Goal: Task Accomplishment & Management: Manage account settings

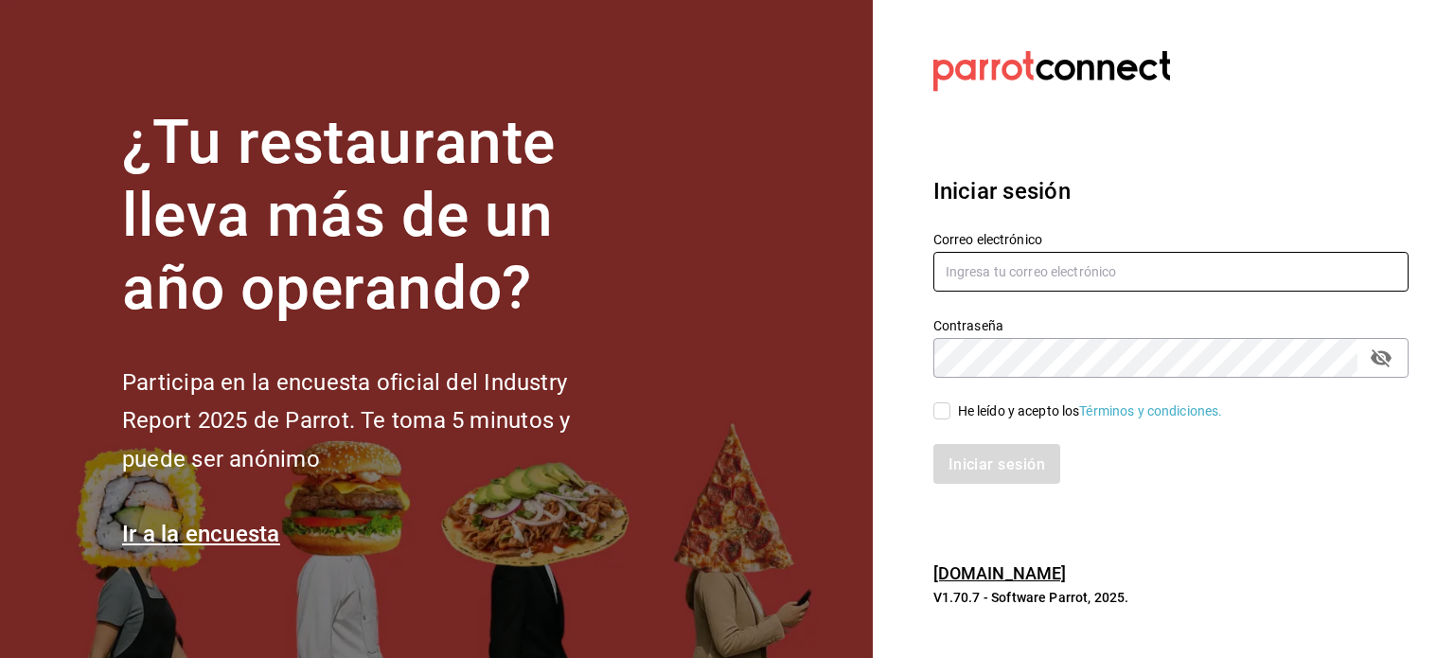
type input "Direccion@benditopecado.com.mx"
click at [934, 415] on input "He leído y acepto los Términos y condiciones." at bounding box center [941, 410] width 17 height 17
checkbox input "true"
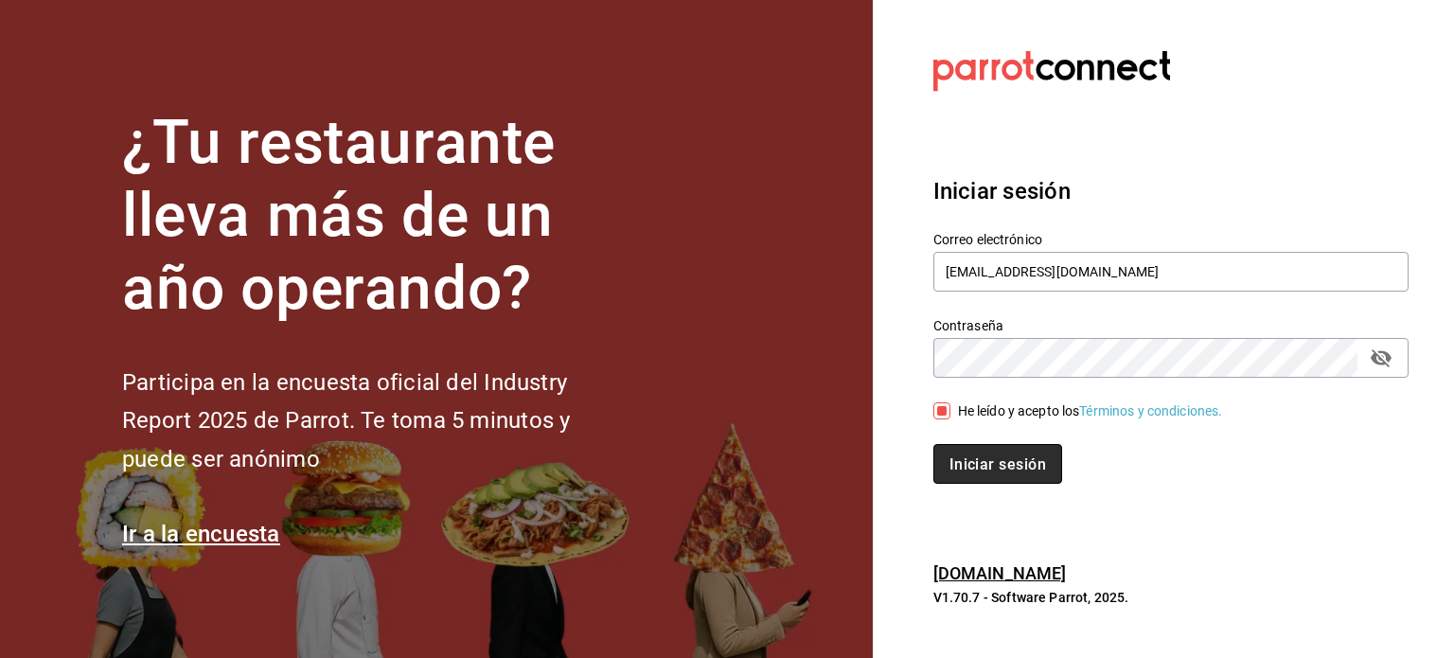
click at [972, 445] on button "Iniciar sesión" at bounding box center [997, 464] width 129 height 40
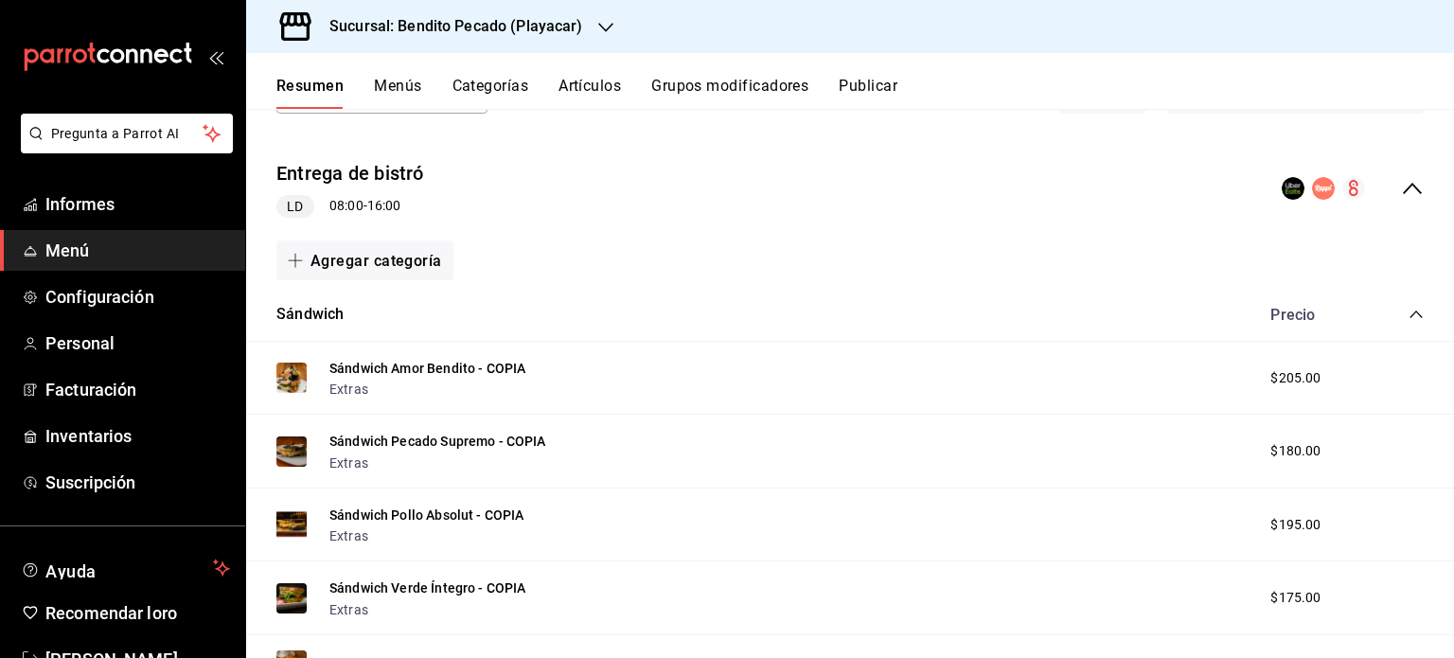
scroll to position [144, 0]
click at [498, 376] on font "Sándwich Amor Bendito - COPIA" at bounding box center [427, 368] width 196 height 15
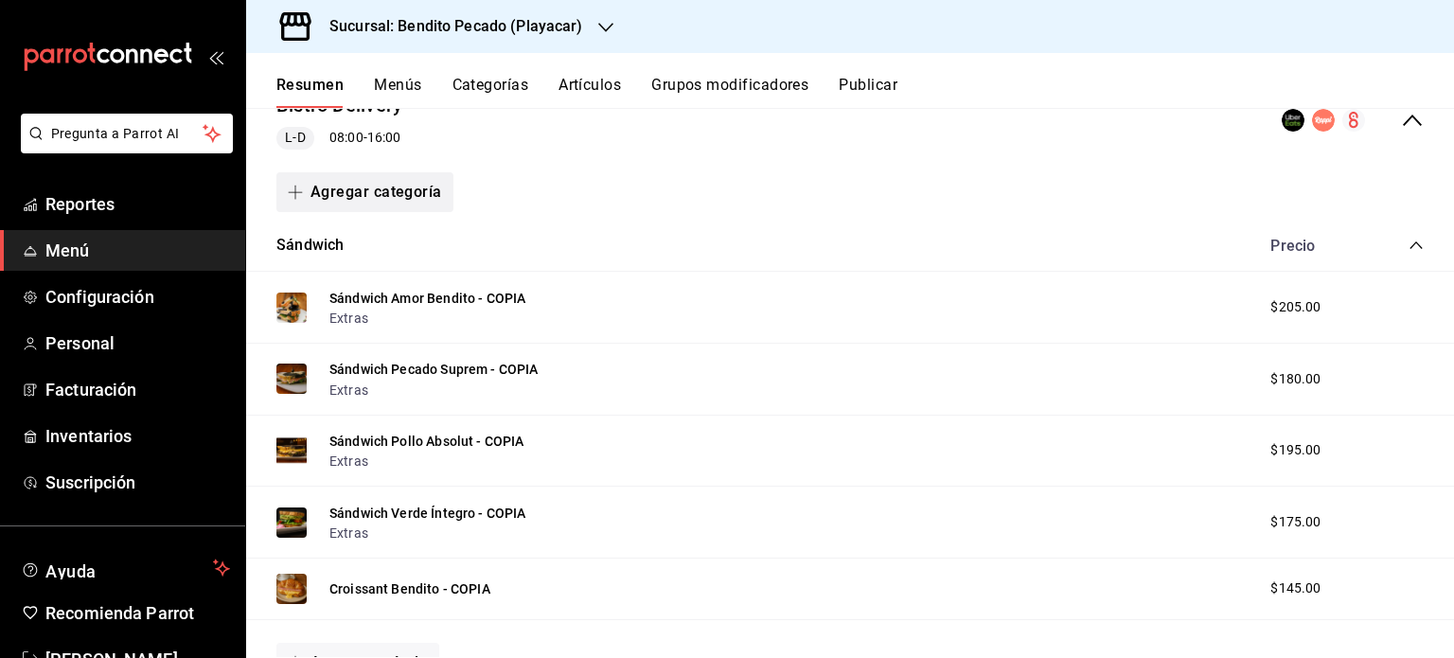
scroll to position [211, 0]
click at [488, 297] on button "Sándwich Amor Bendito - COPIA" at bounding box center [427, 297] width 196 height 19
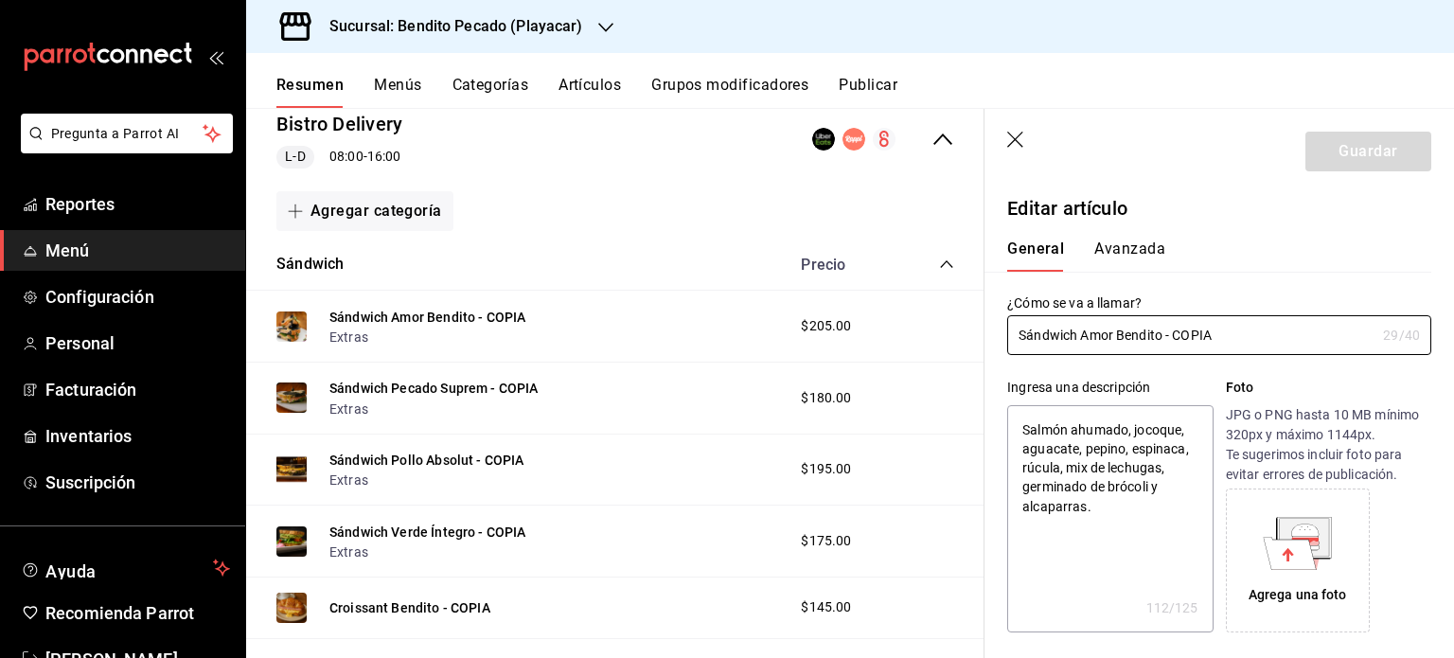
type textarea "x"
type input "$205.00"
radio input "false"
radio input "true"
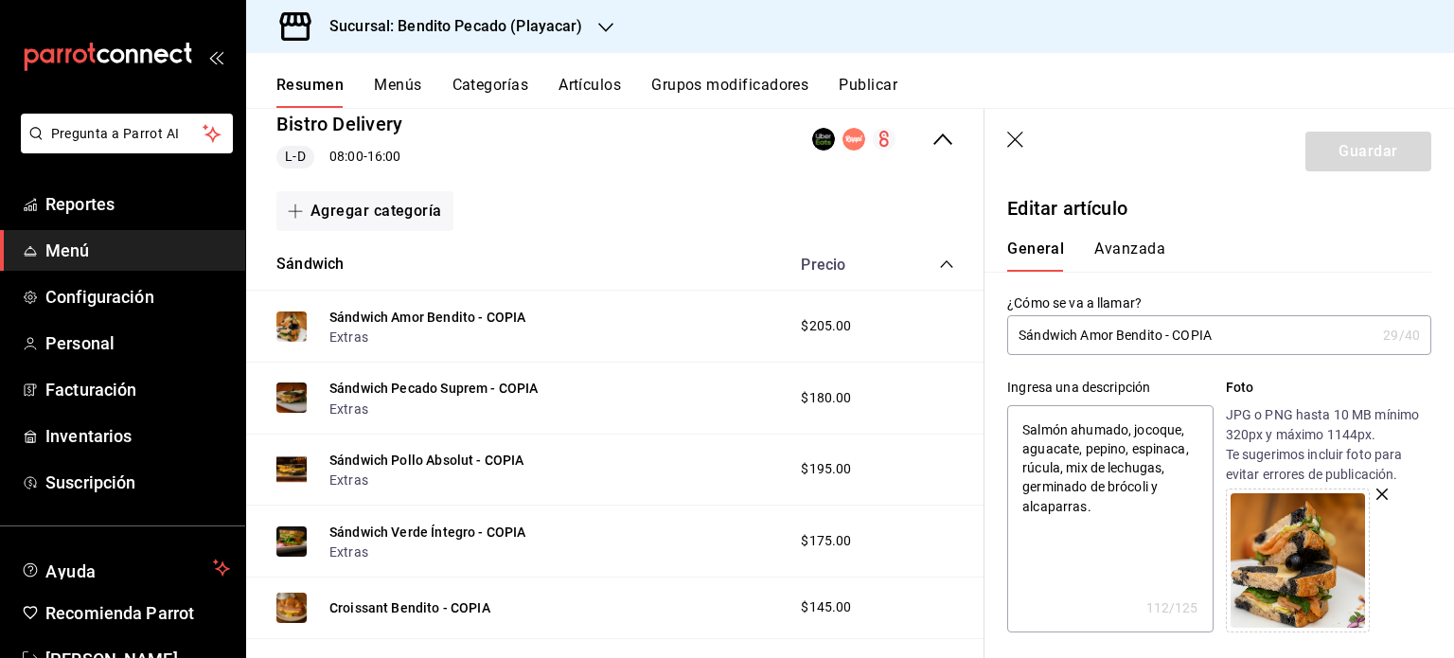
drag, startPoint x: 1230, startPoint y: 344, endPoint x: 1169, endPoint y: 334, distance: 61.3
click at [1169, 334] on input "Sándwich Amor Bendito - COPIA" at bounding box center [1191, 335] width 368 height 38
type input "Sándwich Amor Bendito -"
type textarea "x"
type input "Sándwich Amor Bendito"
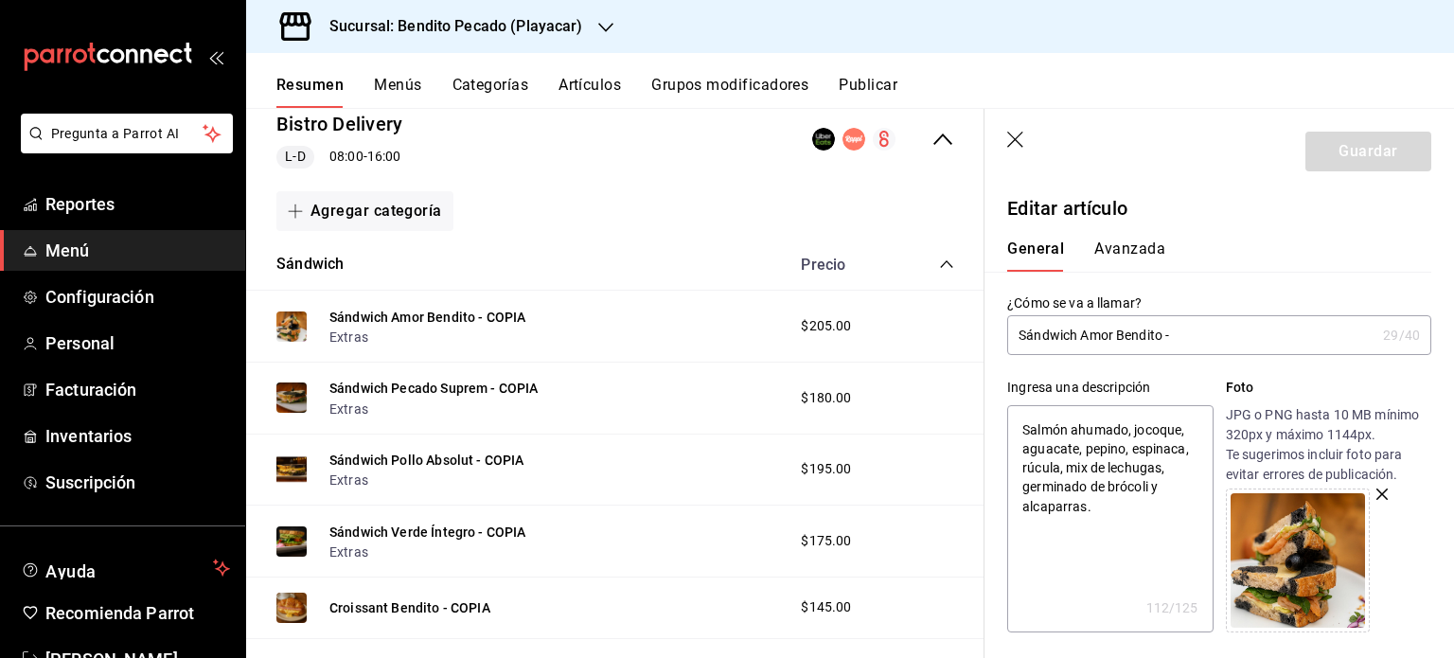
type textarea "x"
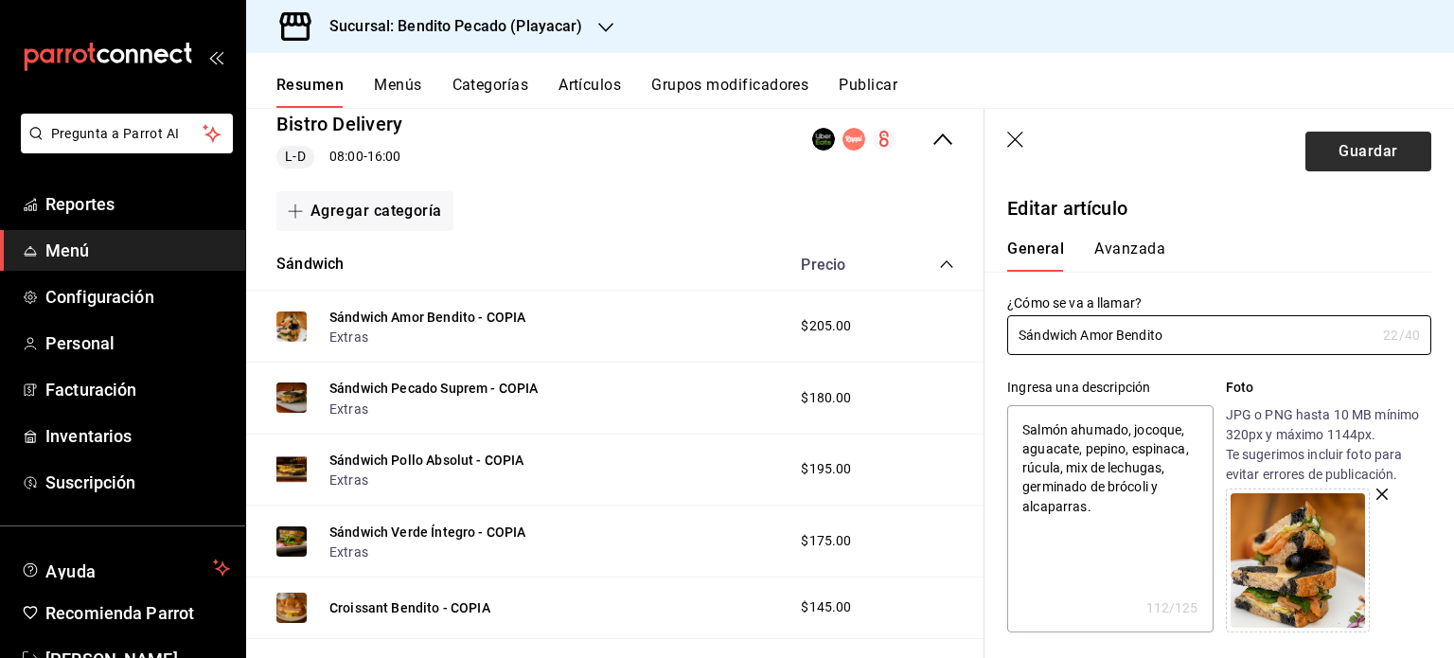
type input "Sándwich Amor Bendito"
click at [1317, 152] on button "Guardar" at bounding box center [1369, 152] width 126 height 40
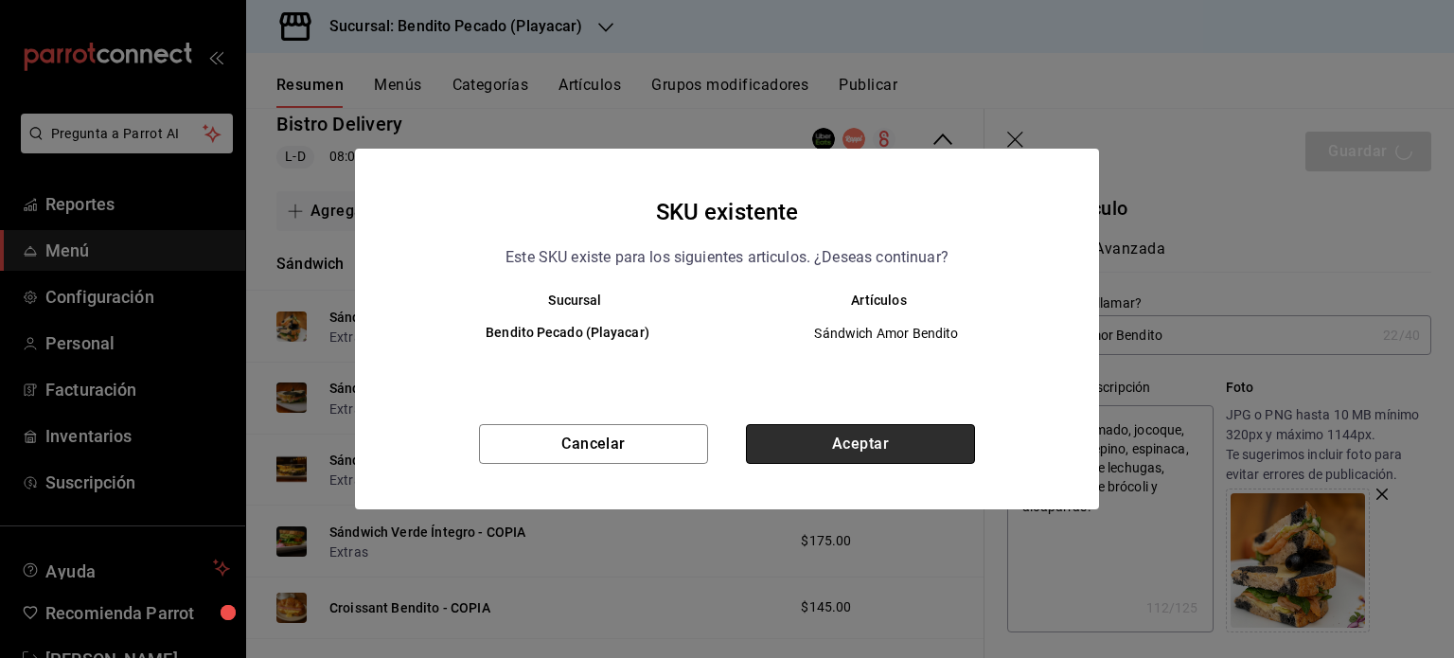
click at [931, 453] on button "Aceptar" at bounding box center [860, 444] width 229 height 40
type textarea "x"
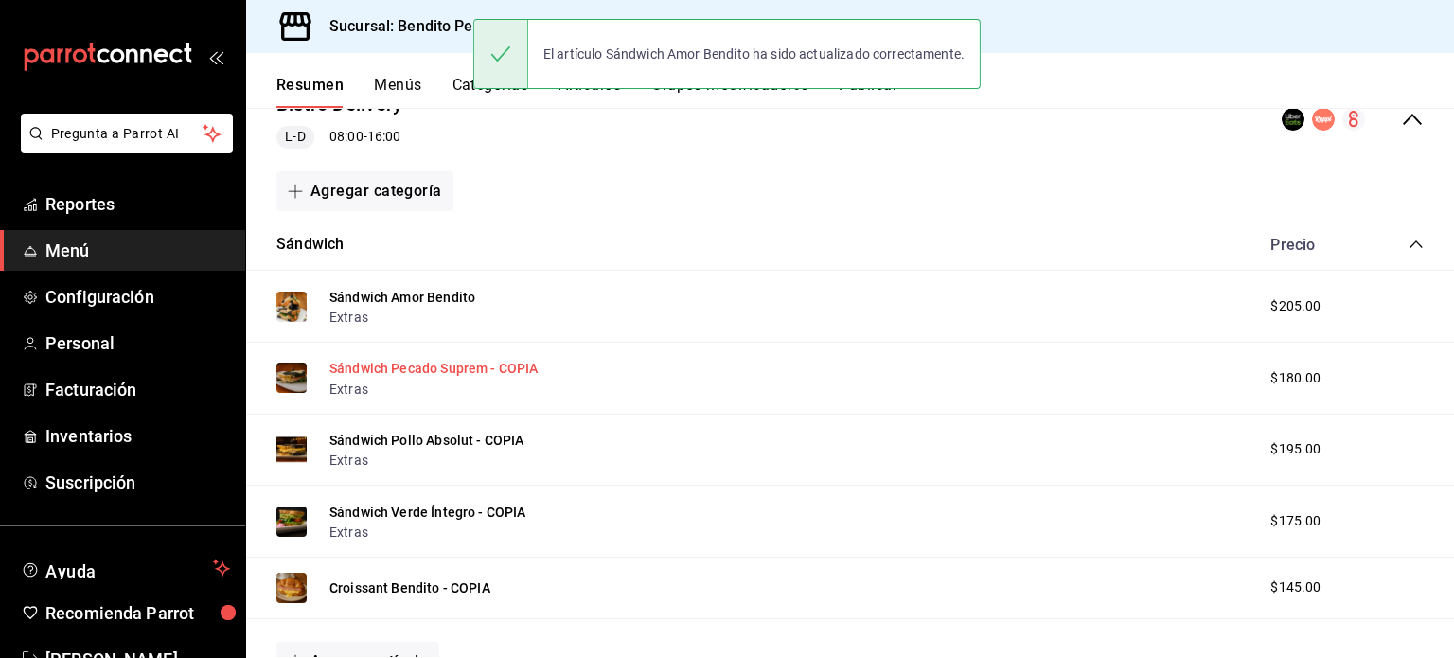
click at [508, 359] on button "Sándwich Pecado Suprem - COPIA" at bounding box center [433, 368] width 209 height 19
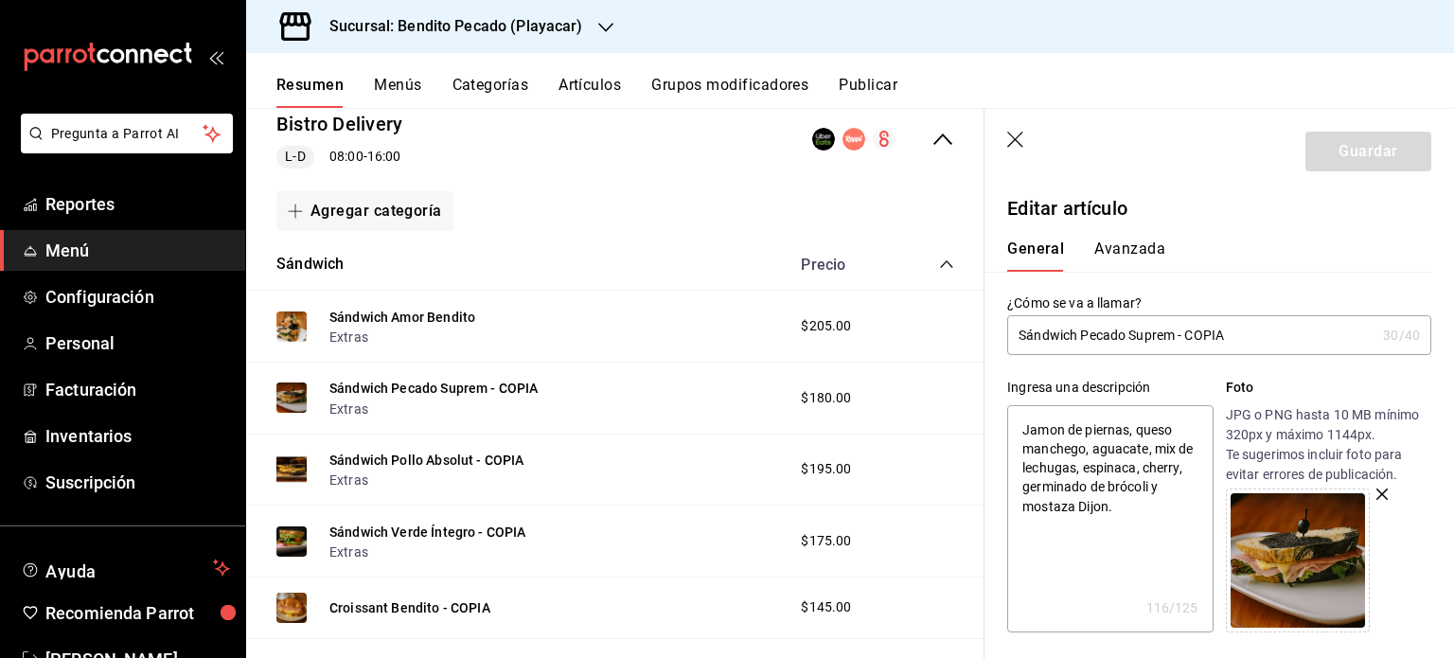
drag, startPoint x: 1235, startPoint y: 333, endPoint x: 1179, endPoint y: 331, distance: 56.8
click at [1179, 331] on input "Sándwich Pecado Suprem - COPIA" at bounding box center [1191, 335] width 368 height 38
type input "Sándwich Pecado Suprem"
type textarea "x"
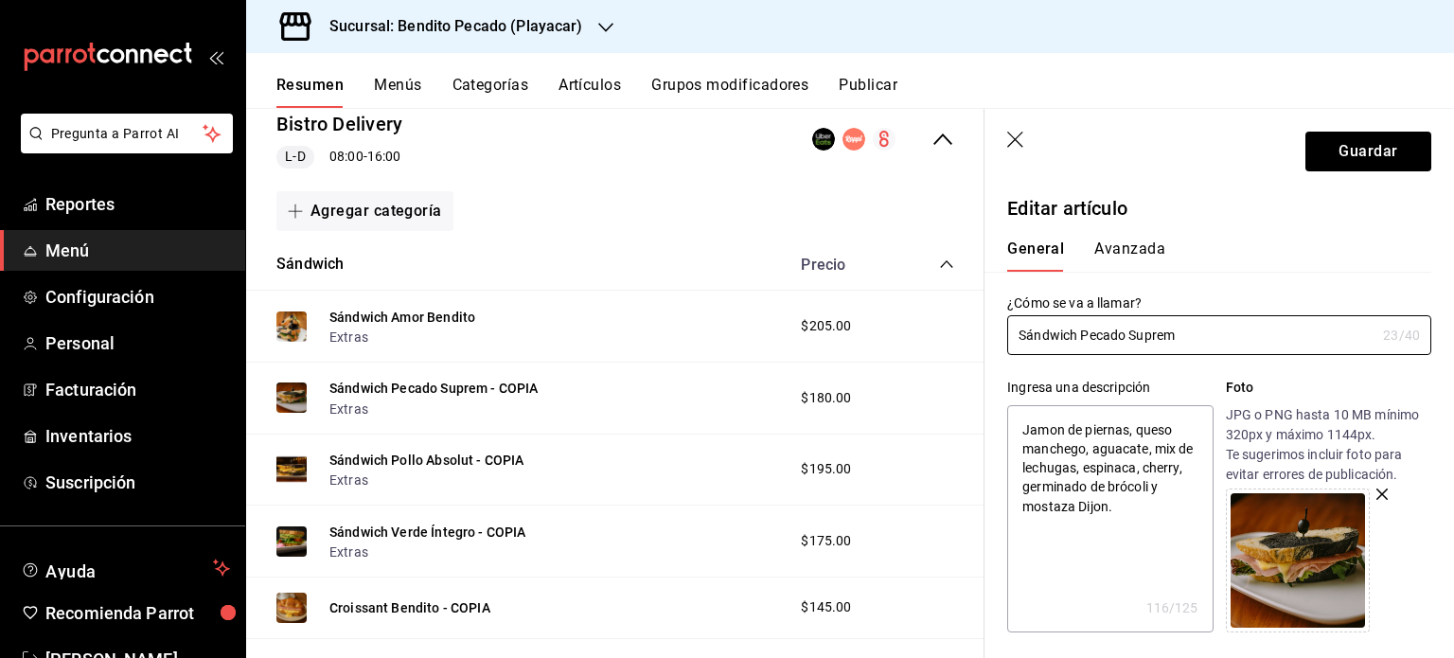
type input "Sándwich Pecado Suprem"
type textarea "x"
type input "Sándwich Pecado Supremo"
type textarea "x"
type input "Sándwich Pecado Supremo"
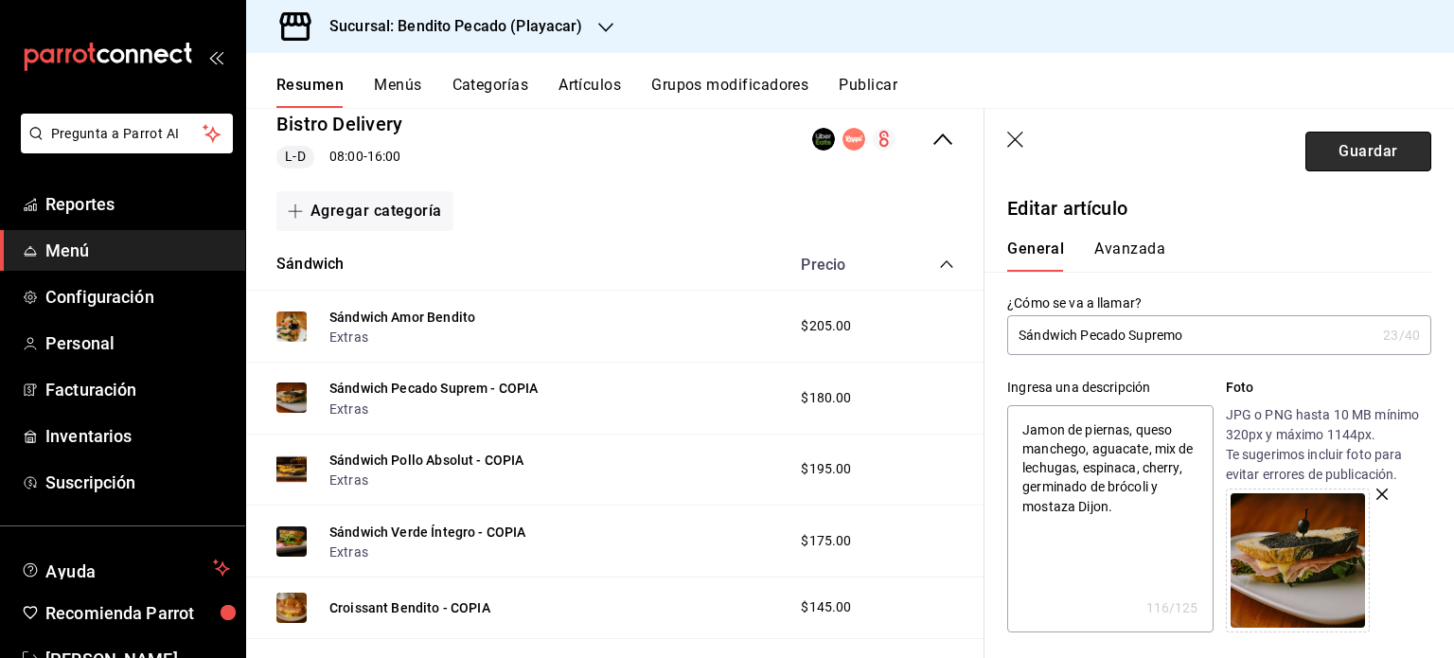
click at [1349, 162] on button "Guardar" at bounding box center [1369, 152] width 126 height 40
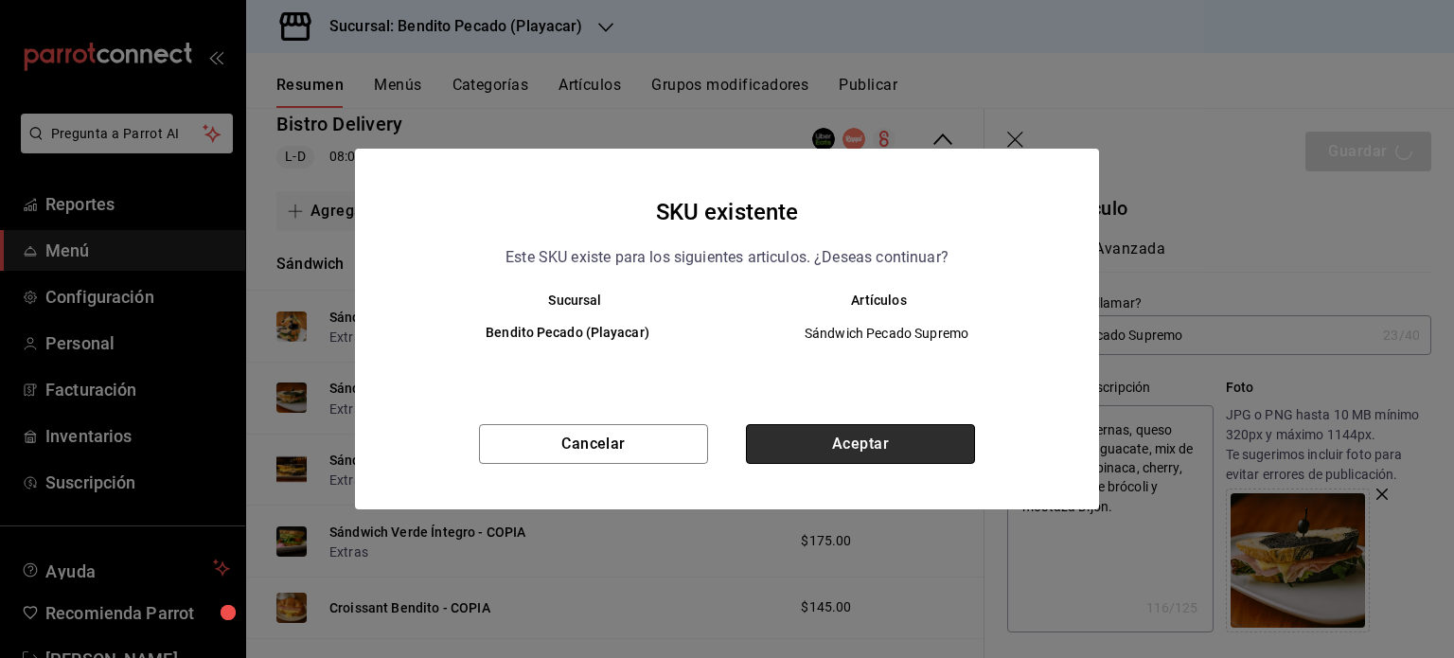
click at [833, 440] on button "Aceptar" at bounding box center [860, 444] width 229 height 40
type textarea "x"
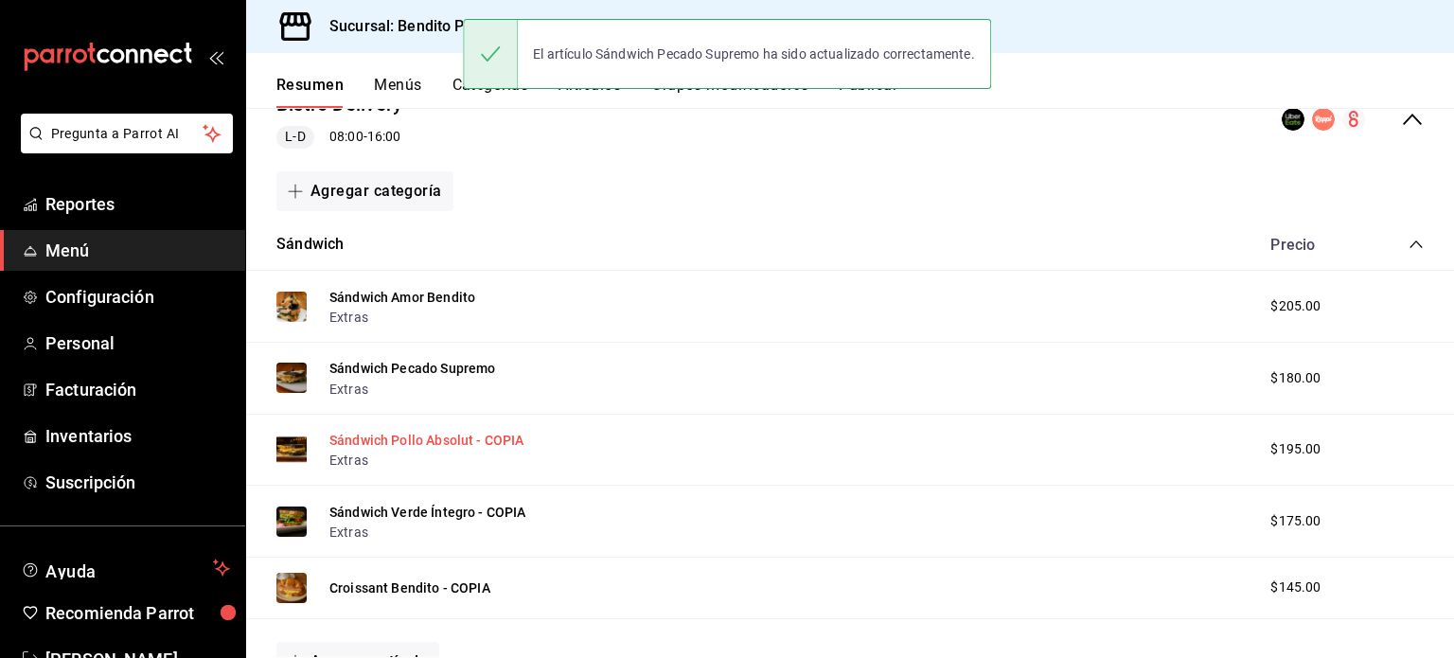
click at [506, 442] on button "Sándwich Pollo Absolut - COPIA" at bounding box center [426, 440] width 195 height 19
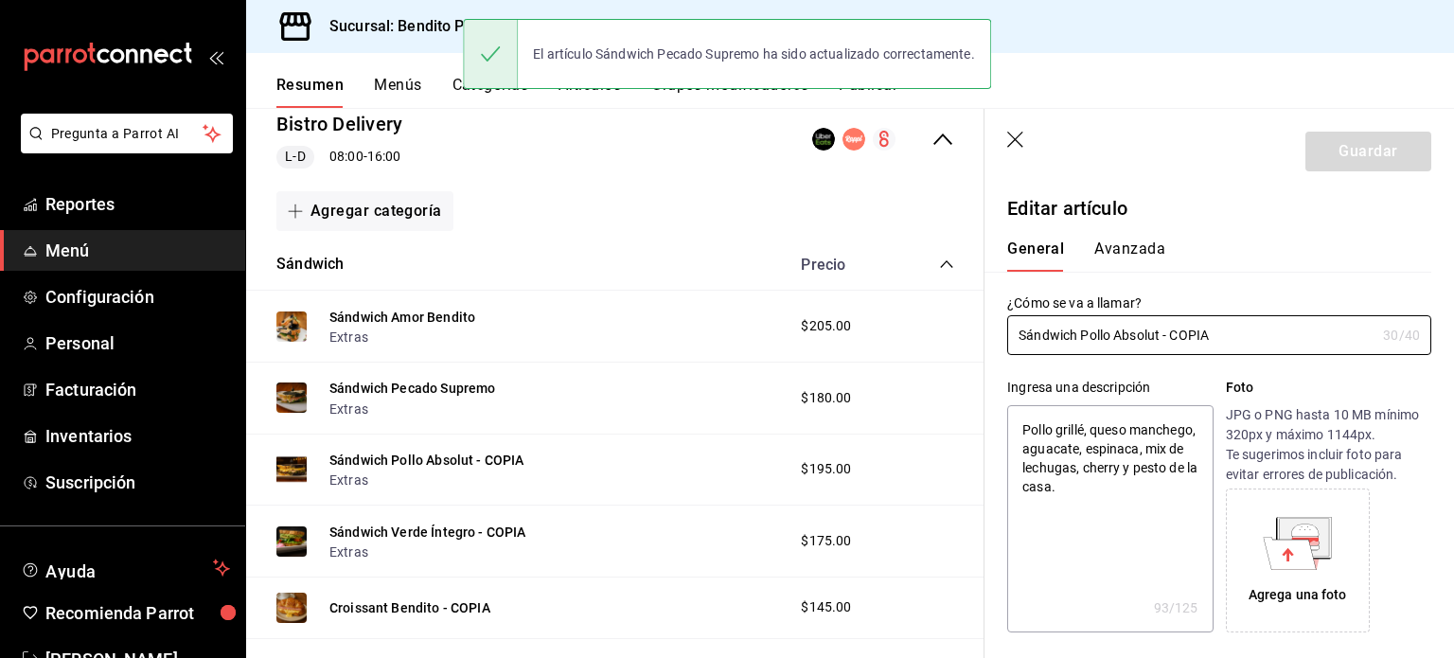
type textarea "x"
type input "$195.00"
radio input "false"
radio input "true"
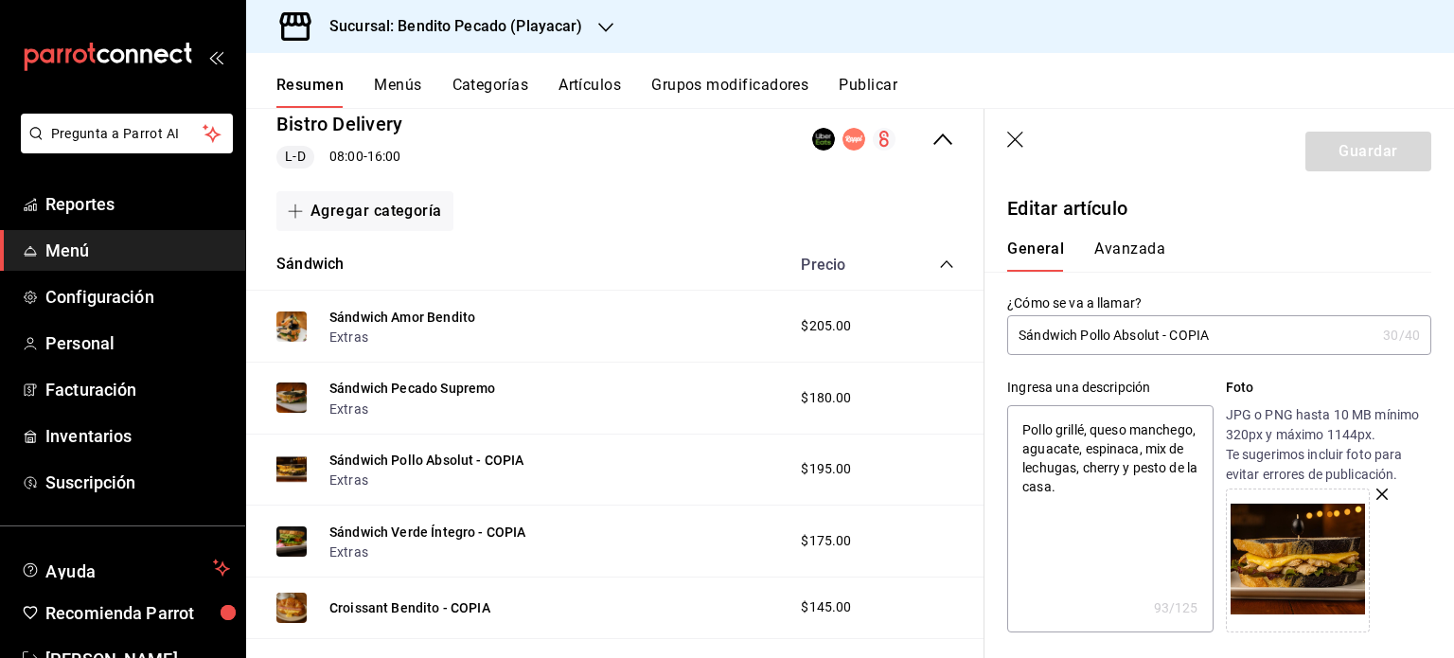
drag, startPoint x: 1235, startPoint y: 324, endPoint x: 1166, endPoint y: 333, distance: 68.8
click at [1166, 333] on input "Sándwich Pollo Absolut - COPIA" at bounding box center [1191, 335] width 368 height 38
type input "Sándwich Pollo Absolut -"
type textarea "x"
type input "Sándwich Pollo Absolut"
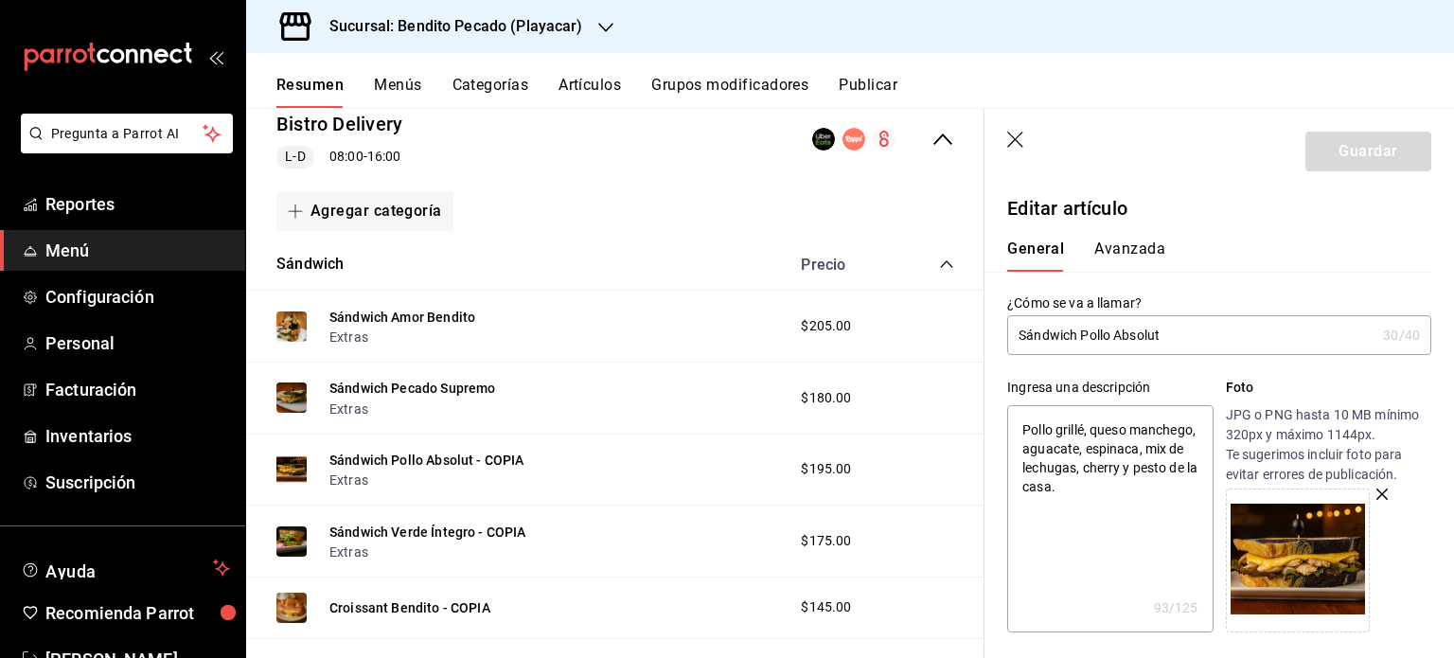
type textarea "x"
type input "Sándwich Pollo Absolut"
type textarea "x"
type input "Sándwich Pollo Absoluto"
type textarea "x"
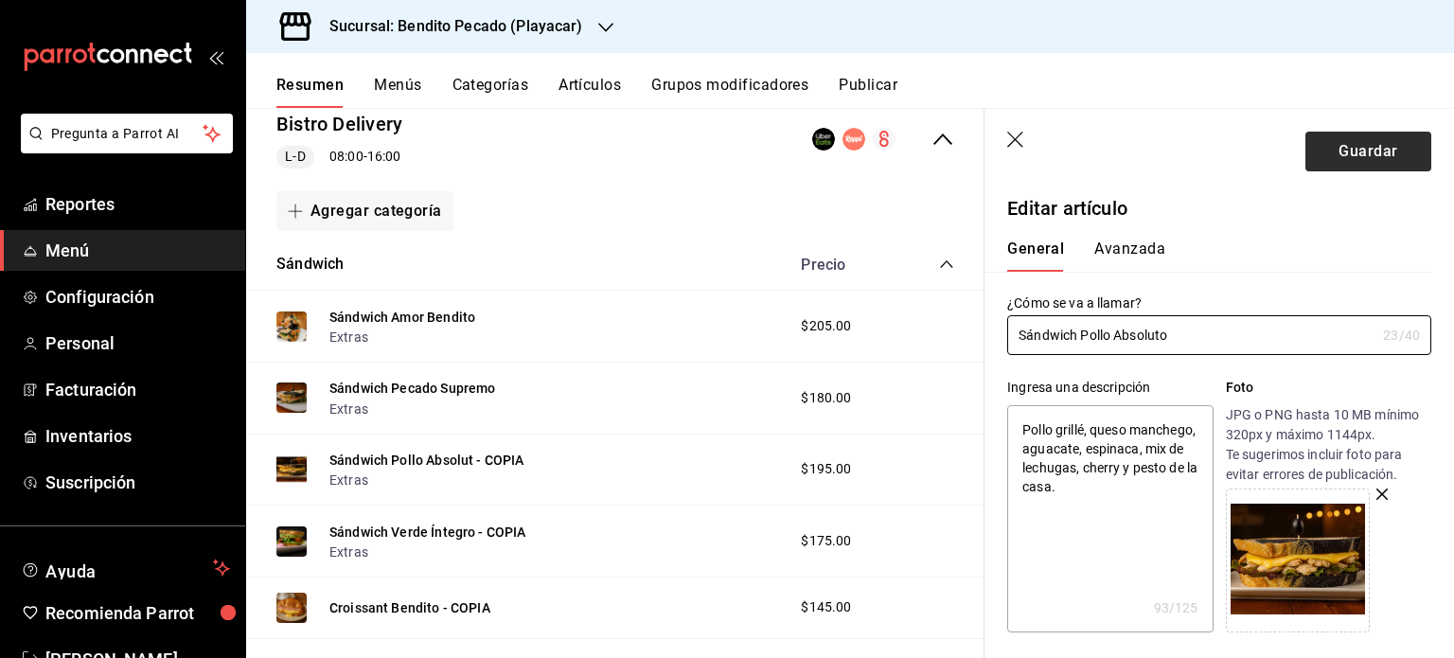
type input "Sándwich Pollo Absoluto"
click at [1344, 169] on button "Guardar" at bounding box center [1369, 152] width 126 height 40
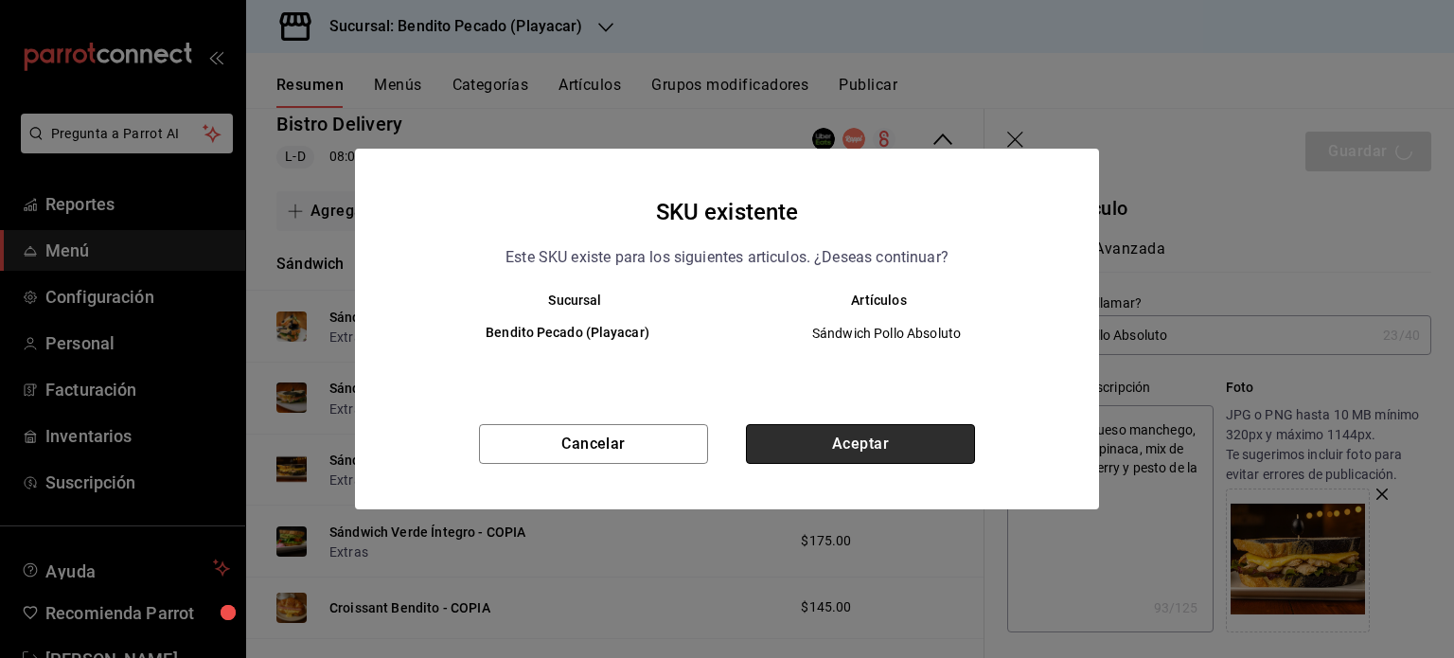
click at [886, 431] on button "Aceptar" at bounding box center [860, 444] width 229 height 40
type textarea "x"
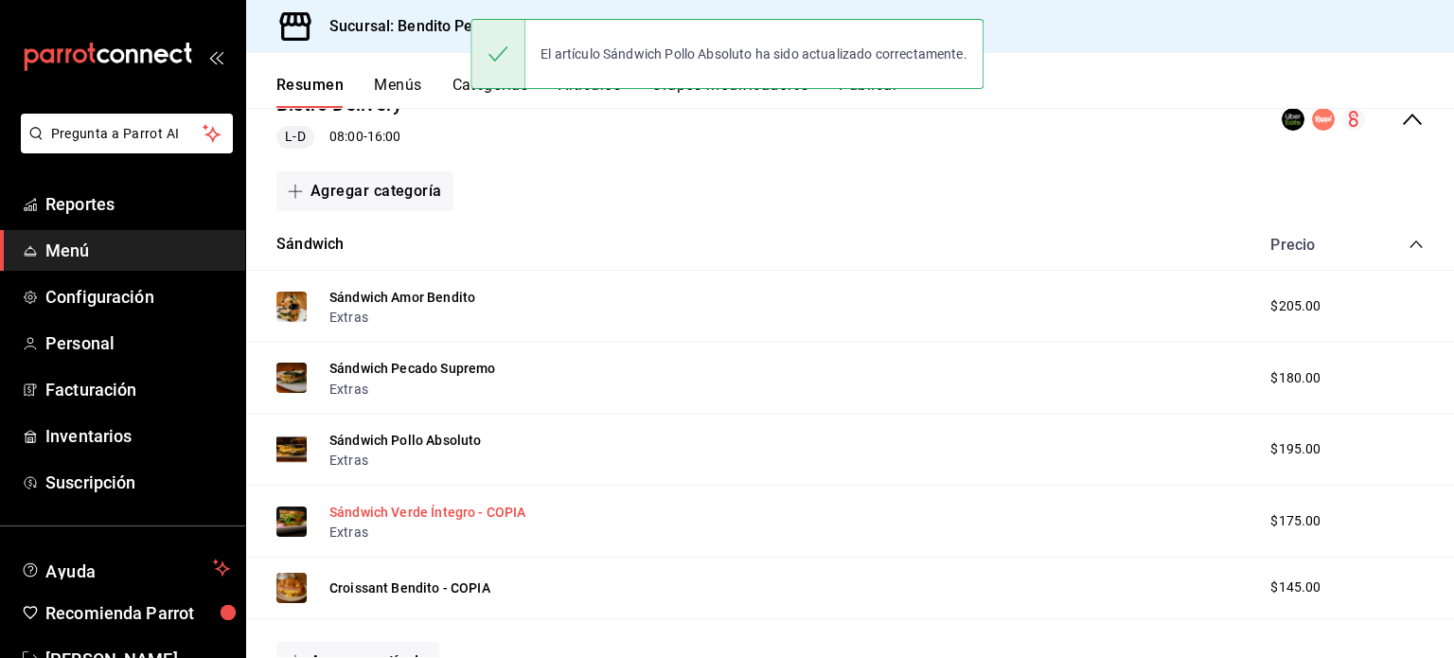
click at [504, 506] on button "Sándwich Verde Íntegro - COPIA" at bounding box center [427, 512] width 197 height 19
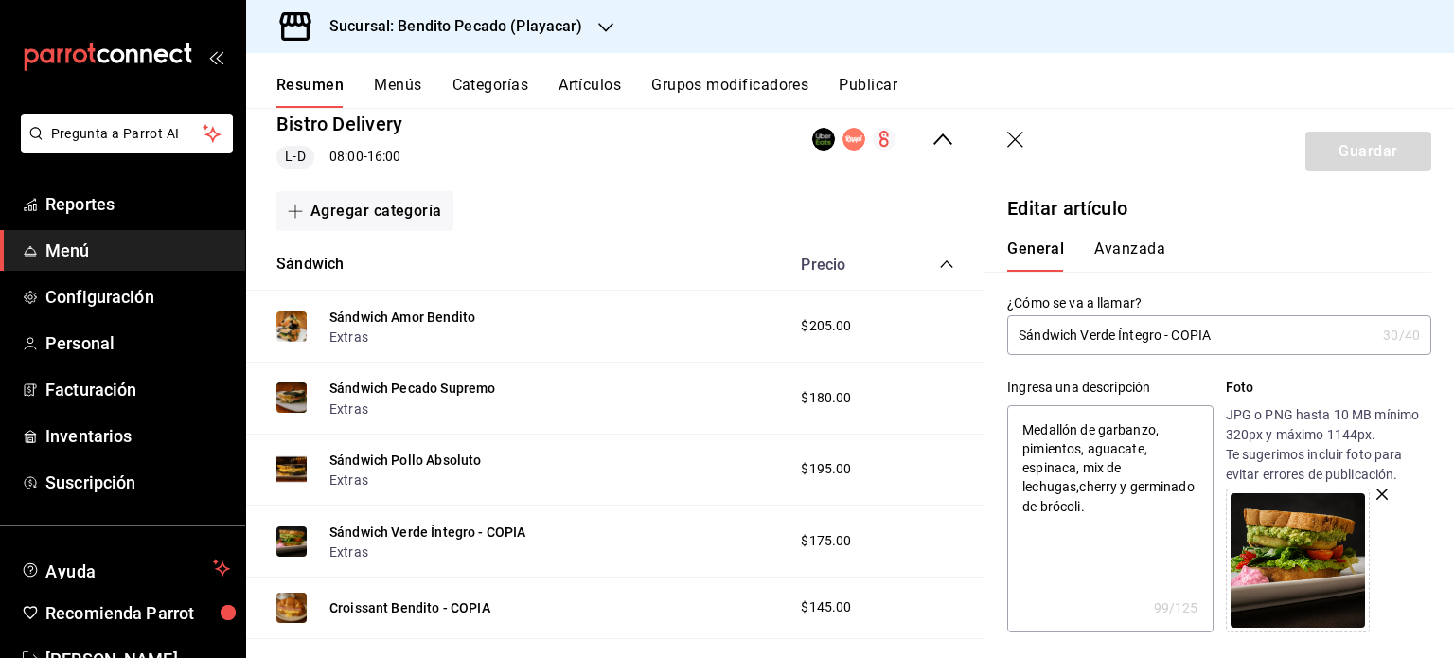
drag, startPoint x: 1235, startPoint y: 332, endPoint x: 1165, endPoint y: 329, distance: 70.1
click at [1165, 329] on input "Sándwich Verde Íntegro - COPIA" at bounding box center [1191, 335] width 368 height 38
type input "Sándwich Verde Íntegro"
type textarea "x"
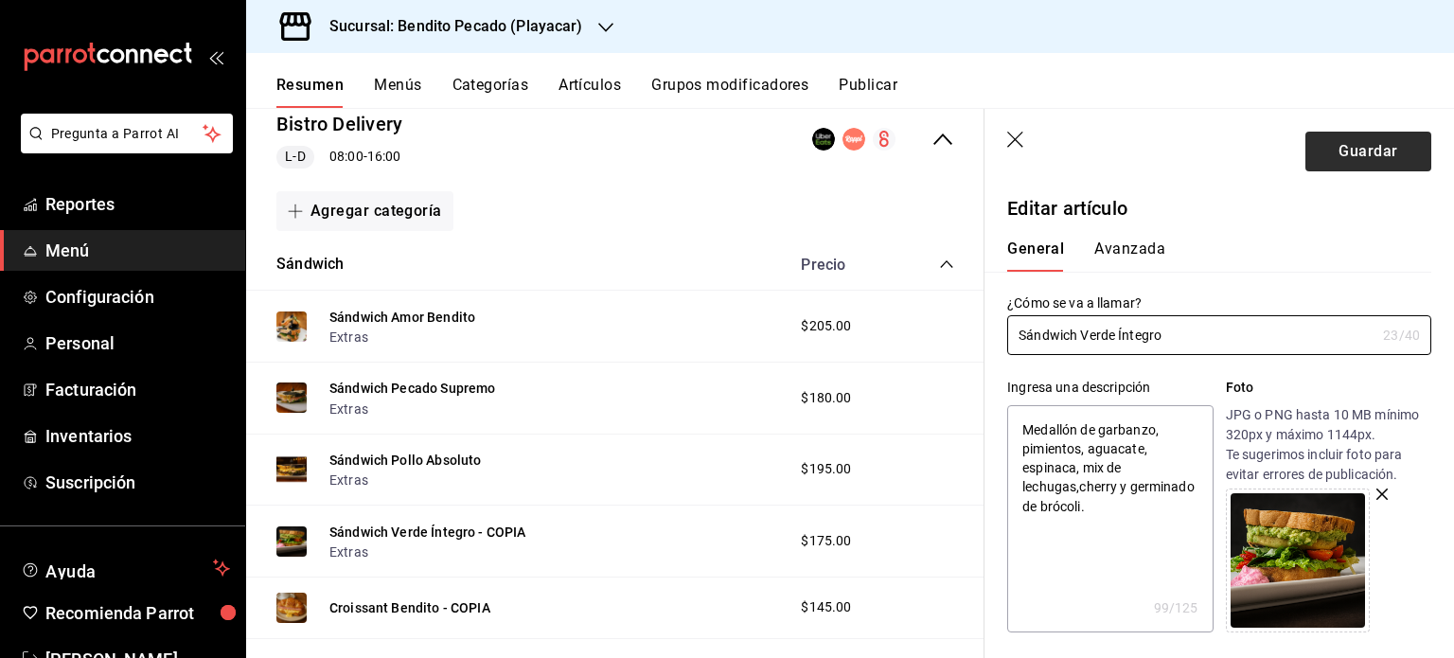
type input "Sándwich Verde Íntegro"
click at [1352, 151] on button "Guardar" at bounding box center [1369, 152] width 126 height 40
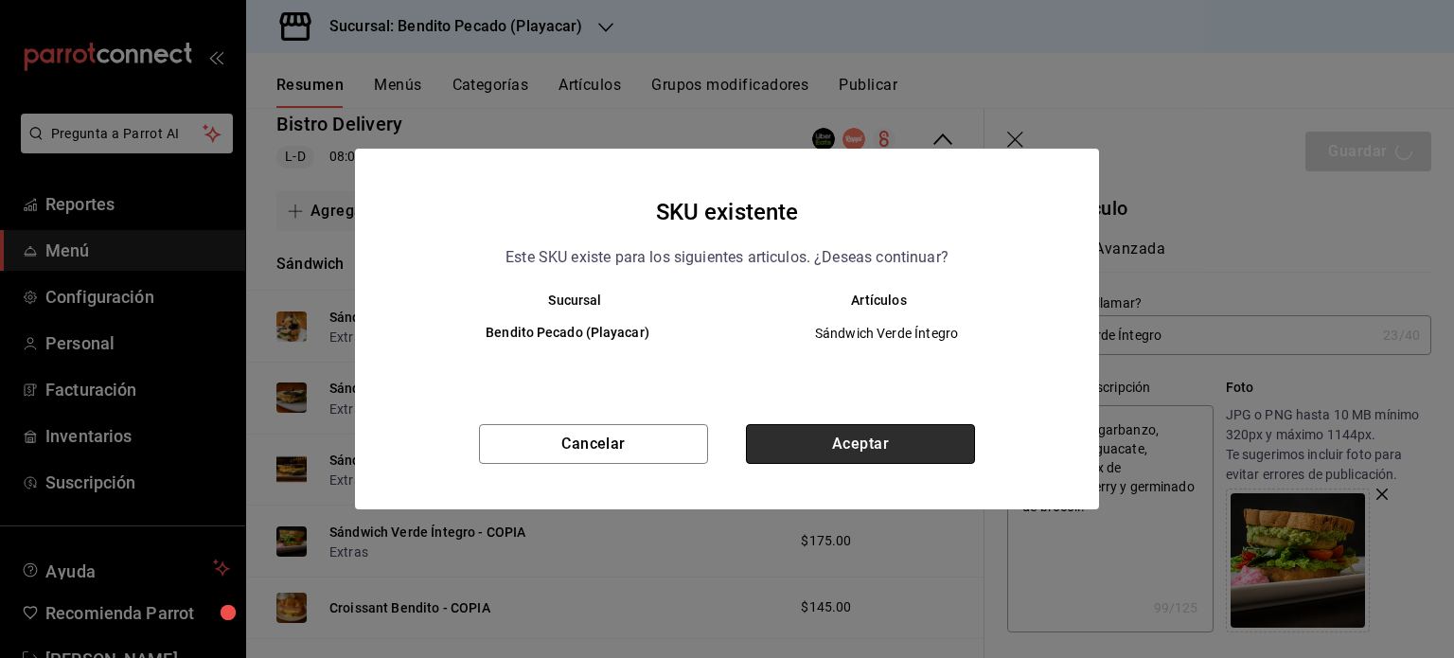
click at [838, 454] on button "Aceptar" at bounding box center [860, 444] width 229 height 40
type textarea "x"
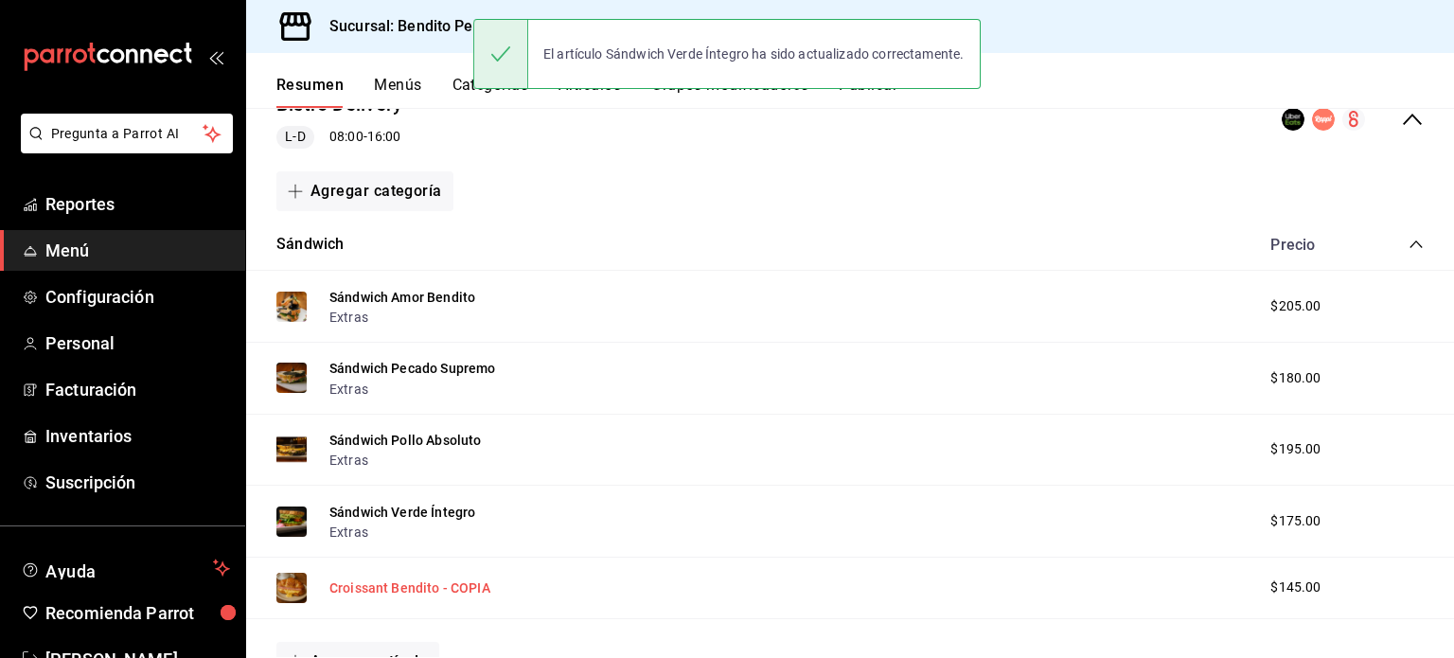
click at [441, 587] on button "Croissant Bendito - COPIA" at bounding box center [409, 587] width 161 height 19
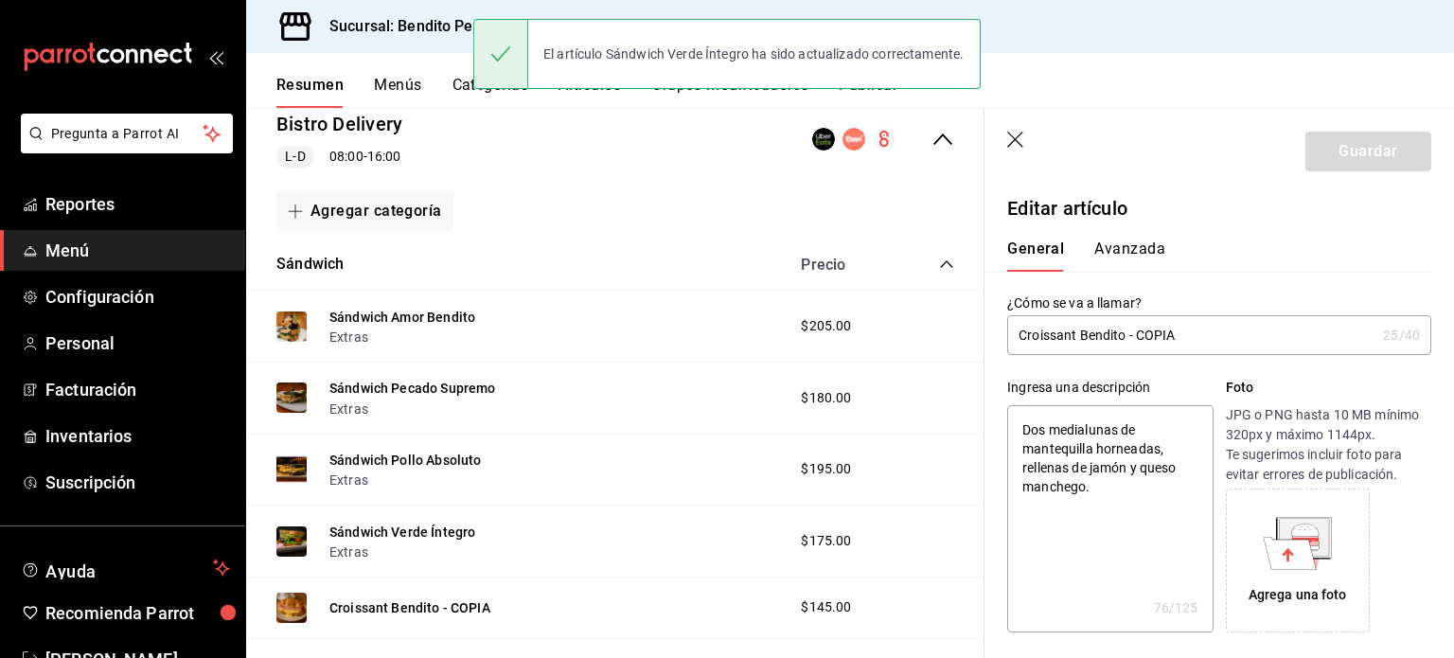
type textarea "x"
type input "$145.00"
radio input "false"
radio input "true"
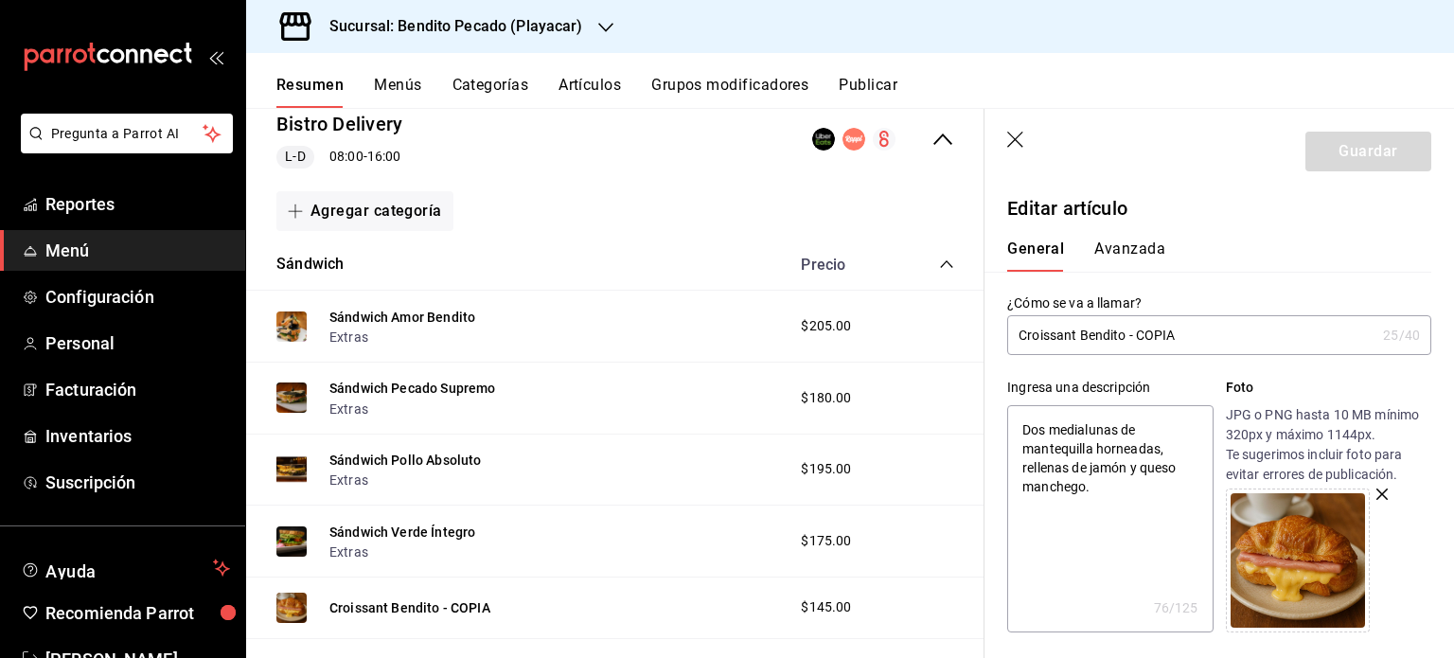
drag, startPoint x: 1182, startPoint y: 344, endPoint x: 1130, endPoint y: 321, distance: 56.8
click at [1130, 321] on input "Croissant Bendito - COPIA" at bounding box center [1191, 335] width 368 height 38
type input "Croissant Bendito -"
type textarea "x"
type input "Croissant Bendito"
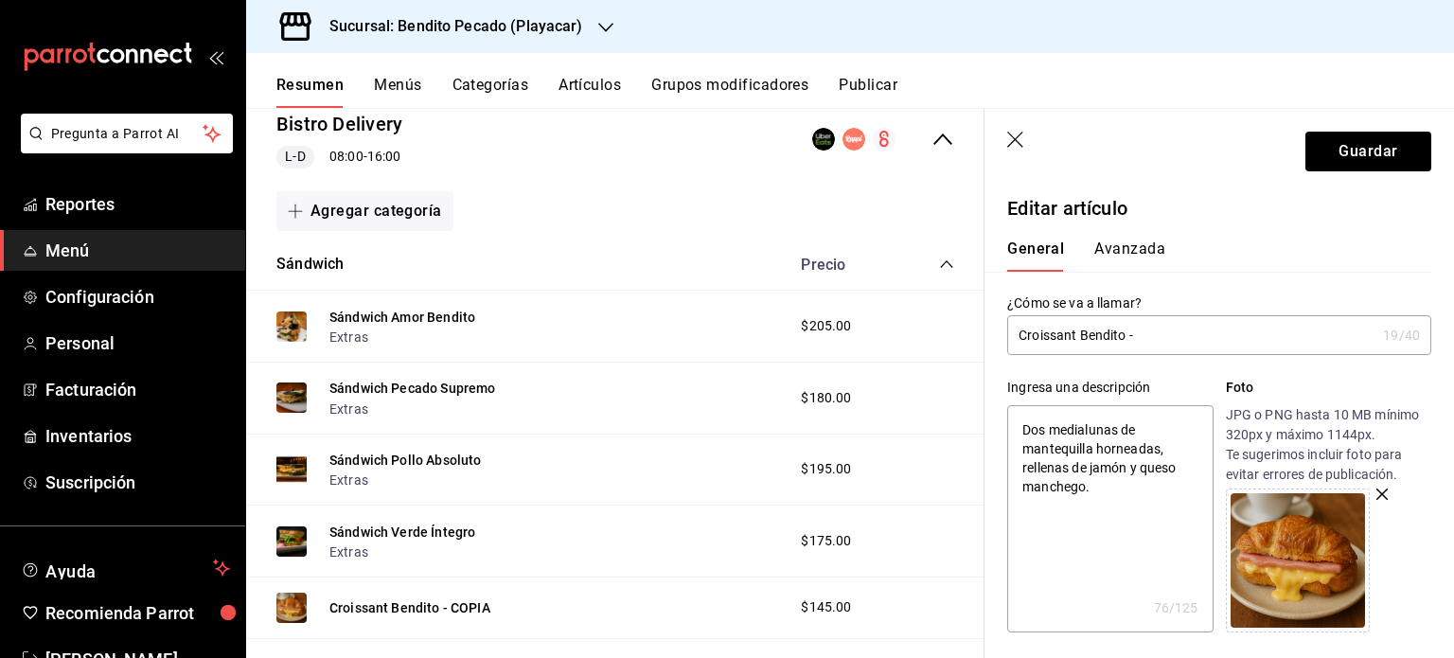
type textarea "x"
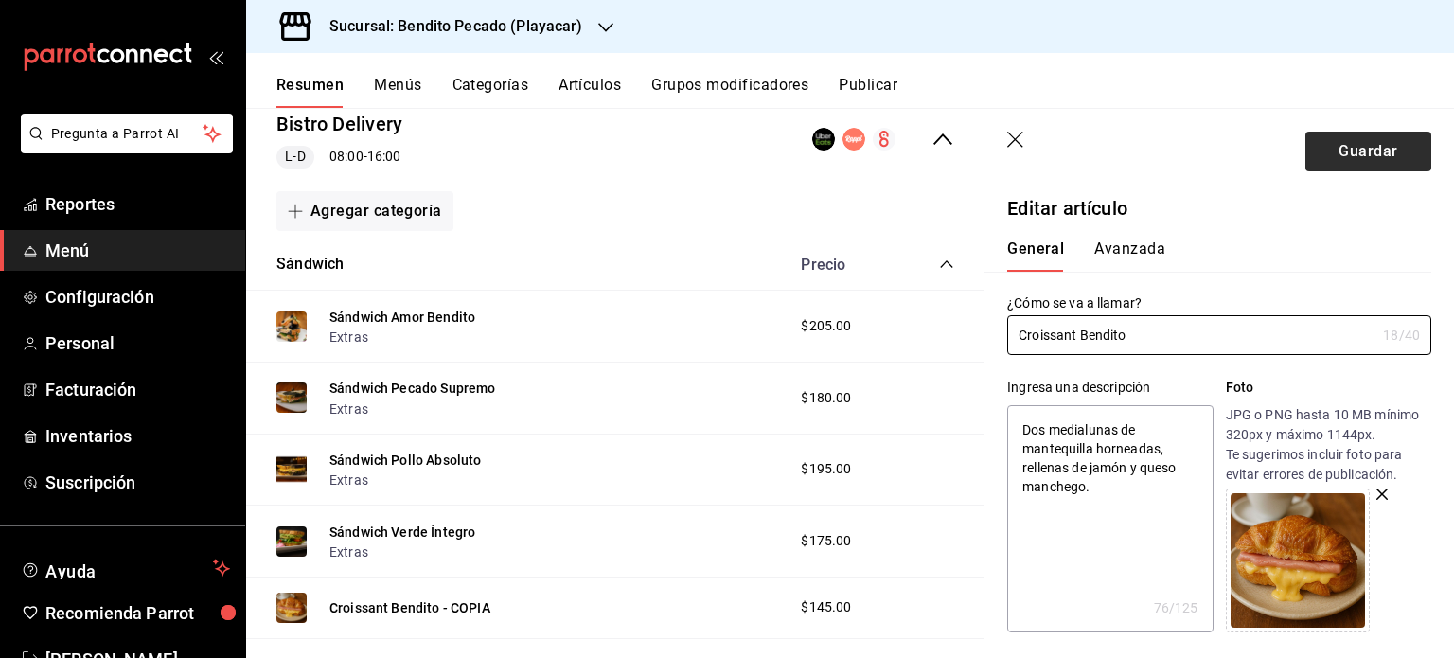
type input "Croissant Bendito"
click at [1341, 150] on button "Guardar" at bounding box center [1369, 152] width 126 height 40
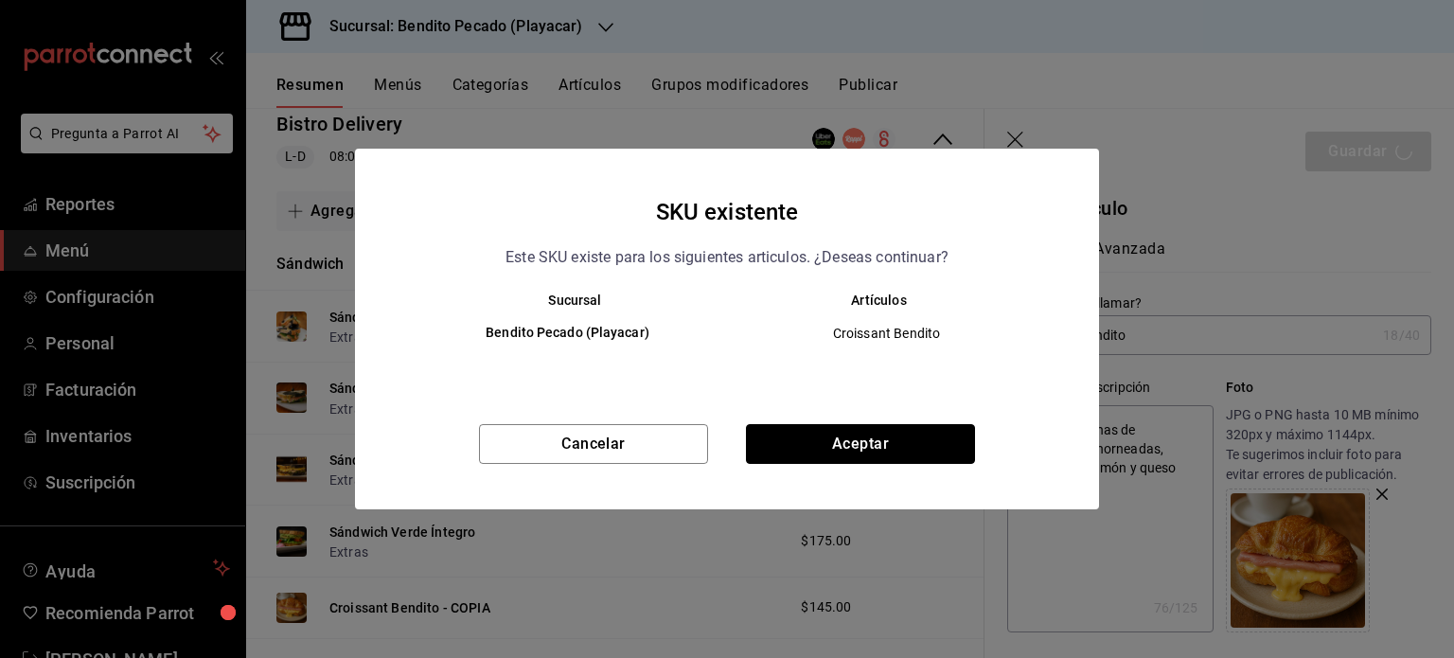
drag, startPoint x: 931, startPoint y: 438, endPoint x: 746, endPoint y: 702, distance: 322.3
click at [746, 657] on html "Pregunta a Parrot AI Reportes Menú Configuración Personal Facturación Inventari…" at bounding box center [727, 329] width 1454 height 658
click at [924, 446] on button "Aceptar" at bounding box center [860, 444] width 229 height 40
type textarea "x"
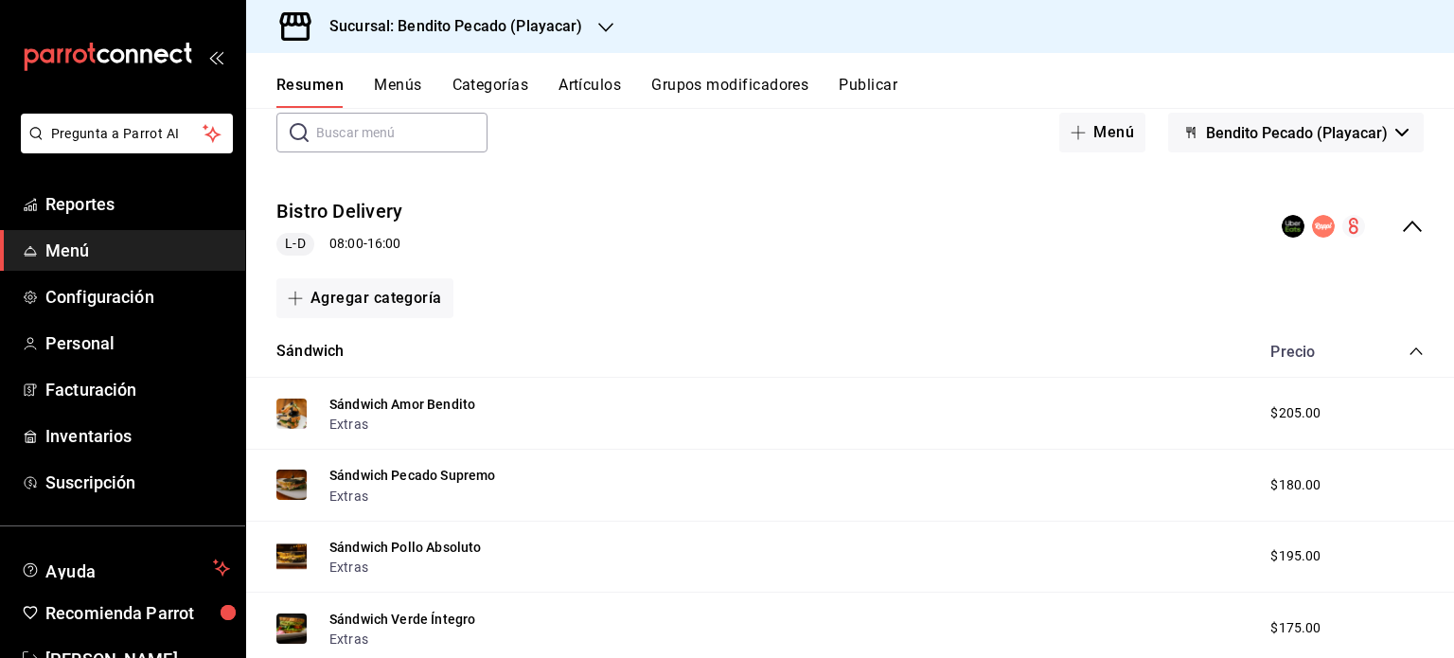
scroll to position [98, 0]
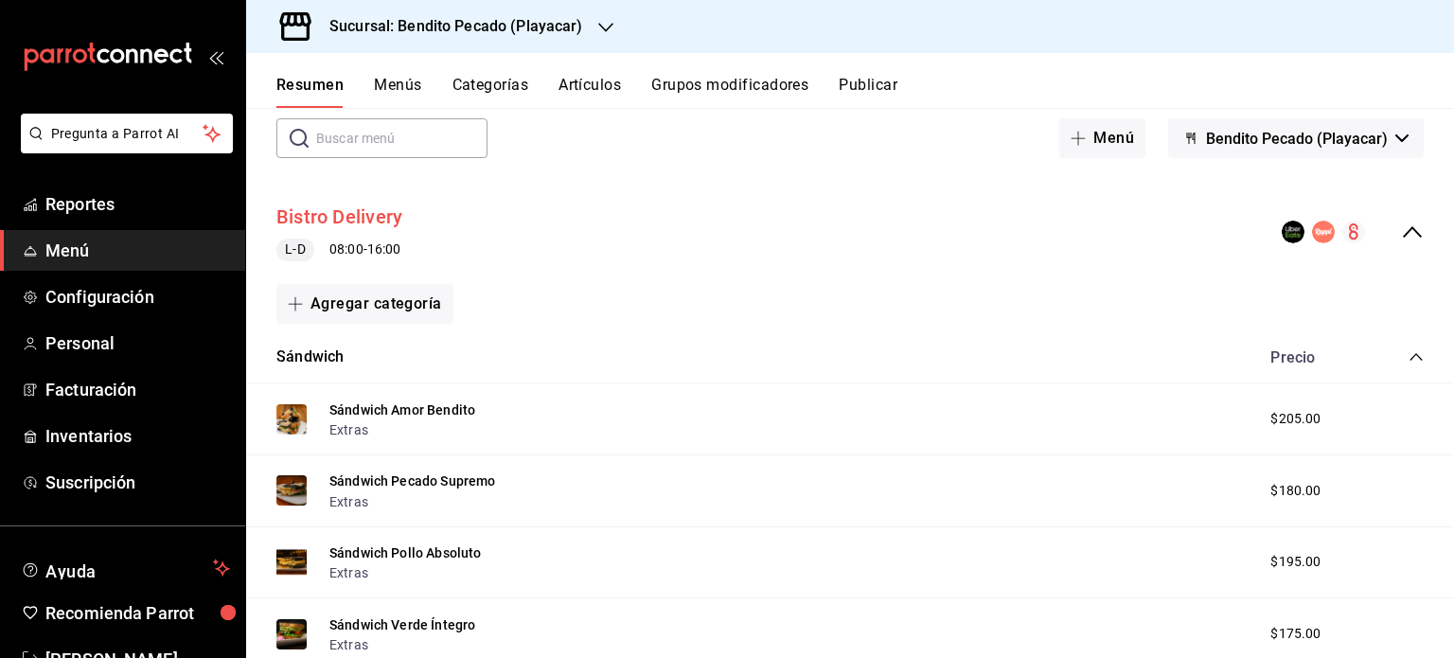
click at [361, 208] on button "Bistro Delivery" at bounding box center [339, 217] width 126 height 27
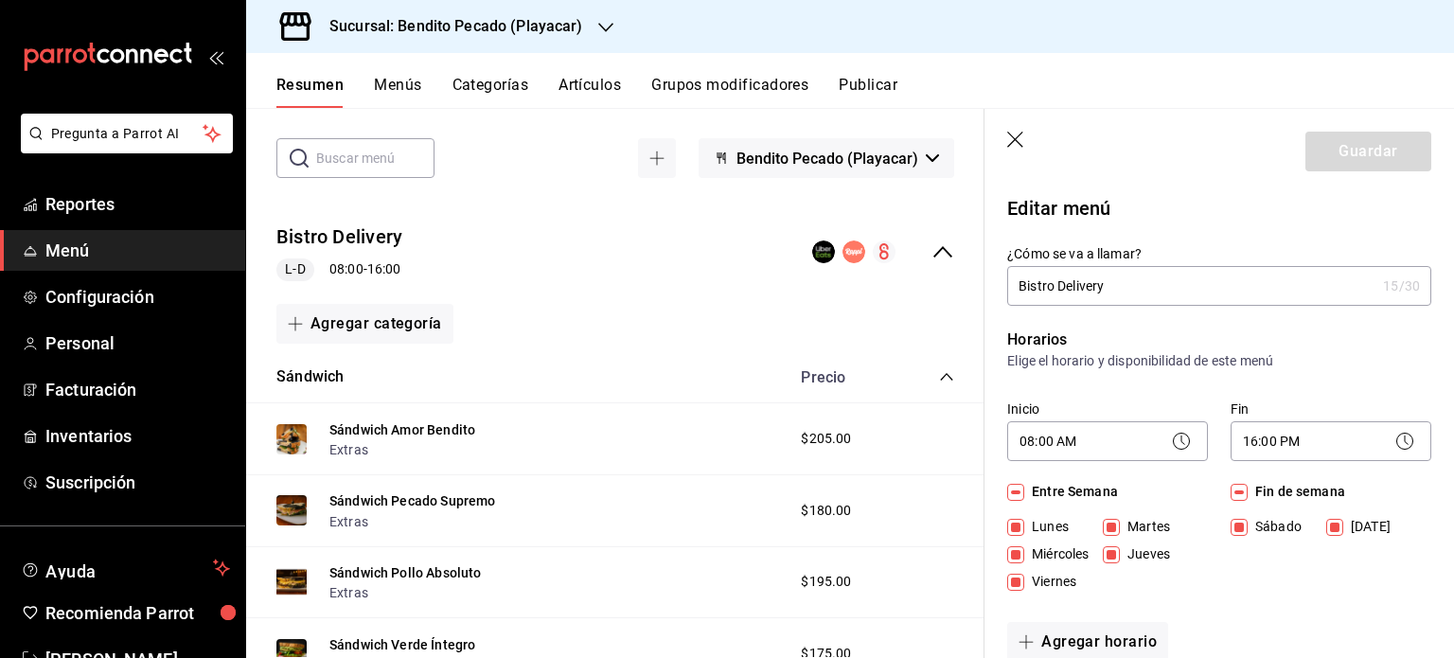
click at [1018, 285] on input "Bistro Delivery" at bounding box center [1191, 286] width 368 height 38
drag, startPoint x: 1145, startPoint y: 287, endPoint x: 1092, endPoint y: 269, distance: 56.0
click at [1092, 269] on input "Menu Bistro Delivery" at bounding box center [1191, 286] width 368 height 38
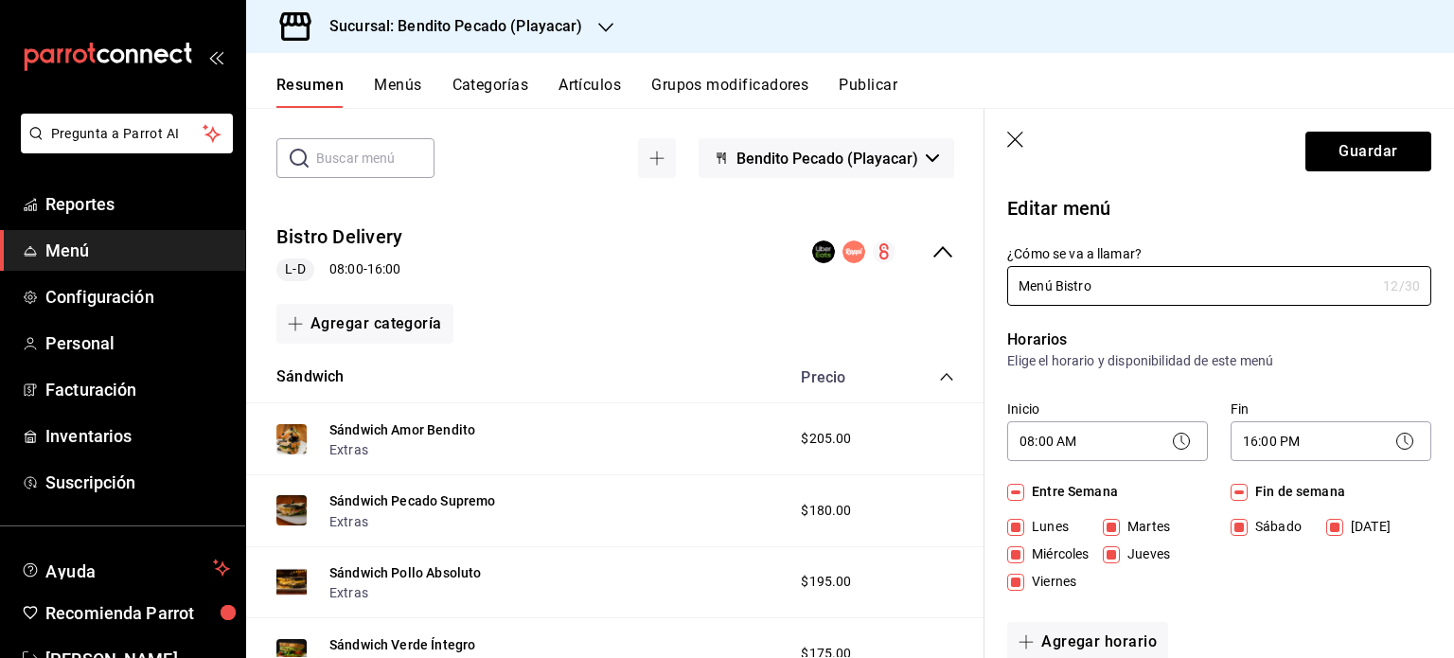
type input "Menú Bistro"
click at [1060, 241] on div "¿Cómo se va a llamar? Menú Bistro 12 /30 ¿Cómo se va a llamar?" at bounding box center [1208, 263] width 447 height 83
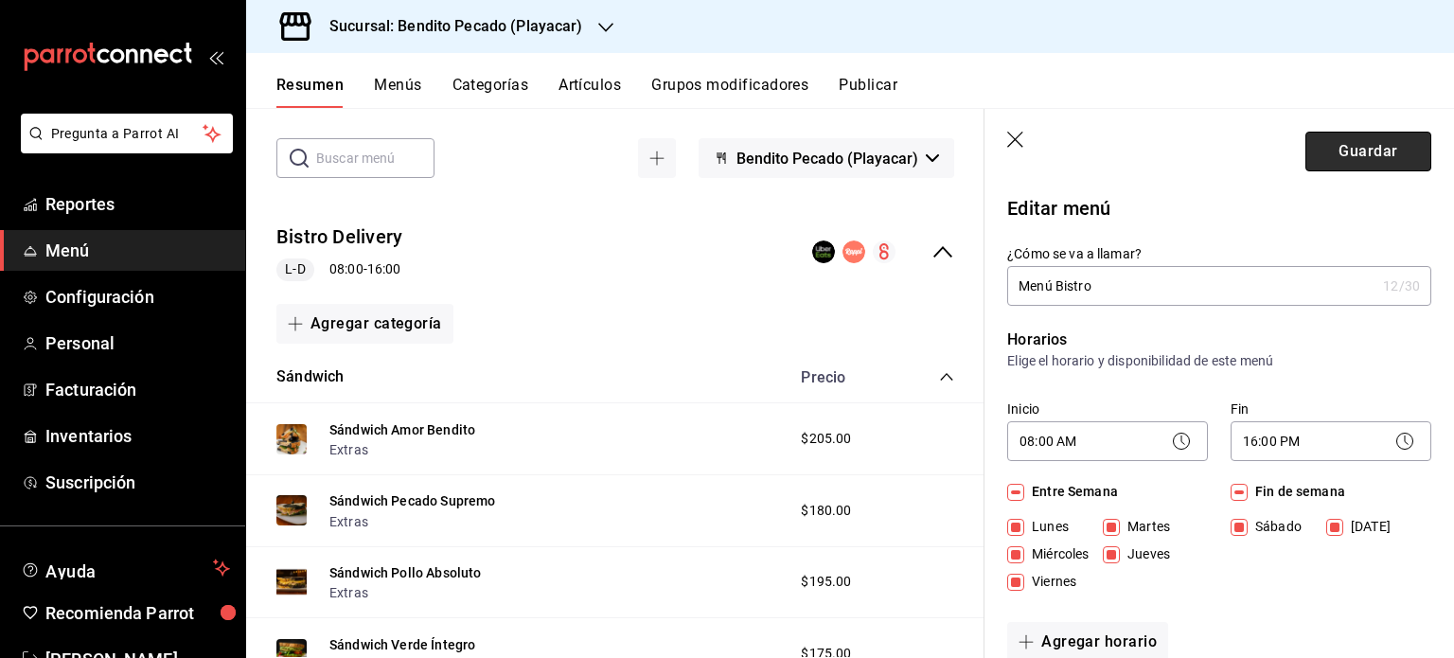
click at [1318, 162] on button "Guardar" at bounding box center [1369, 152] width 126 height 40
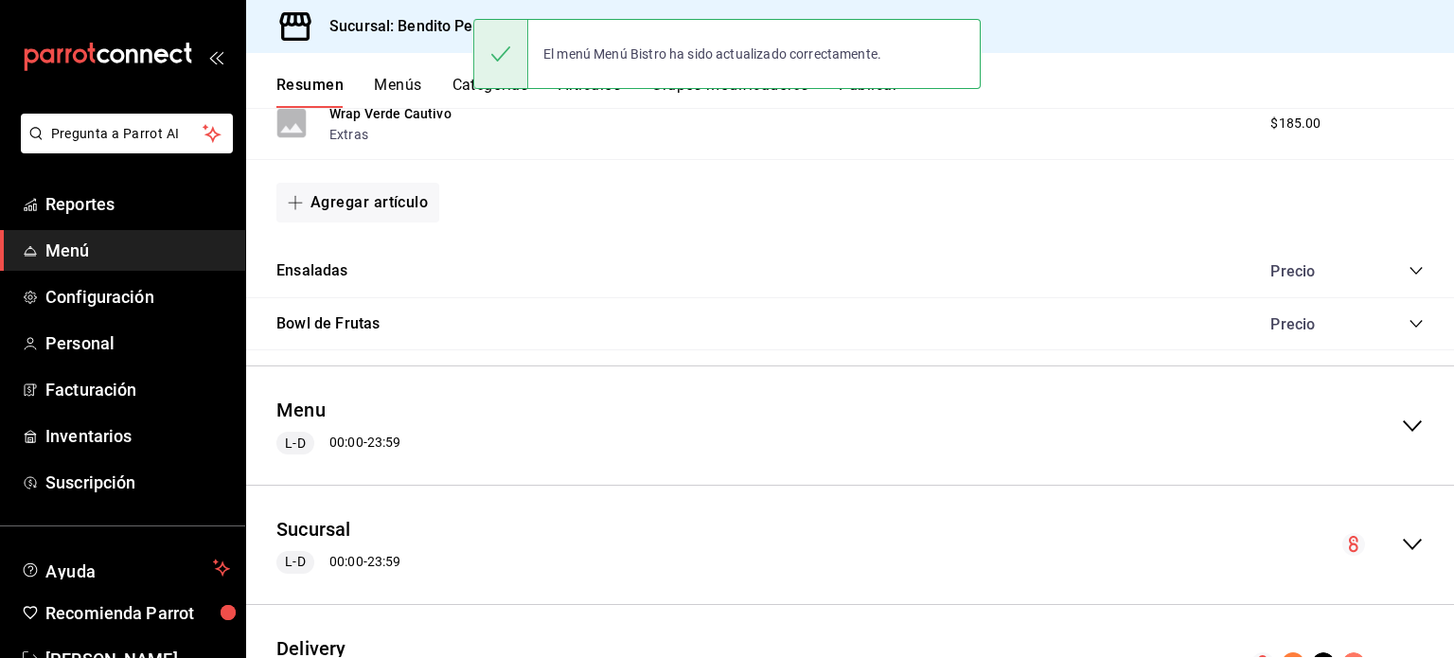
scroll to position [1270, 0]
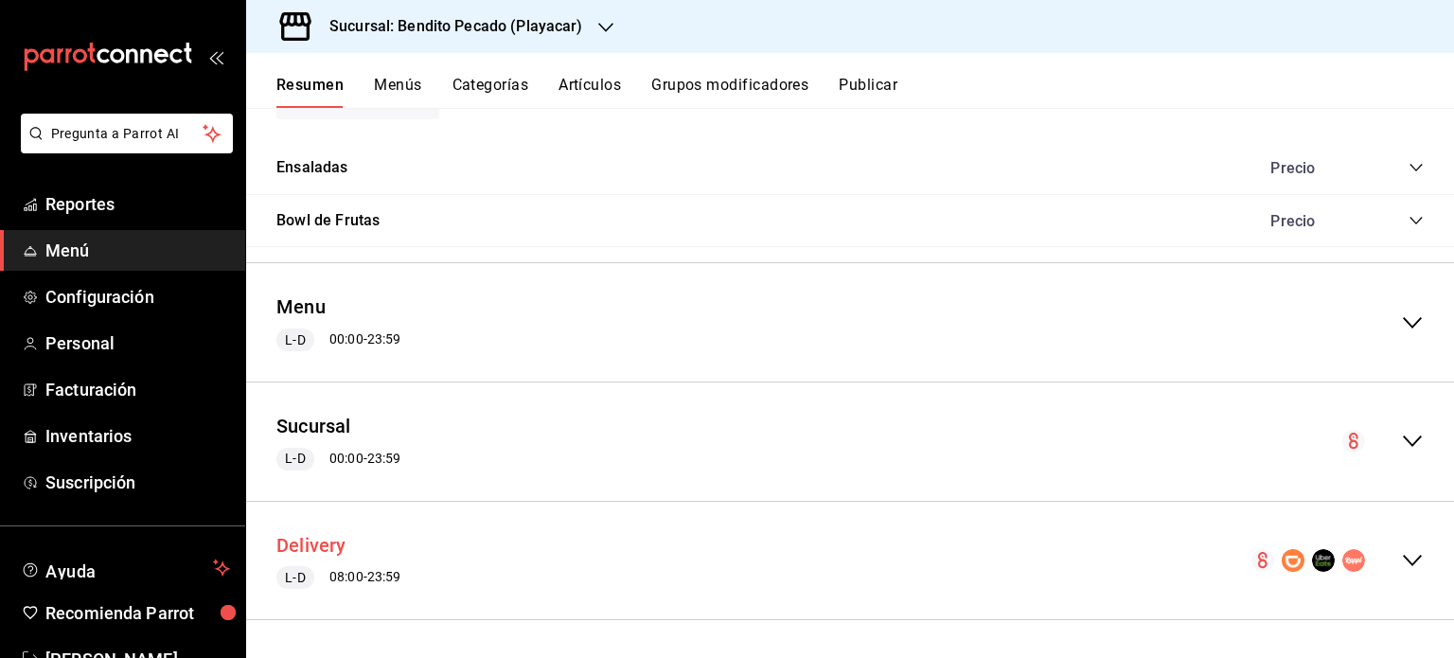
click at [320, 553] on button "Delivery" at bounding box center [311, 545] width 70 height 27
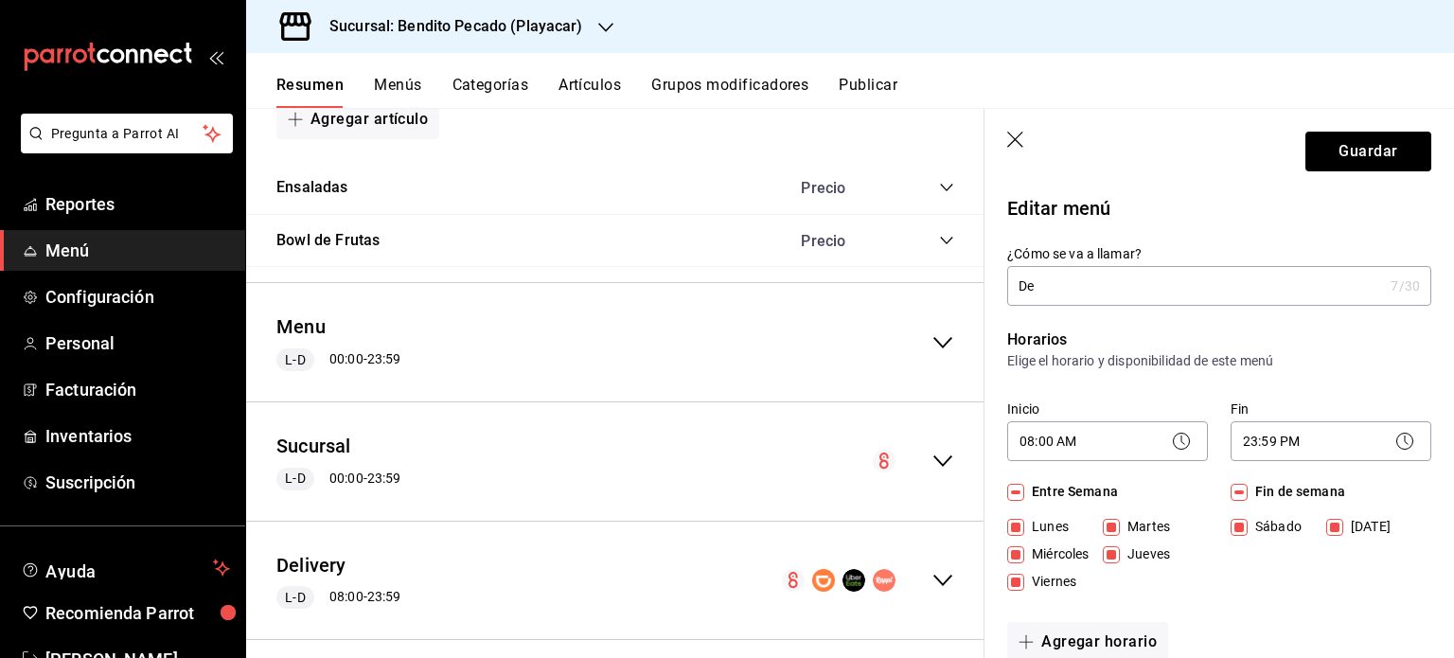
type input "D"
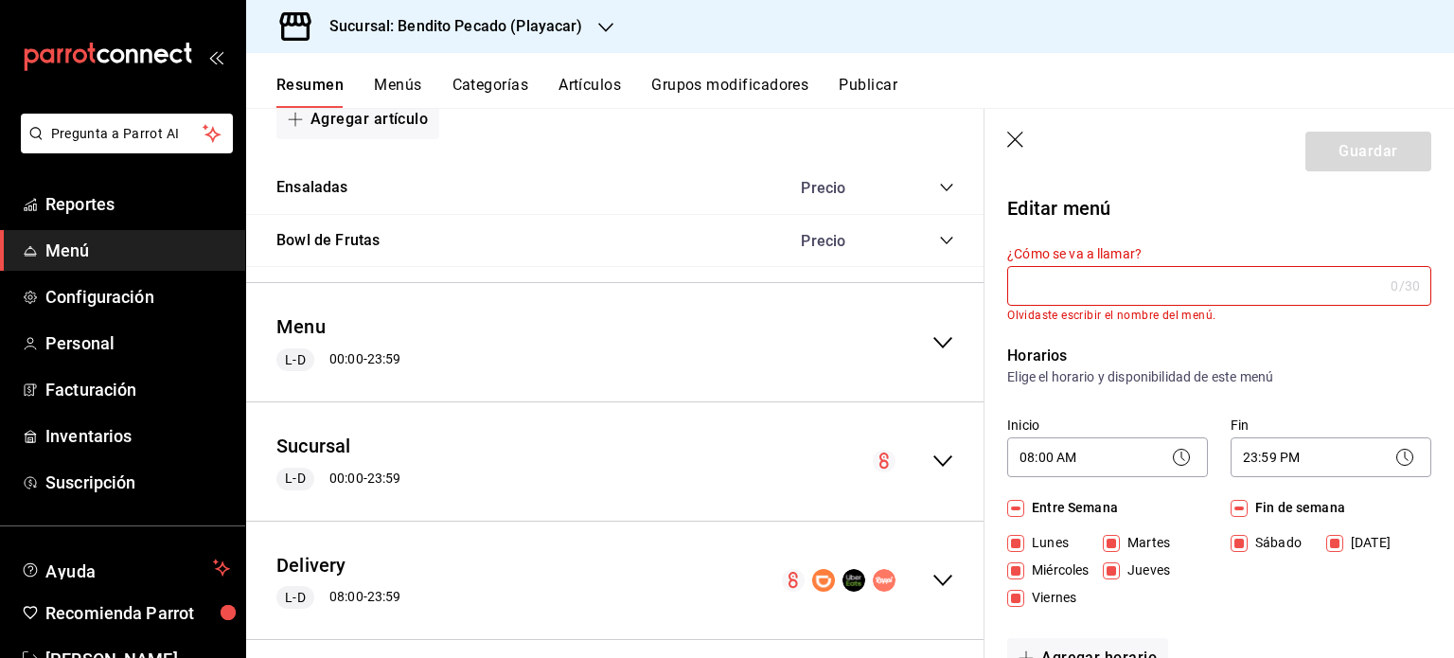
type input "H"
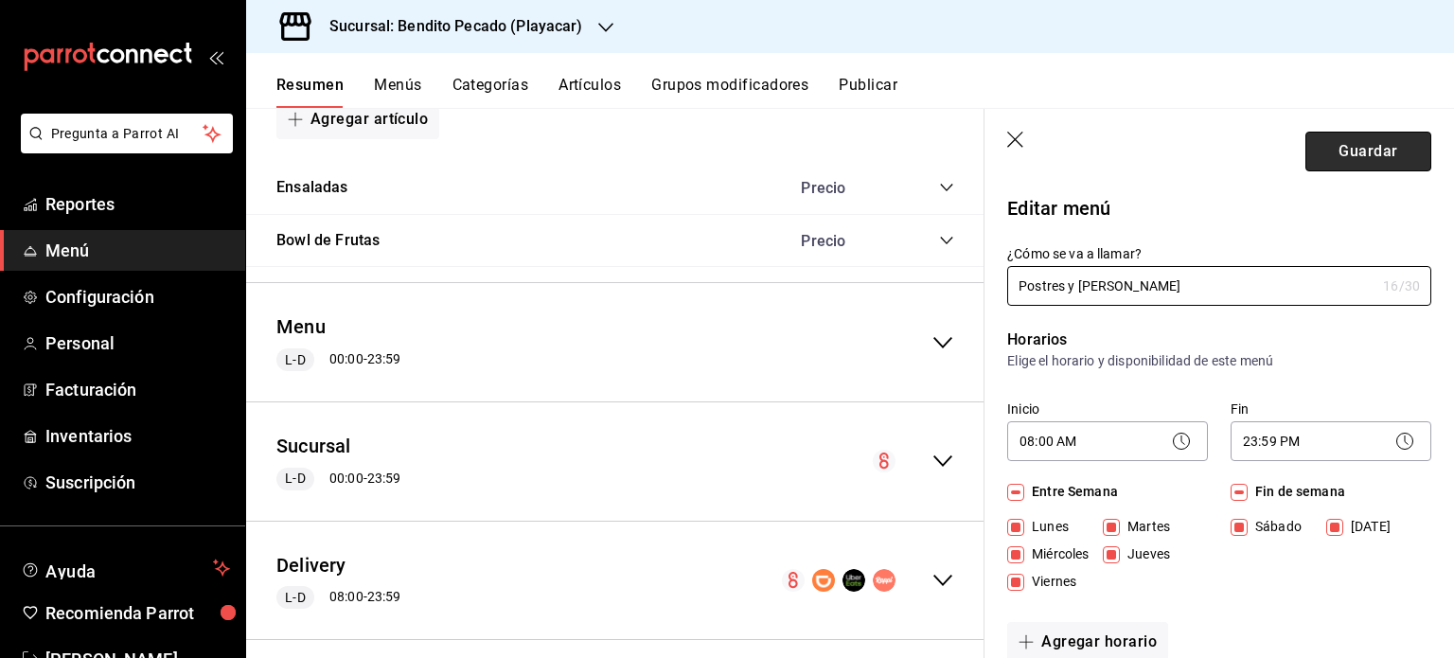
click at [1353, 164] on button "Guardar" at bounding box center [1369, 152] width 126 height 40
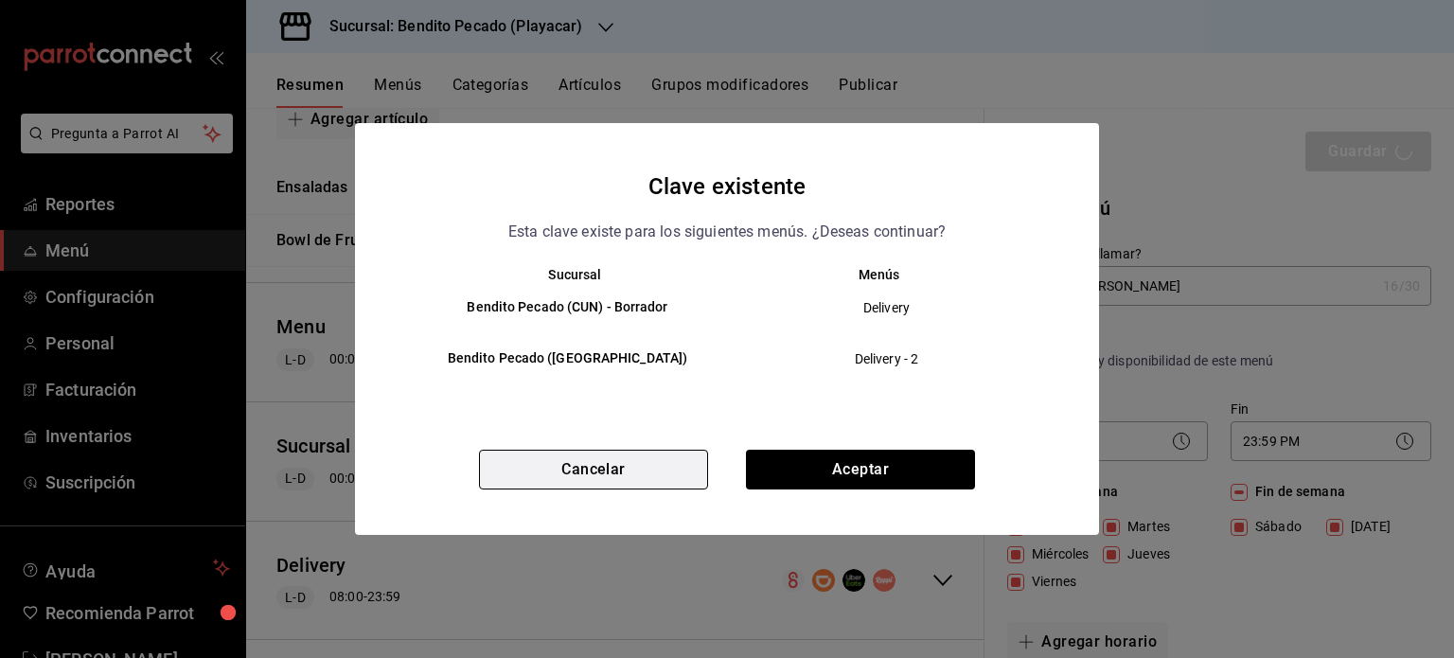
click at [666, 477] on button "Cancelar" at bounding box center [593, 470] width 229 height 40
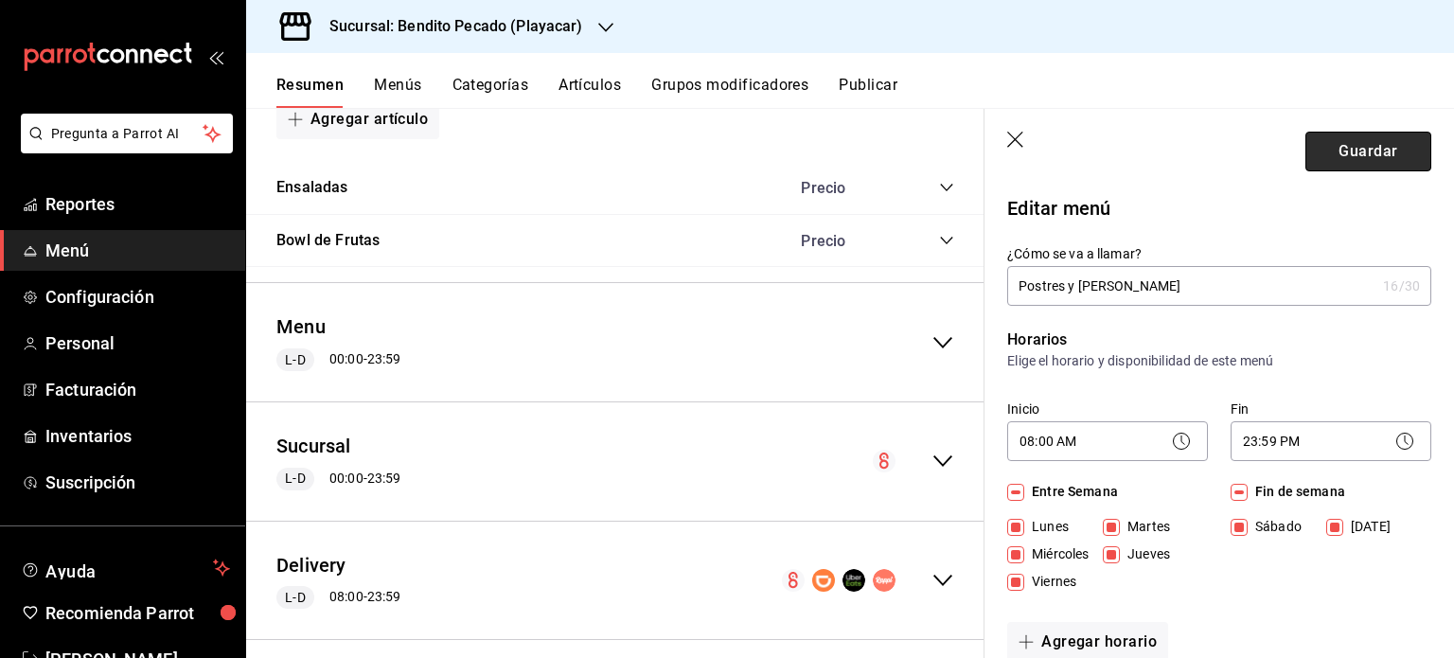
click at [1334, 167] on button "Guardar" at bounding box center [1369, 152] width 126 height 40
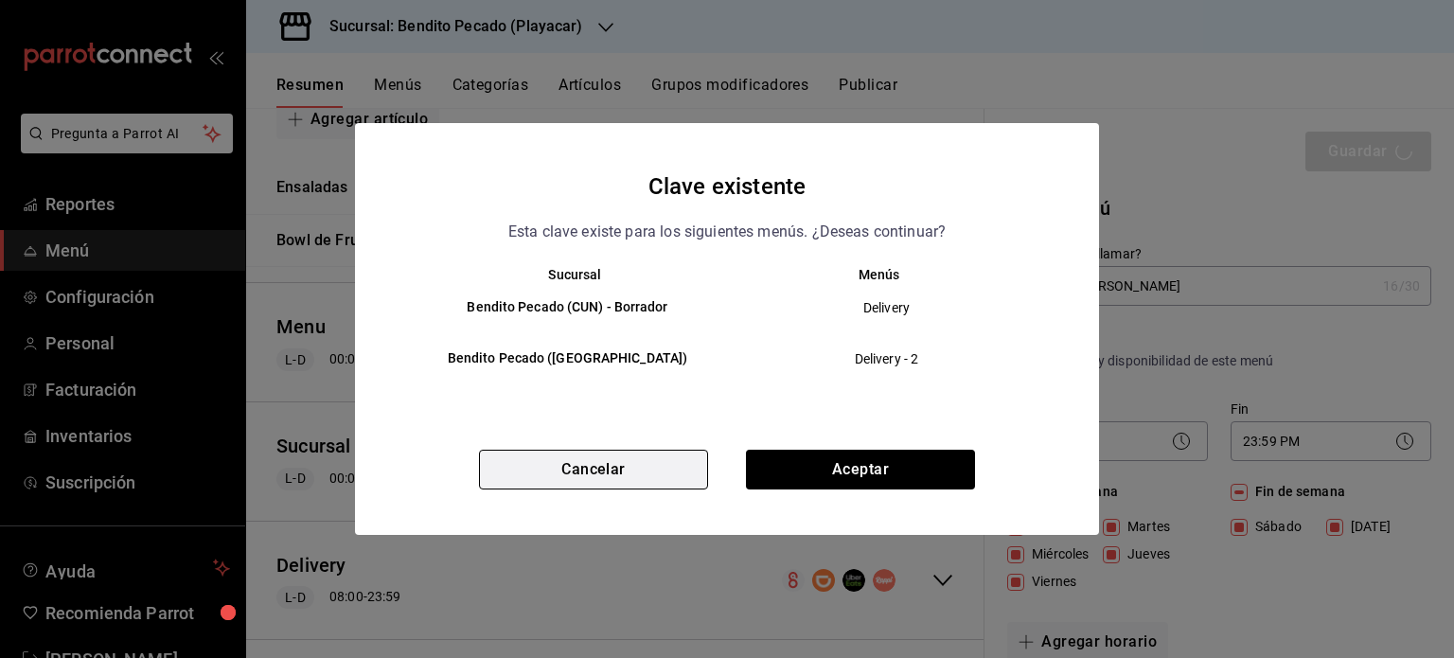
click at [659, 469] on button "Cancelar" at bounding box center [593, 470] width 229 height 40
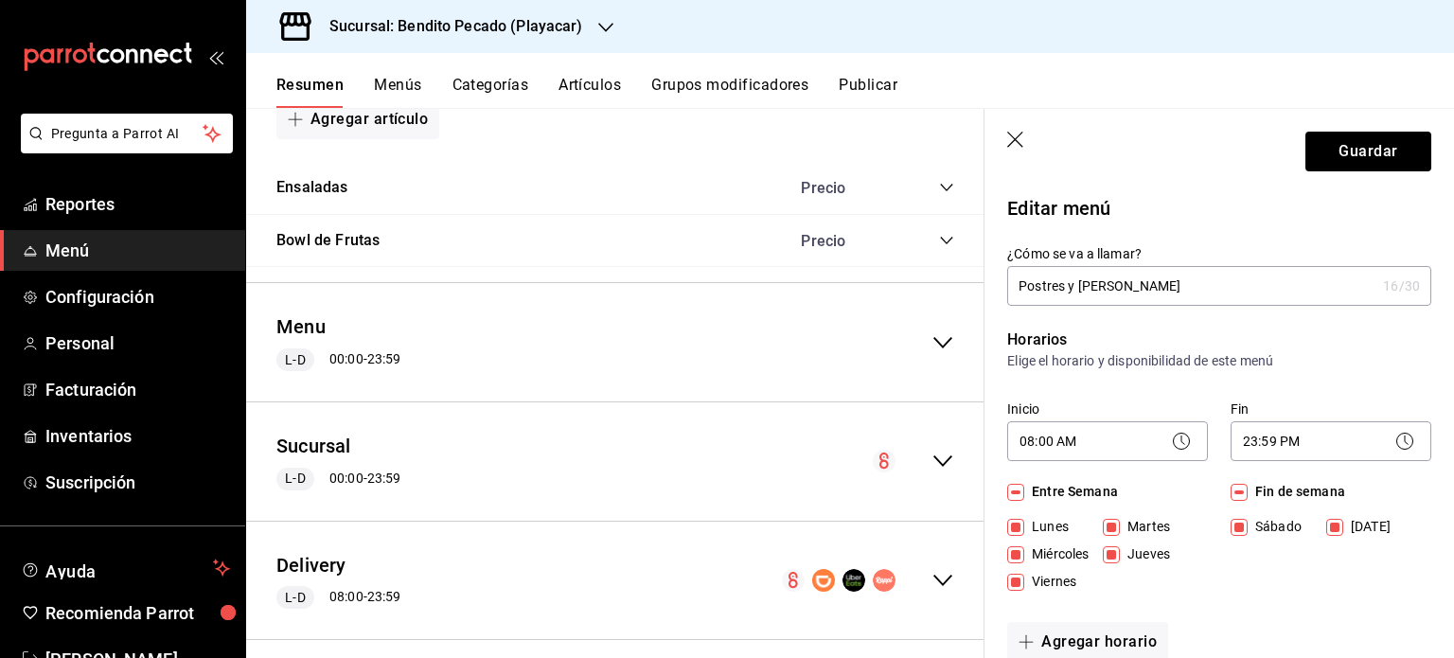
click at [1117, 296] on input "Postres y [PERSON_NAME]" at bounding box center [1191, 286] width 368 height 38
click at [1064, 288] on input "Postres y Nieve" at bounding box center [1191, 286] width 368 height 38
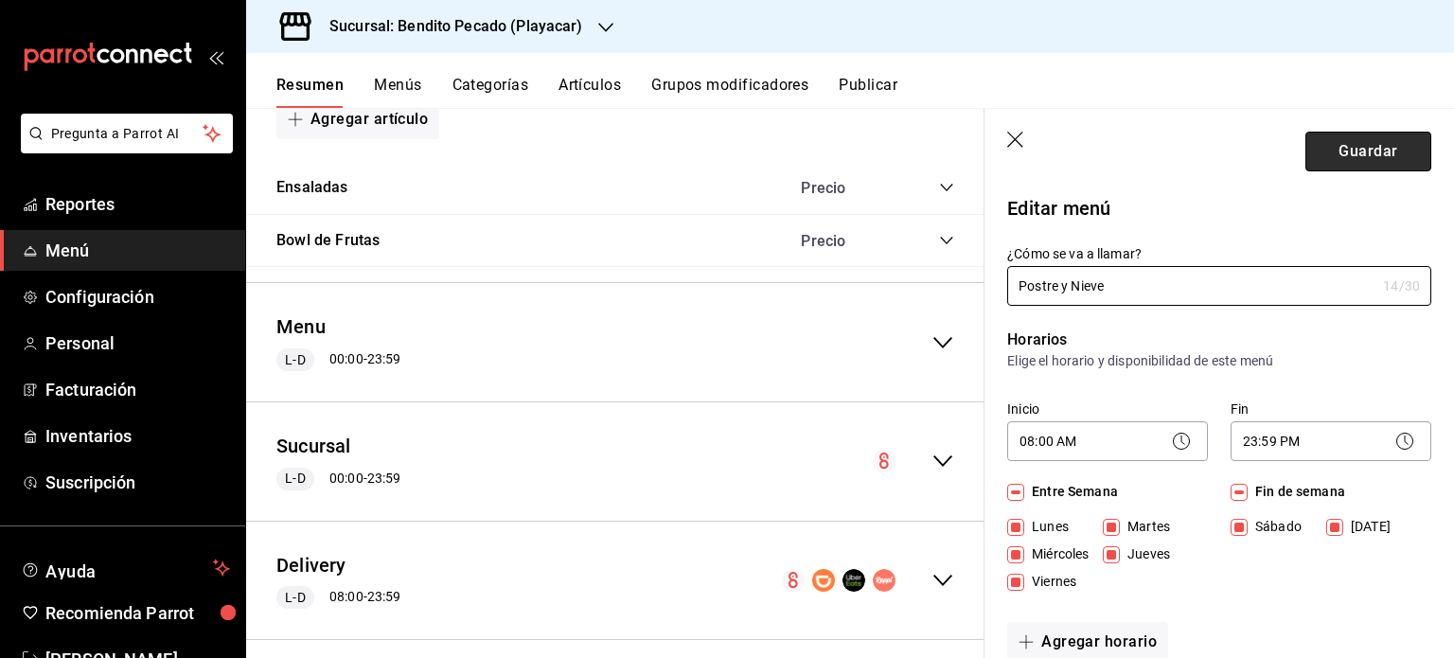
click at [1377, 148] on button "Guardar" at bounding box center [1369, 152] width 126 height 40
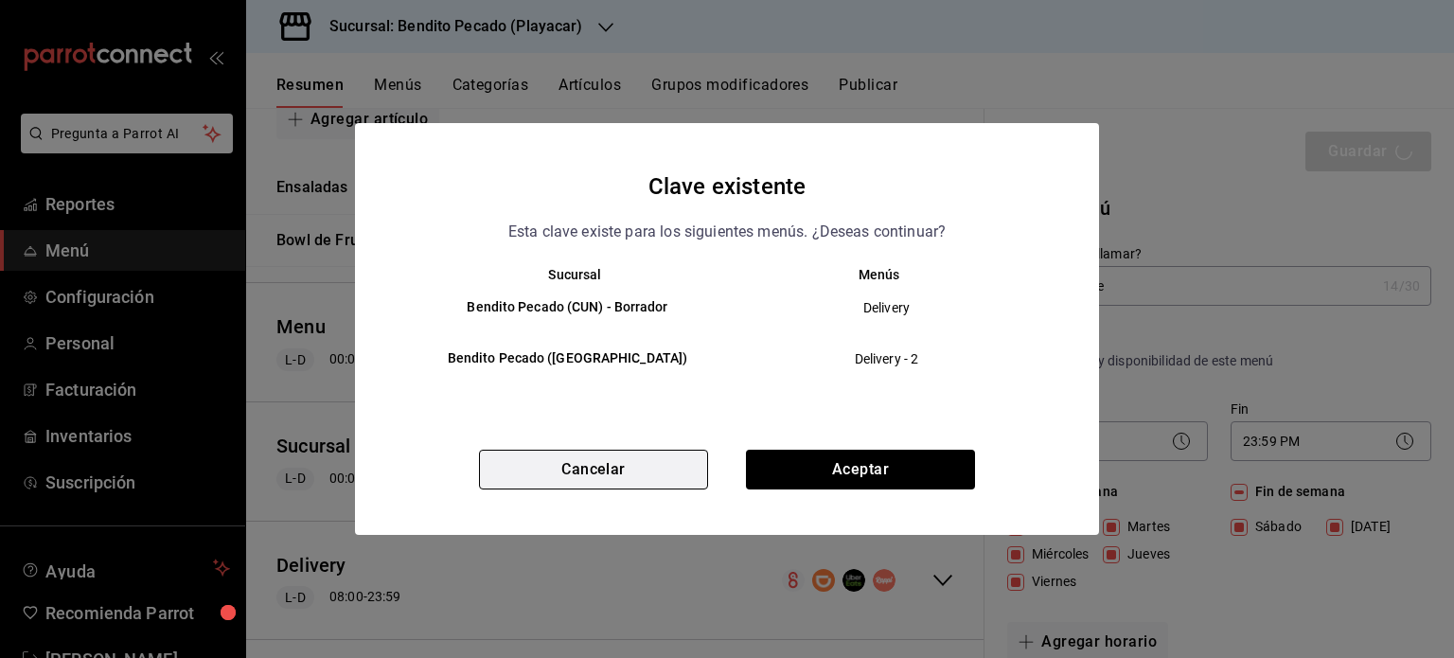
click at [664, 469] on button "Cancelar" at bounding box center [593, 470] width 229 height 40
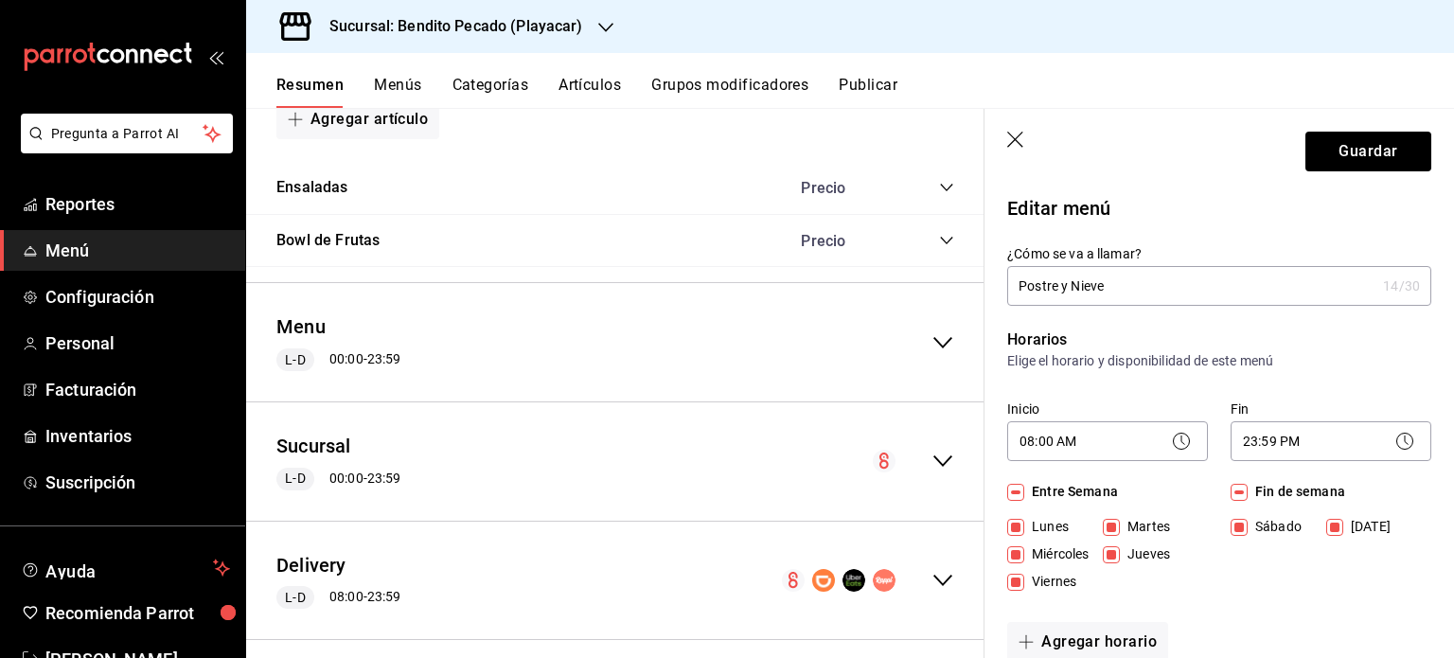
drag, startPoint x: 1121, startPoint y: 293, endPoint x: 1053, endPoint y: 280, distance: 69.3
click at [1053, 280] on input "Postre y Nieve" at bounding box center [1191, 286] width 368 height 38
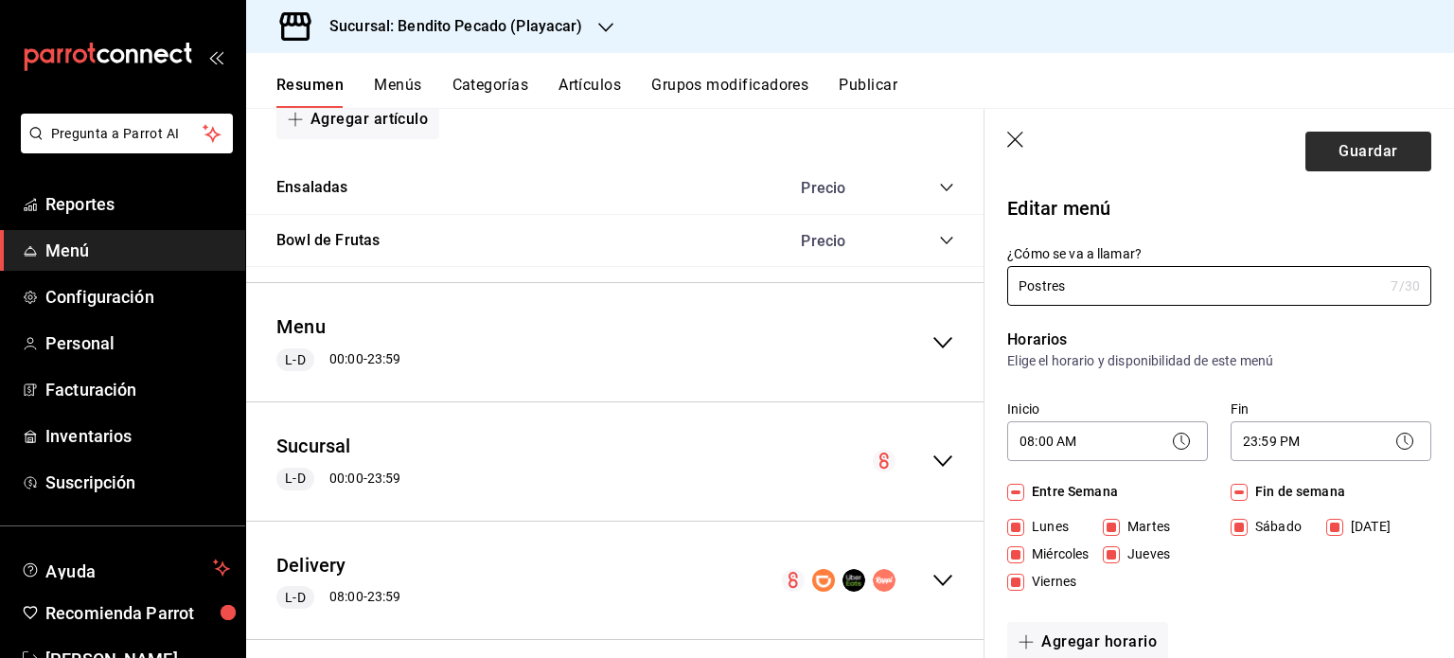
type input "Postres"
click at [1386, 162] on button "Guardar" at bounding box center [1369, 152] width 126 height 40
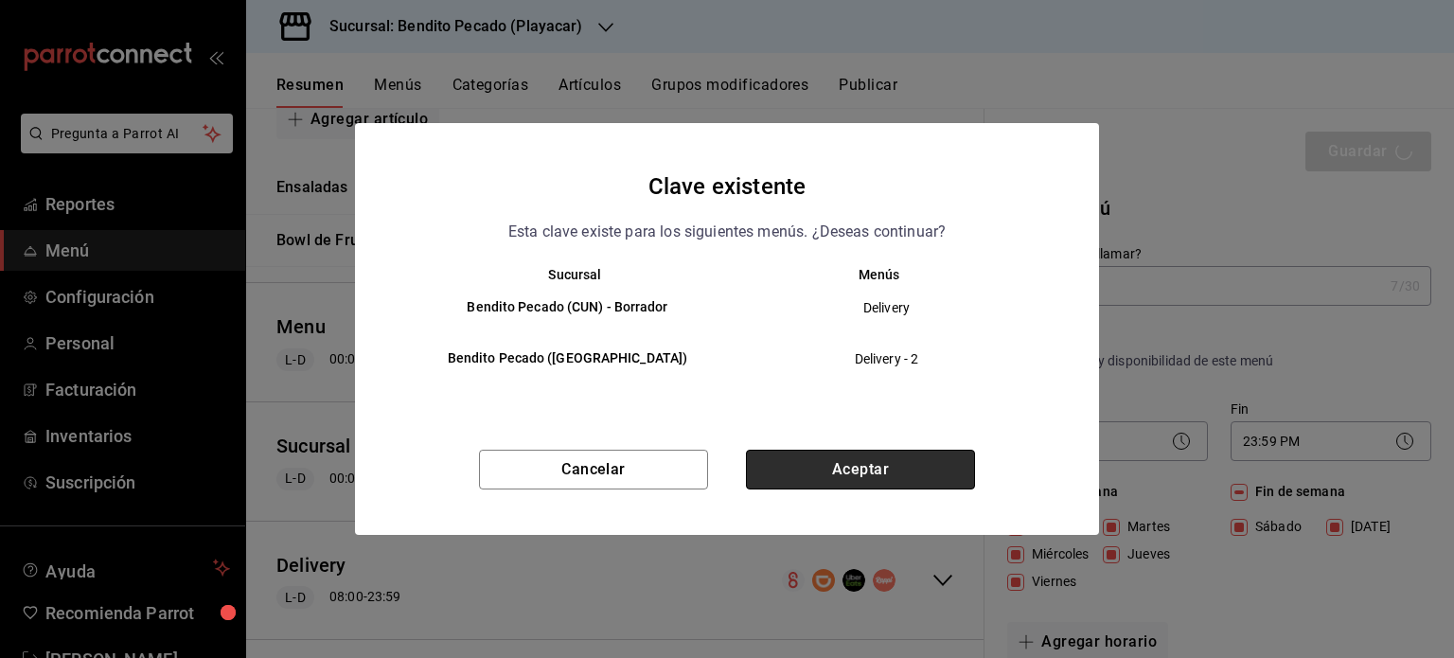
click at [856, 454] on button "Aceptar" at bounding box center [860, 470] width 229 height 40
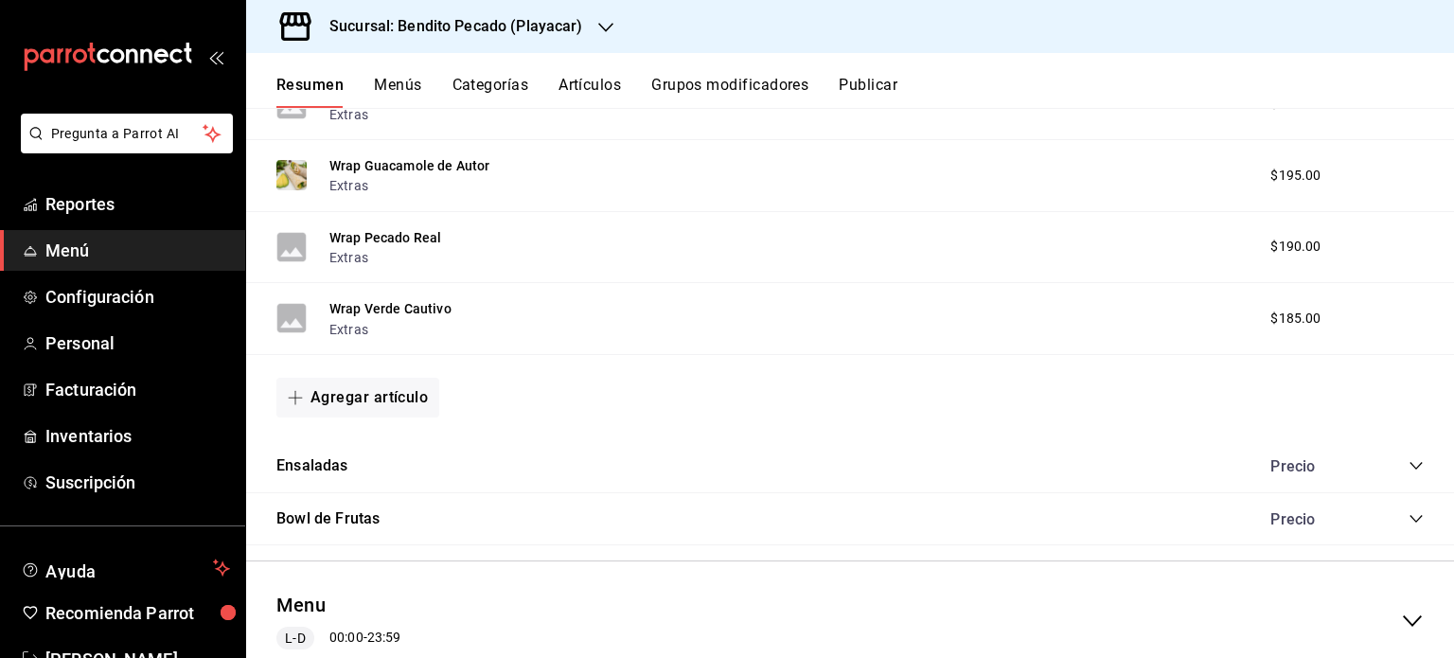
scroll to position [1270, 0]
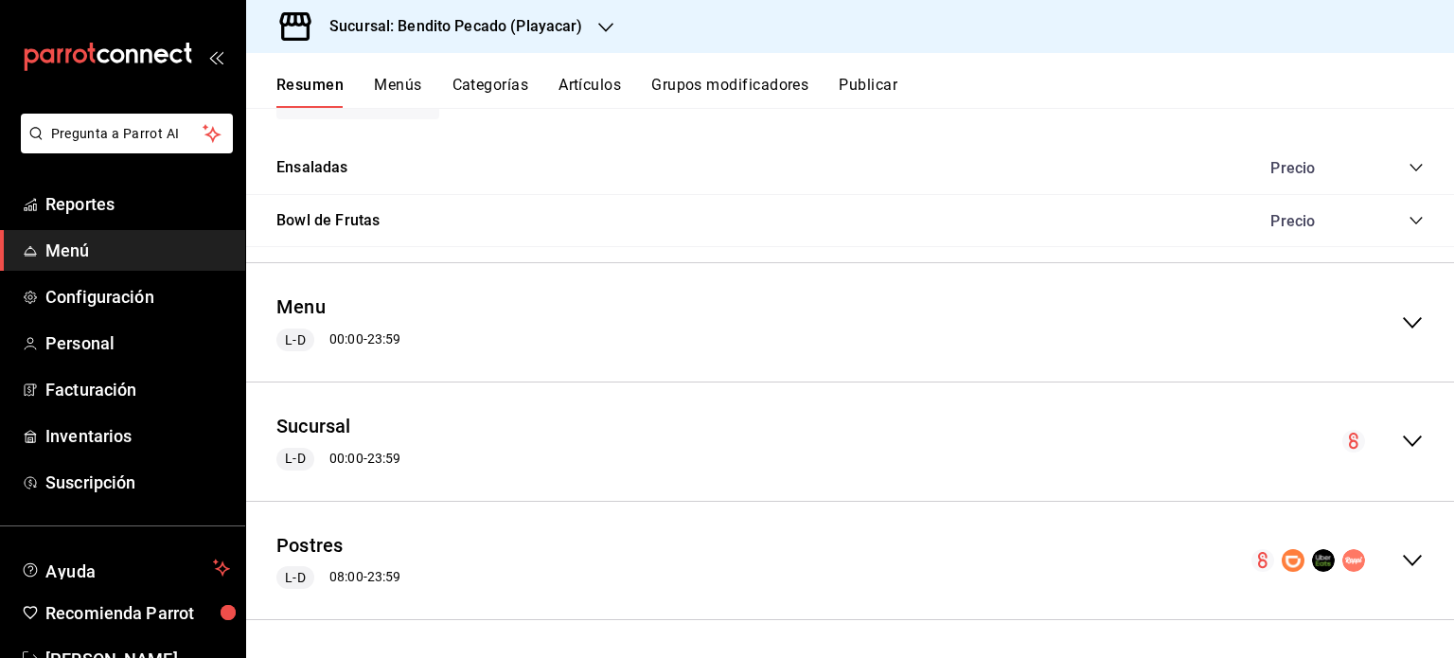
click at [1401, 562] on icon "collapse-menu-row" at bounding box center [1412, 560] width 23 height 23
click at [307, 545] on button "Postres" at bounding box center [309, 545] width 67 height 27
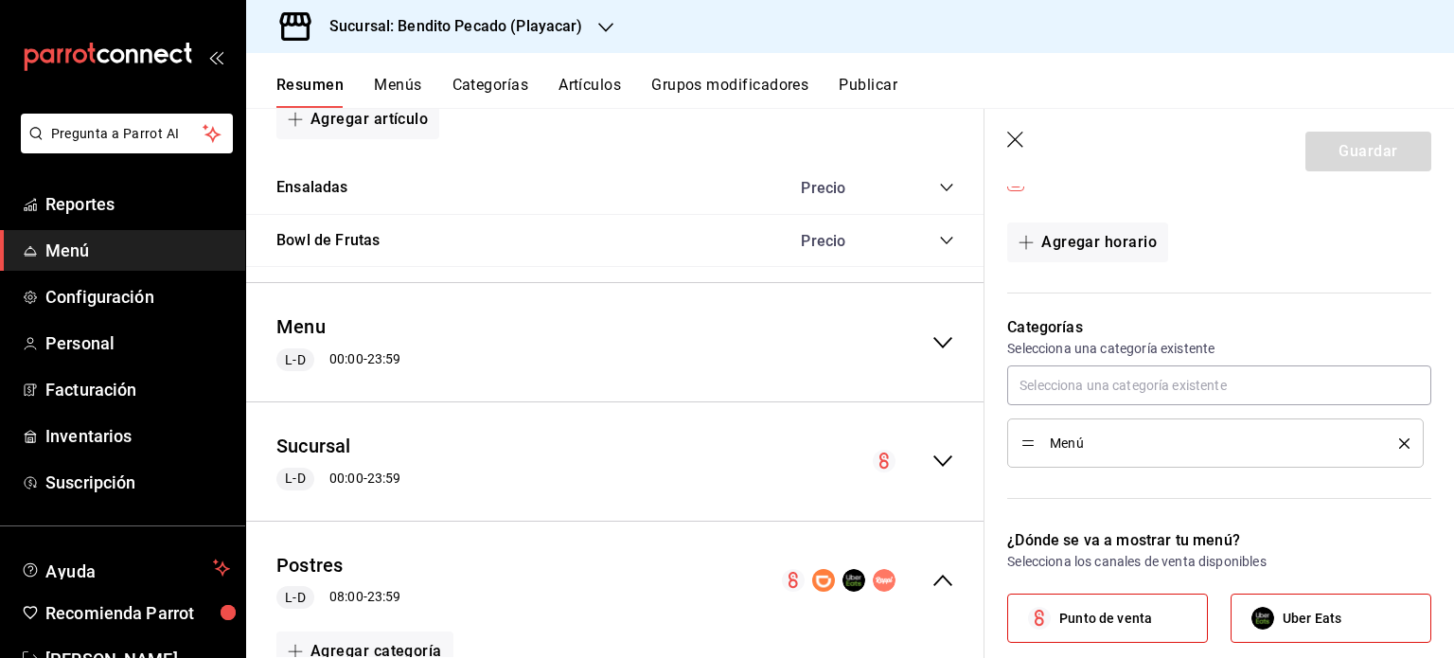
scroll to position [350, 0]
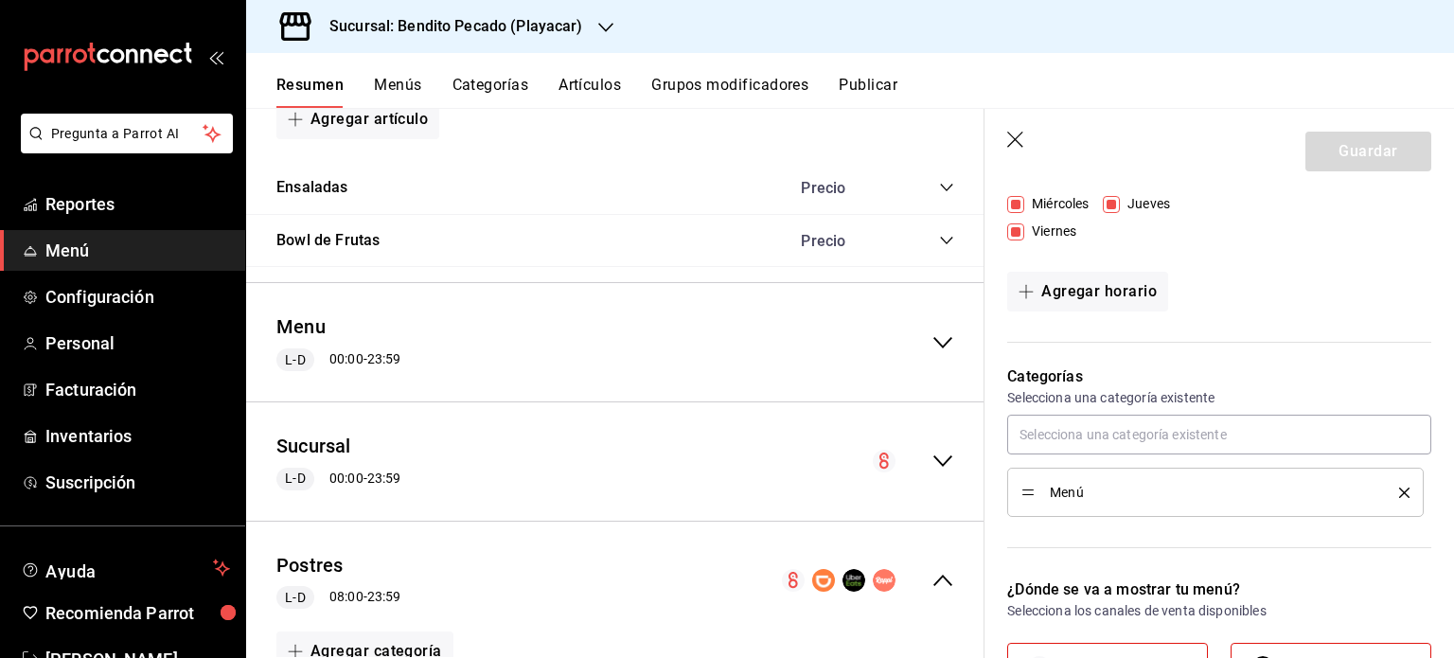
click at [1018, 139] on icon "button" at bounding box center [1016, 141] width 19 height 19
checkbox input "false"
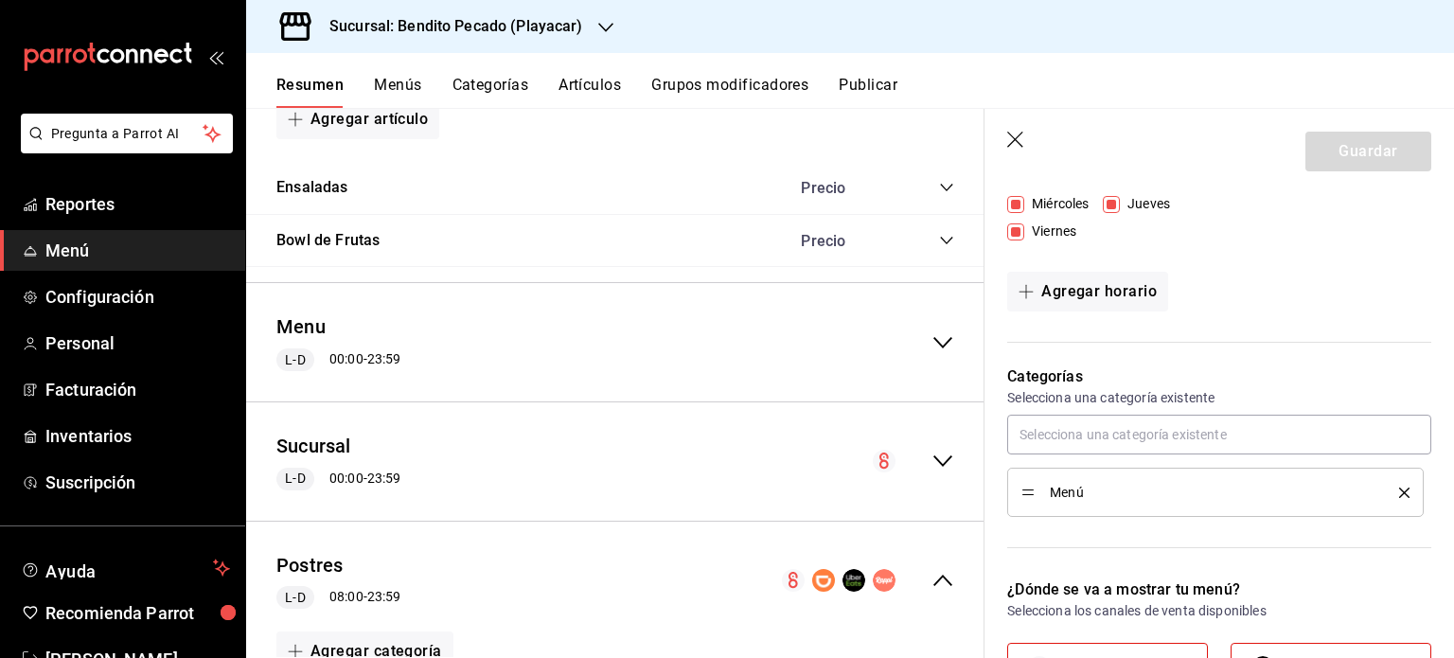
type input "1758903389497"
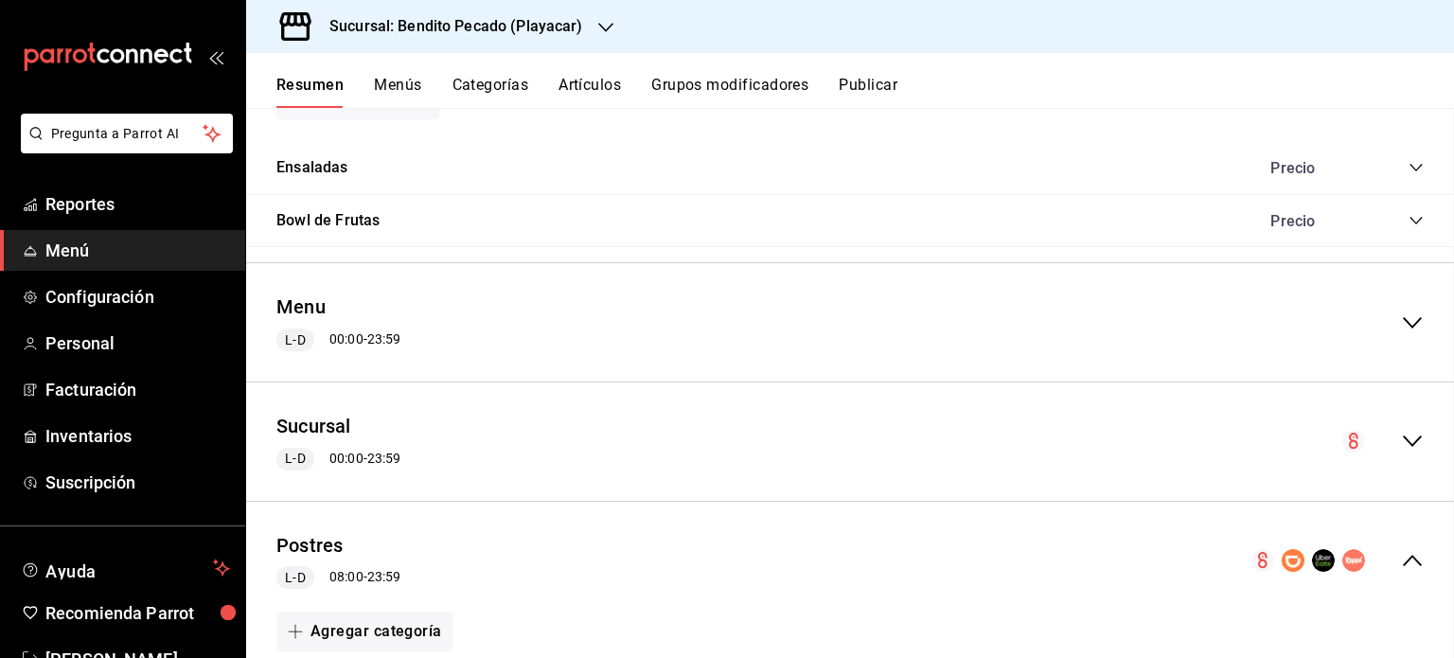
checkbox input "false"
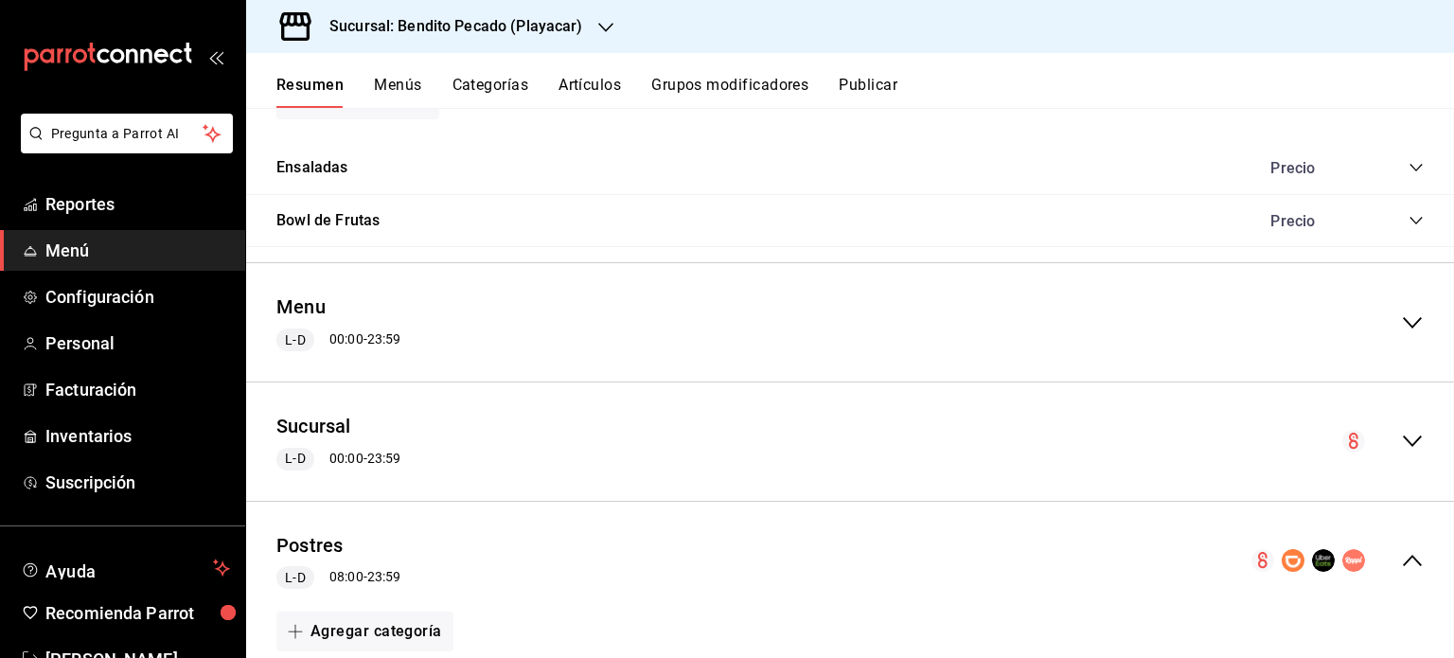
checkbox input "false"
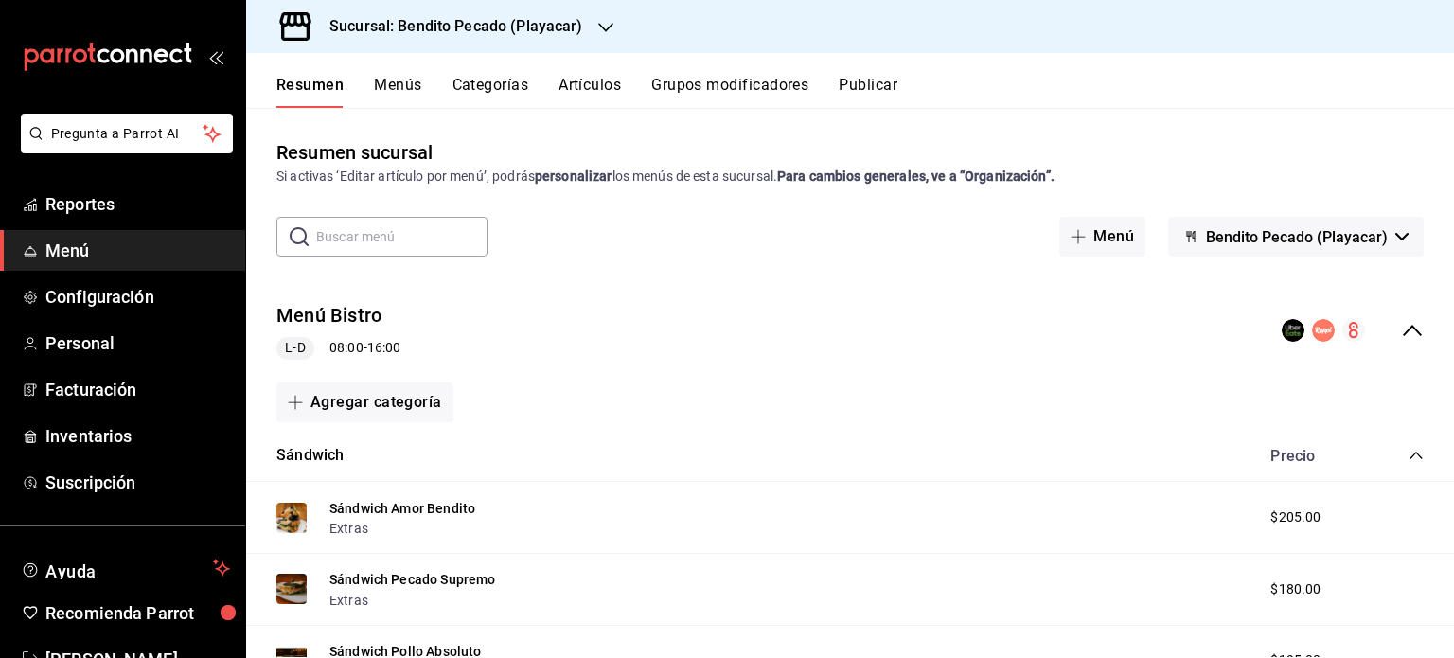
click at [888, 81] on button "Publicar" at bounding box center [868, 92] width 59 height 32
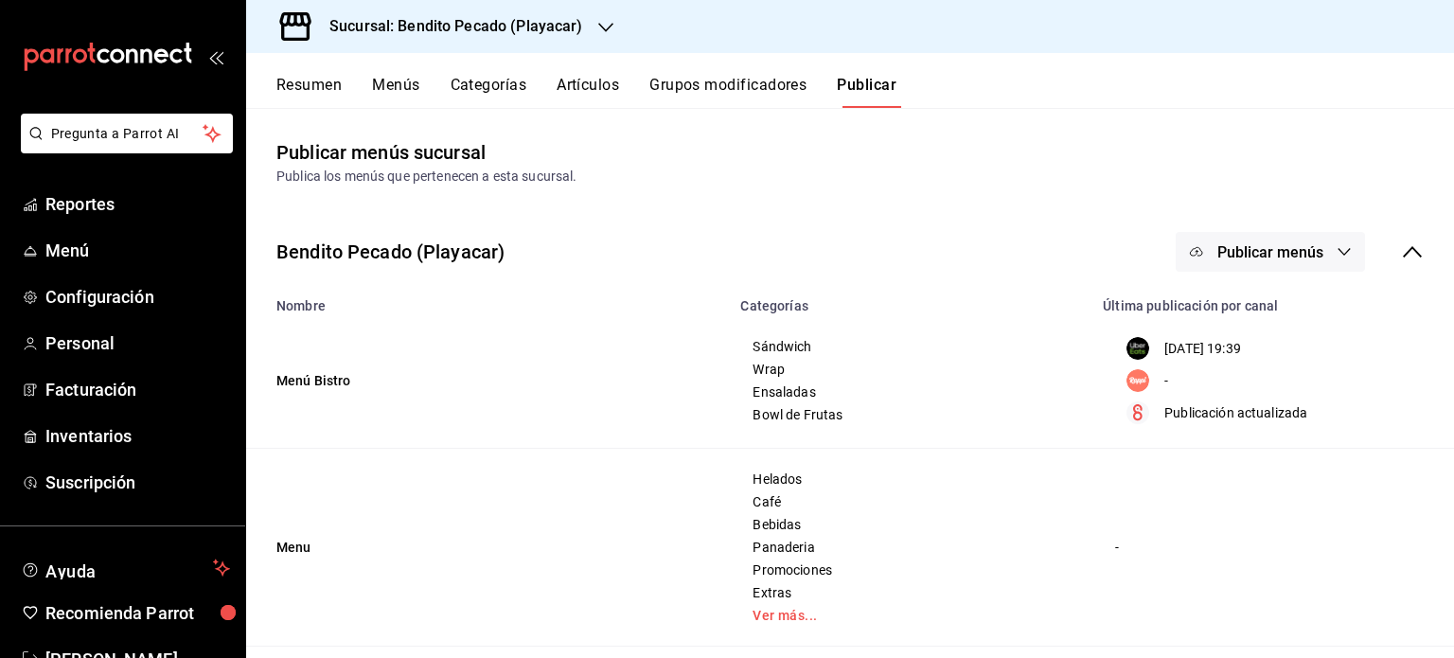
click at [1337, 246] on icon "button" at bounding box center [1344, 251] width 15 height 15
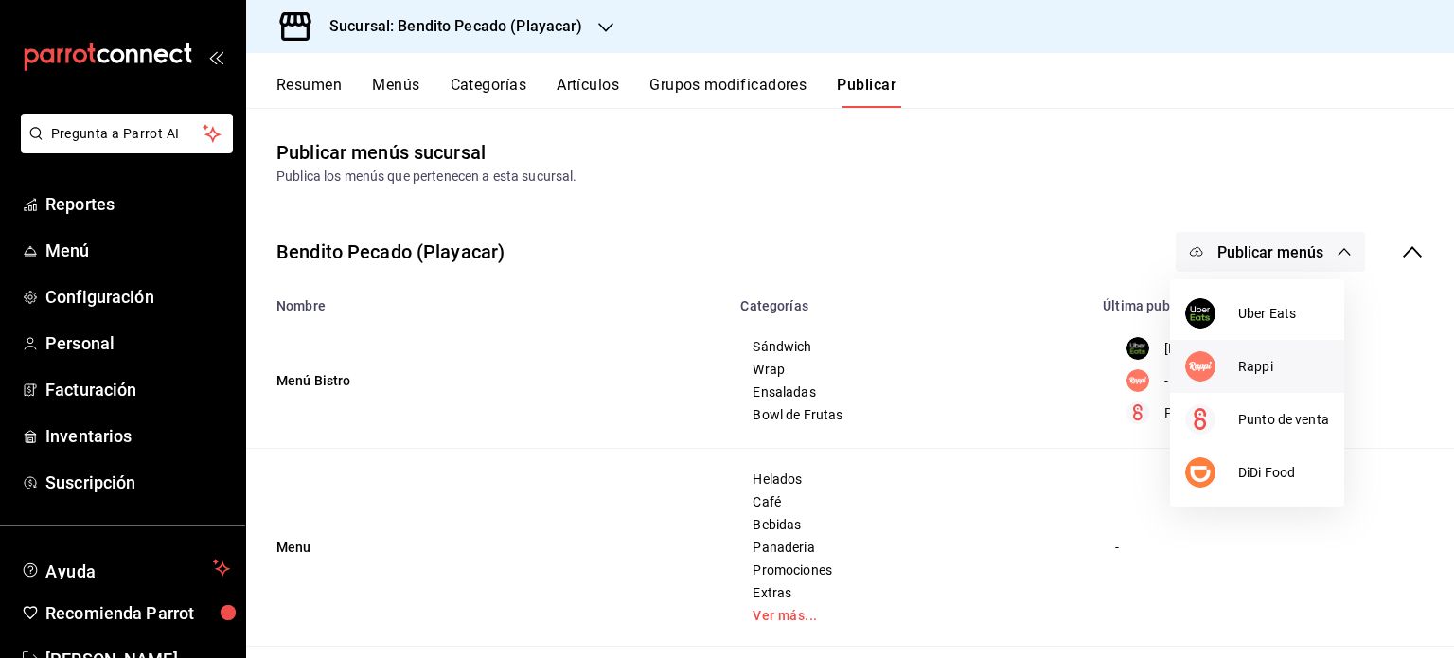
click at [1252, 374] on span "Rappi" at bounding box center [1283, 367] width 91 height 20
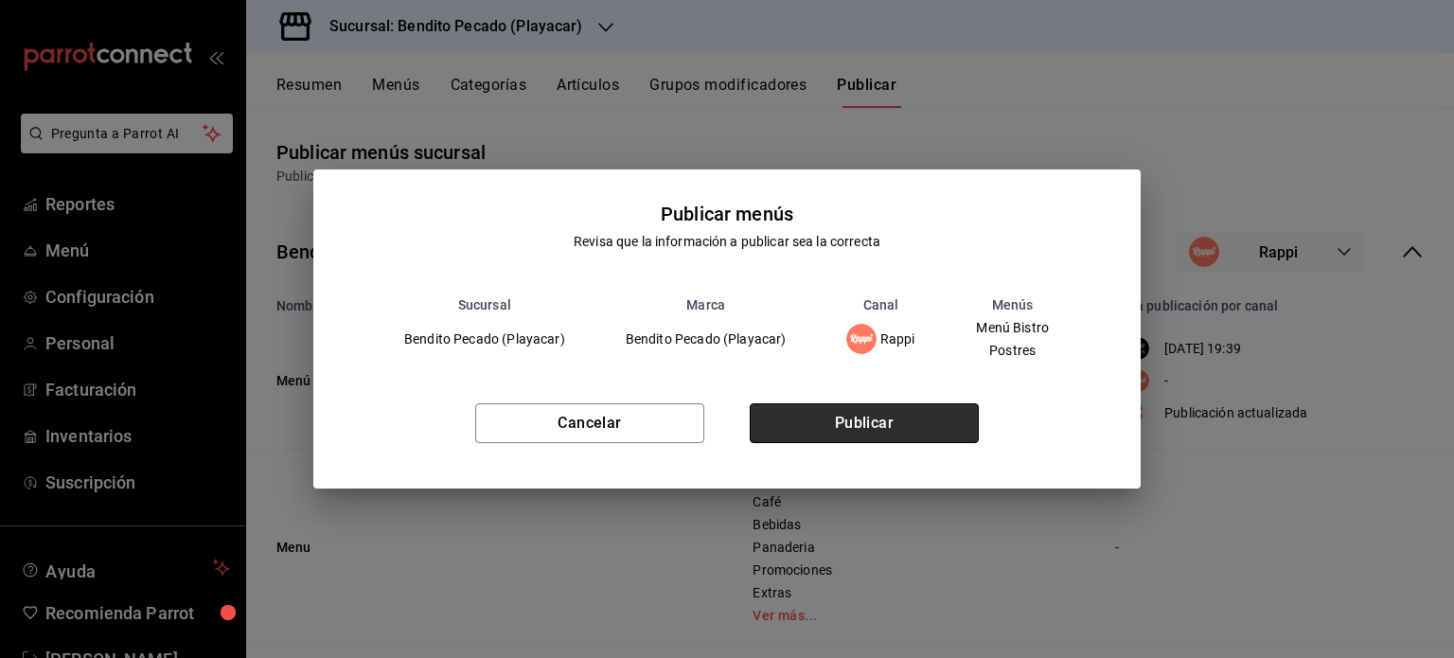
click at [907, 428] on button "Publicar" at bounding box center [864, 423] width 229 height 40
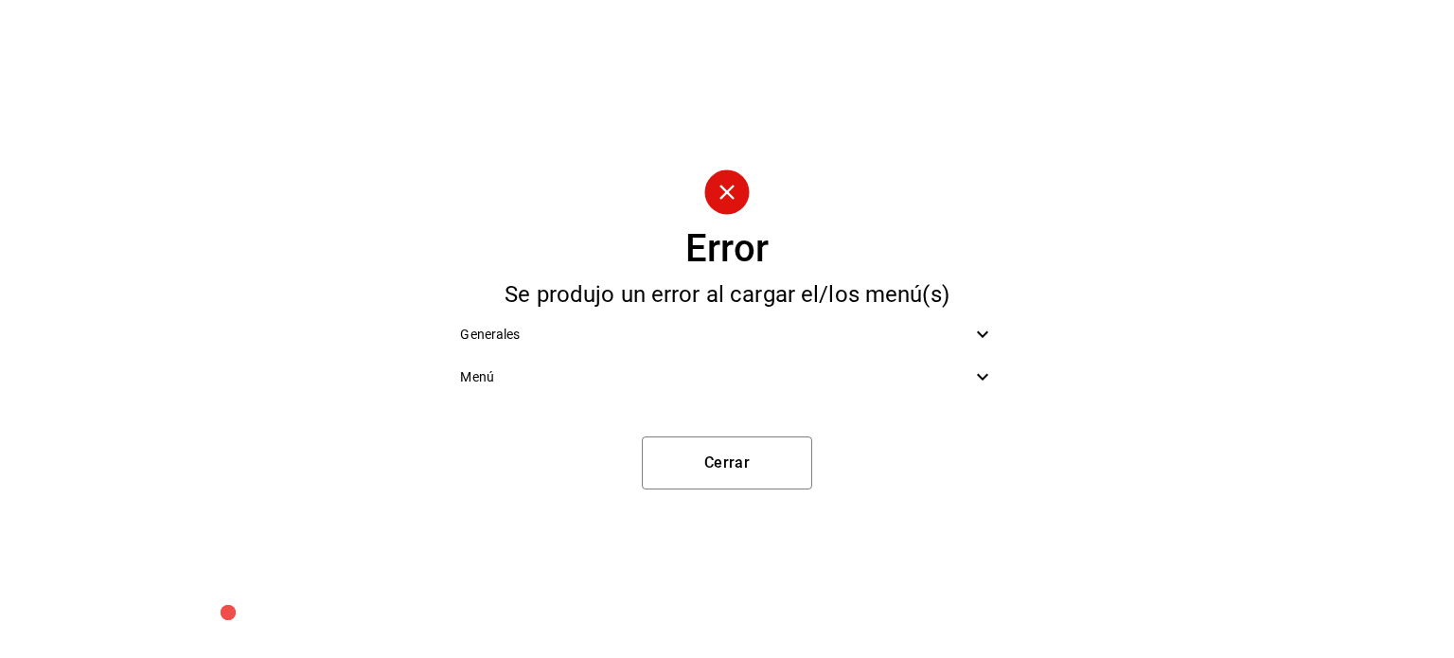
click at [814, 352] on div "Generales" at bounding box center [726, 334] width 563 height 43
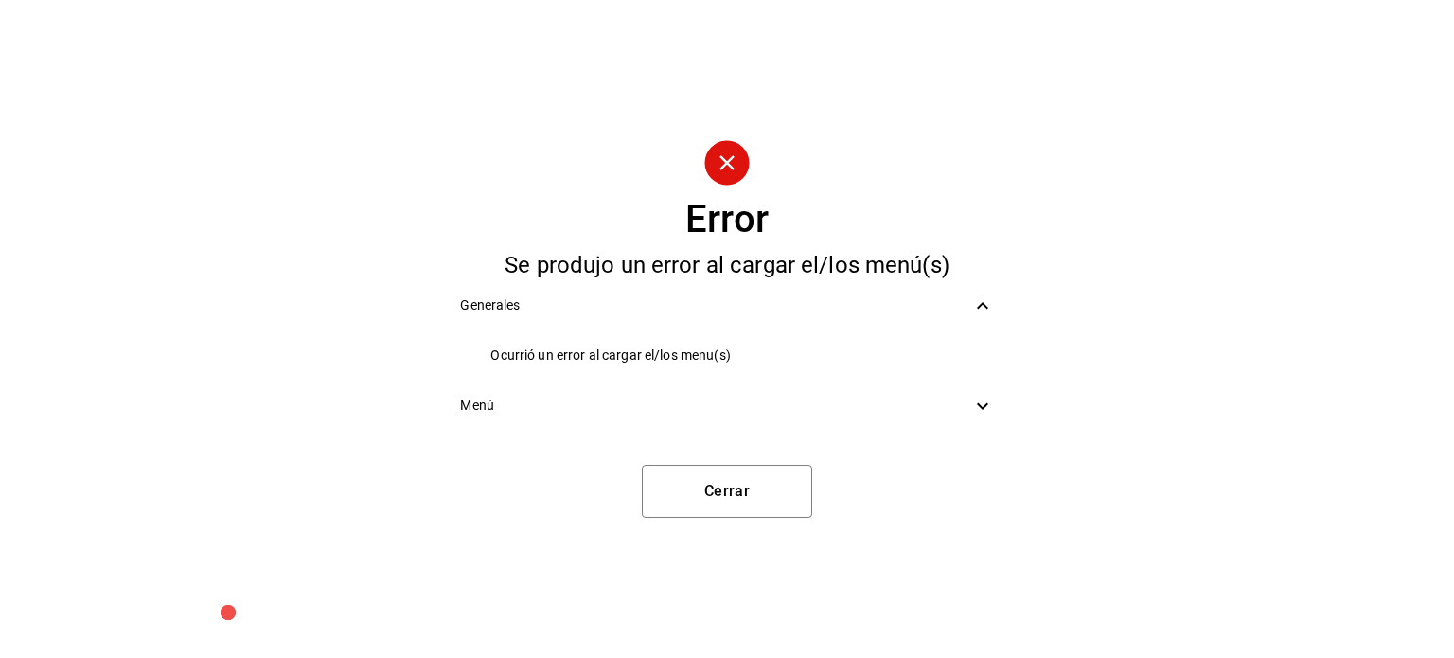
click at [837, 412] on span "Menú" at bounding box center [715, 406] width 510 height 20
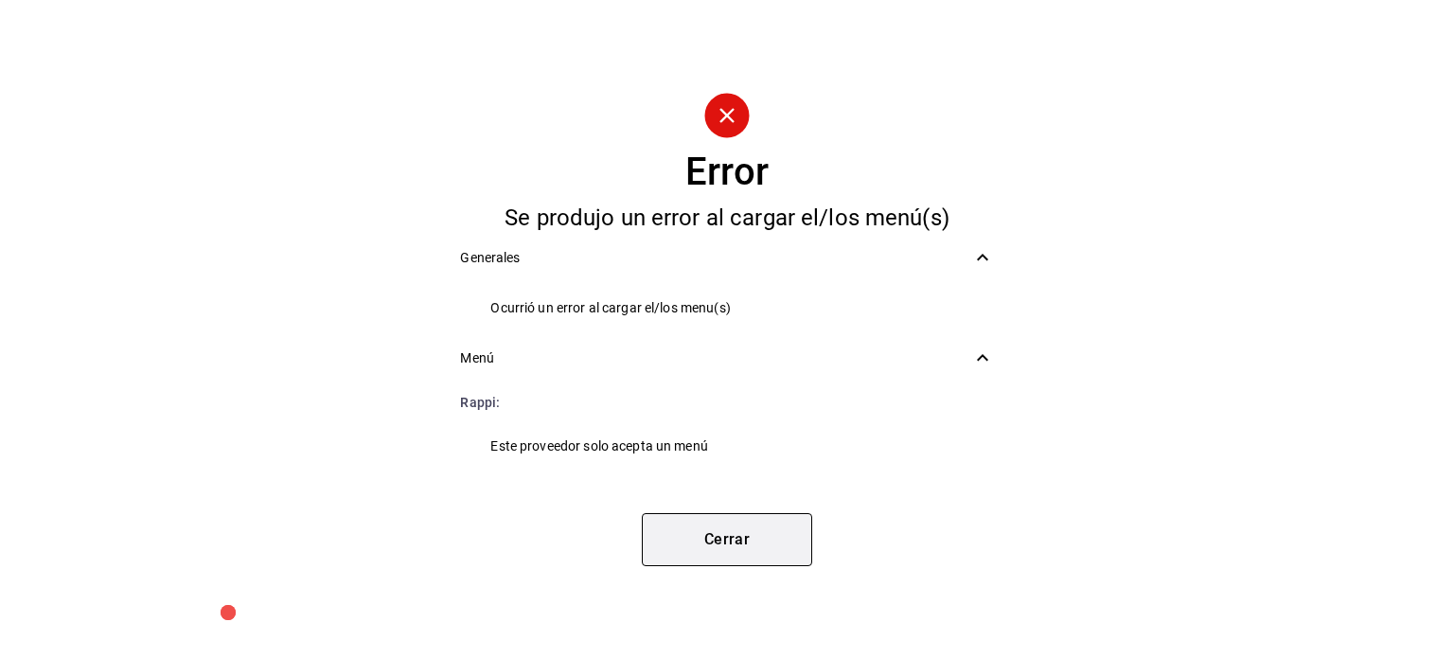
click at [765, 552] on button "Cerrar" at bounding box center [727, 539] width 170 height 53
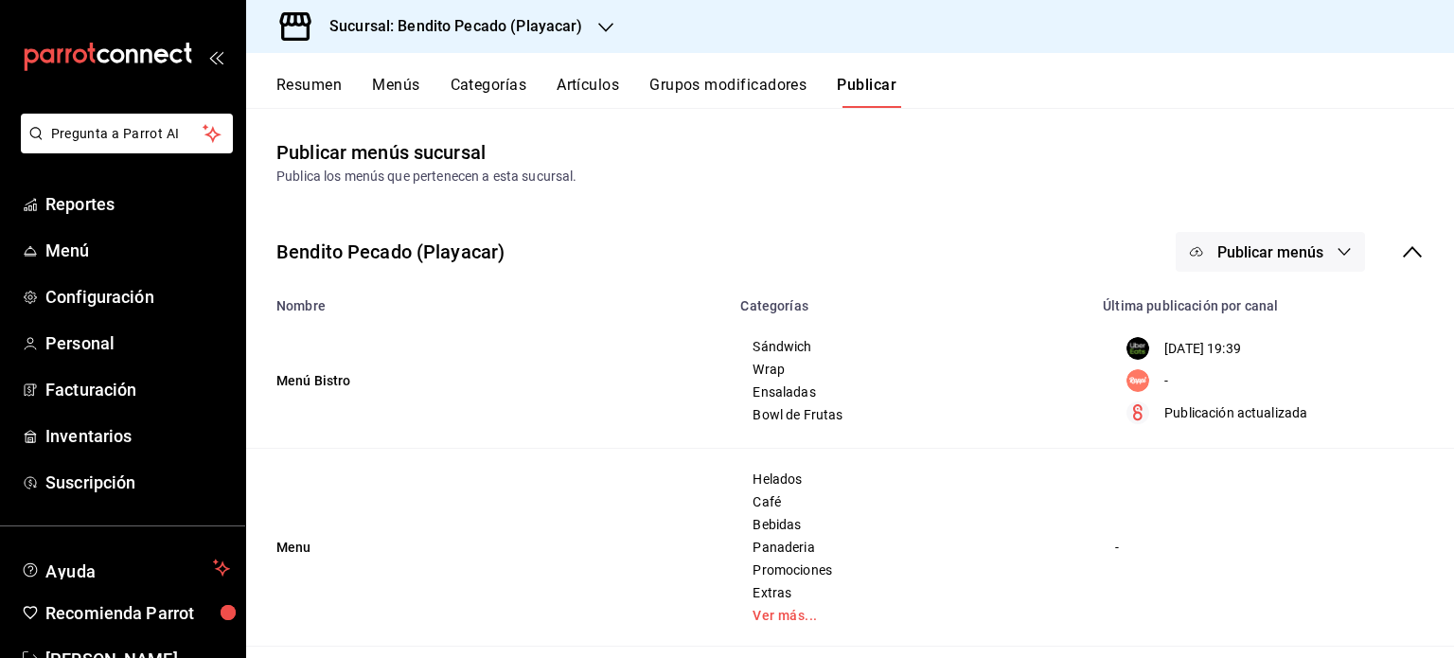
click at [341, 76] on button "Resumen" at bounding box center [308, 92] width 65 height 32
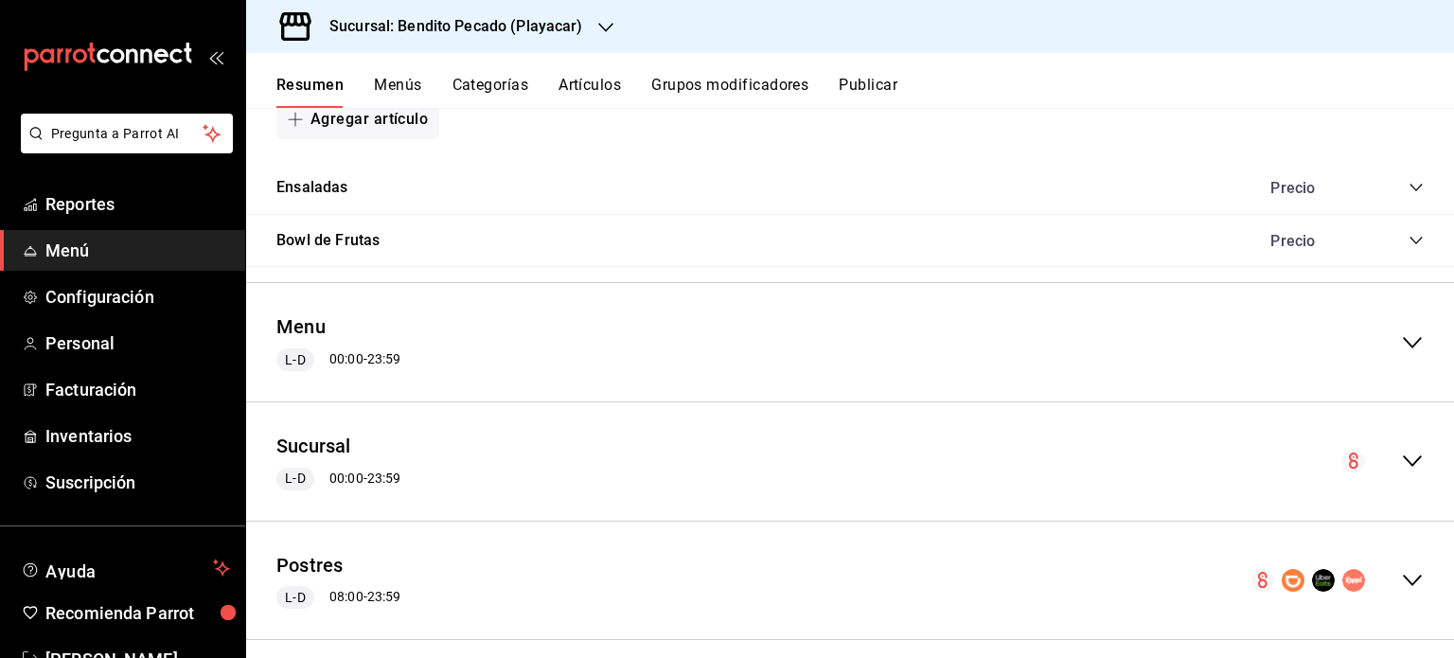
scroll to position [1270, 0]
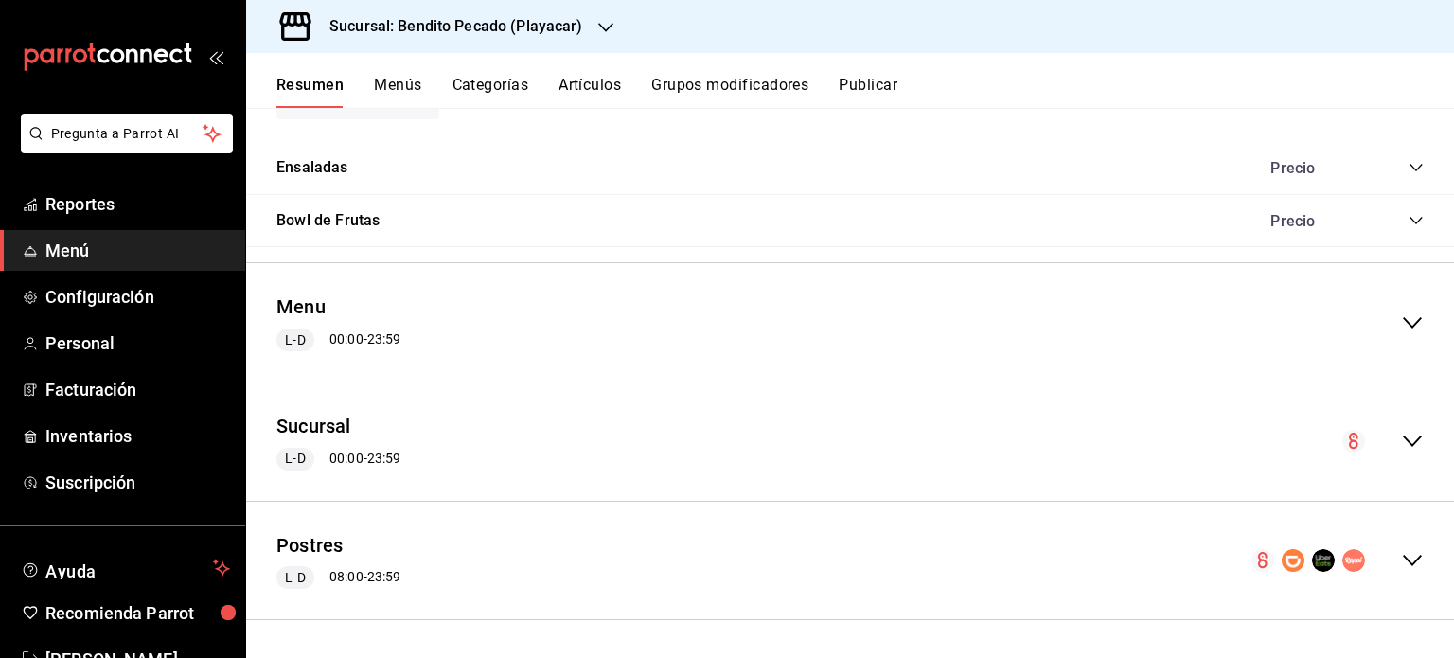
click at [1406, 552] on icon "collapse-menu-row" at bounding box center [1412, 560] width 23 height 23
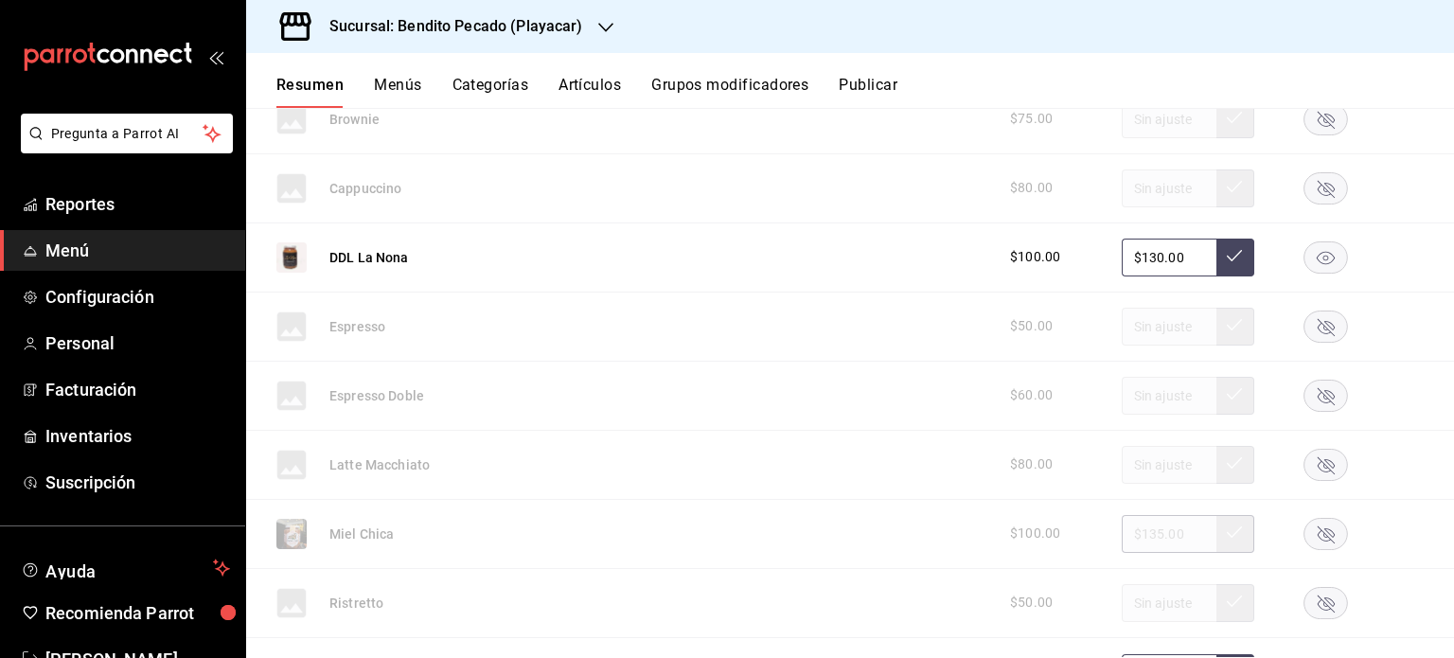
scroll to position [2889, 0]
click at [859, 79] on button "Publicar" at bounding box center [868, 92] width 59 height 32
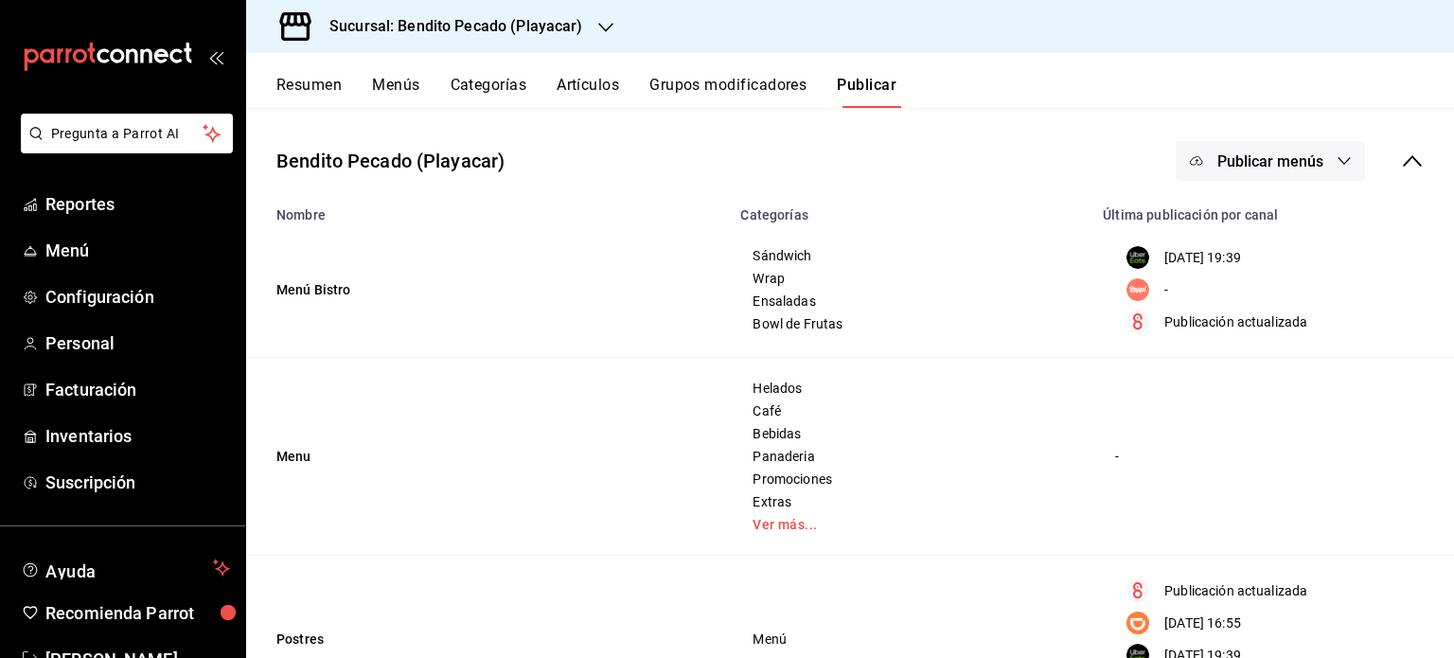
scroll to position [91, 0]
click at [1164, 293] on p "-" at bounding box center [1166, 290] width 4 height 20
click at [1188, 294] on div "-" at bounding box center [1269, 289] width 308 height 23
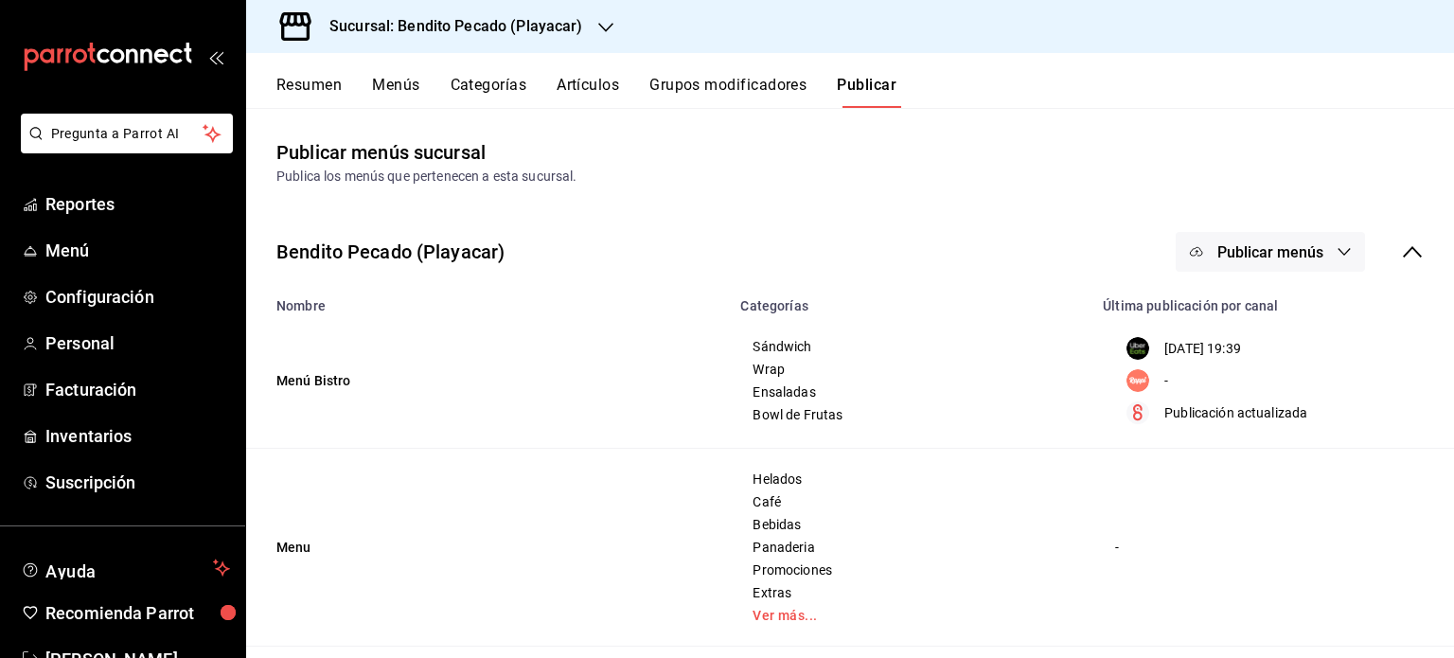
scroll to position [383, 0]
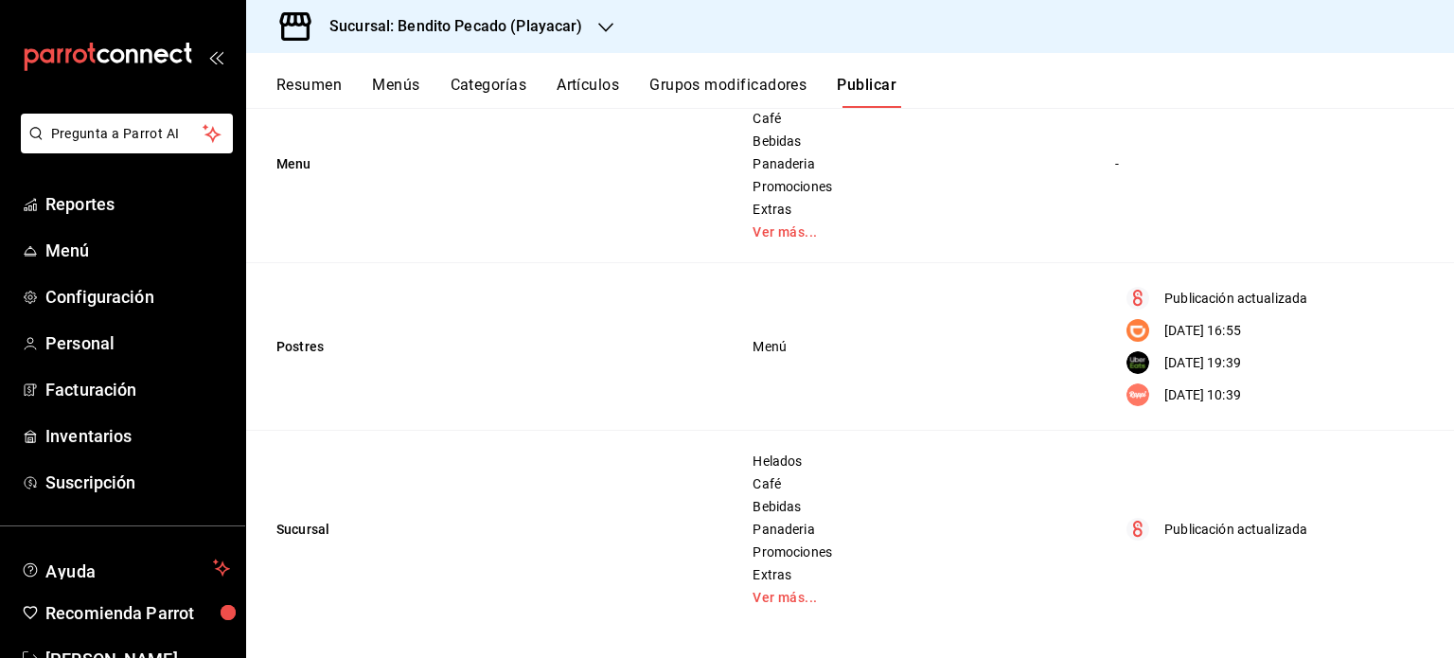
click at [317, 90] on button "Resumen" at bounding box center [308, 92] width 65 height 32
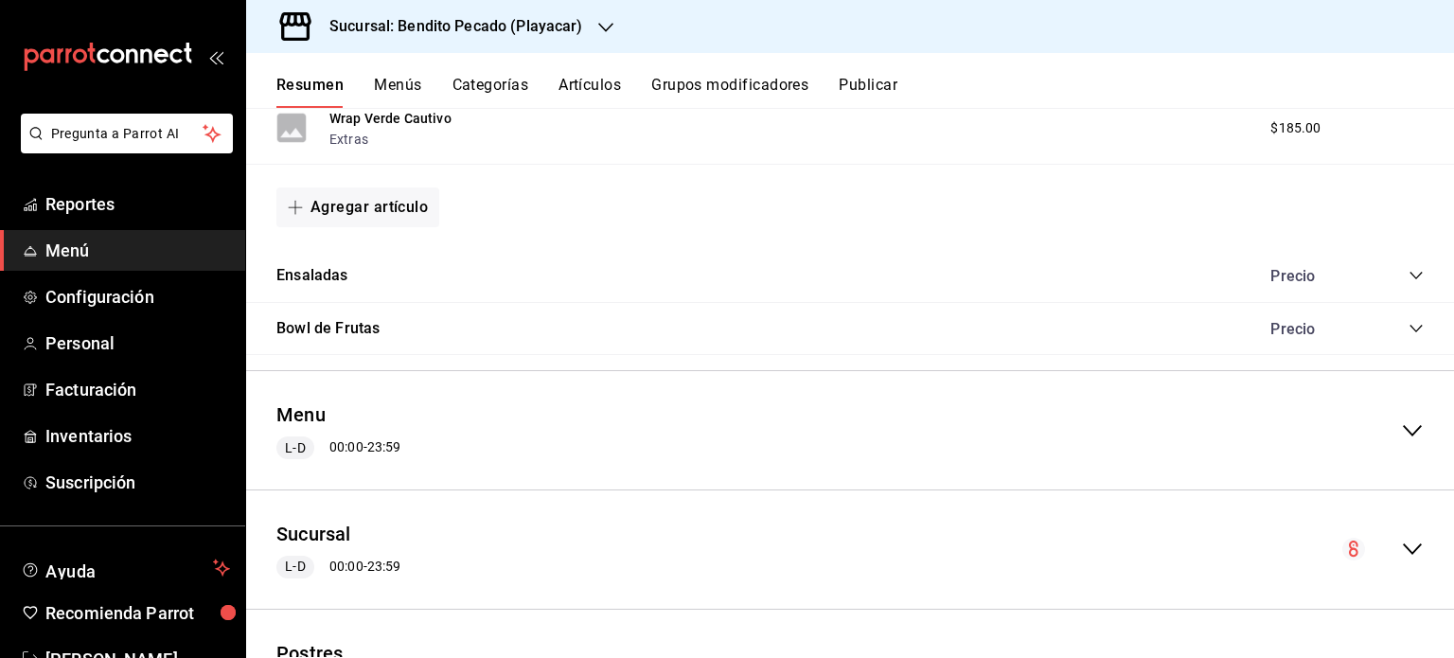
scroll to position [1166, 0]
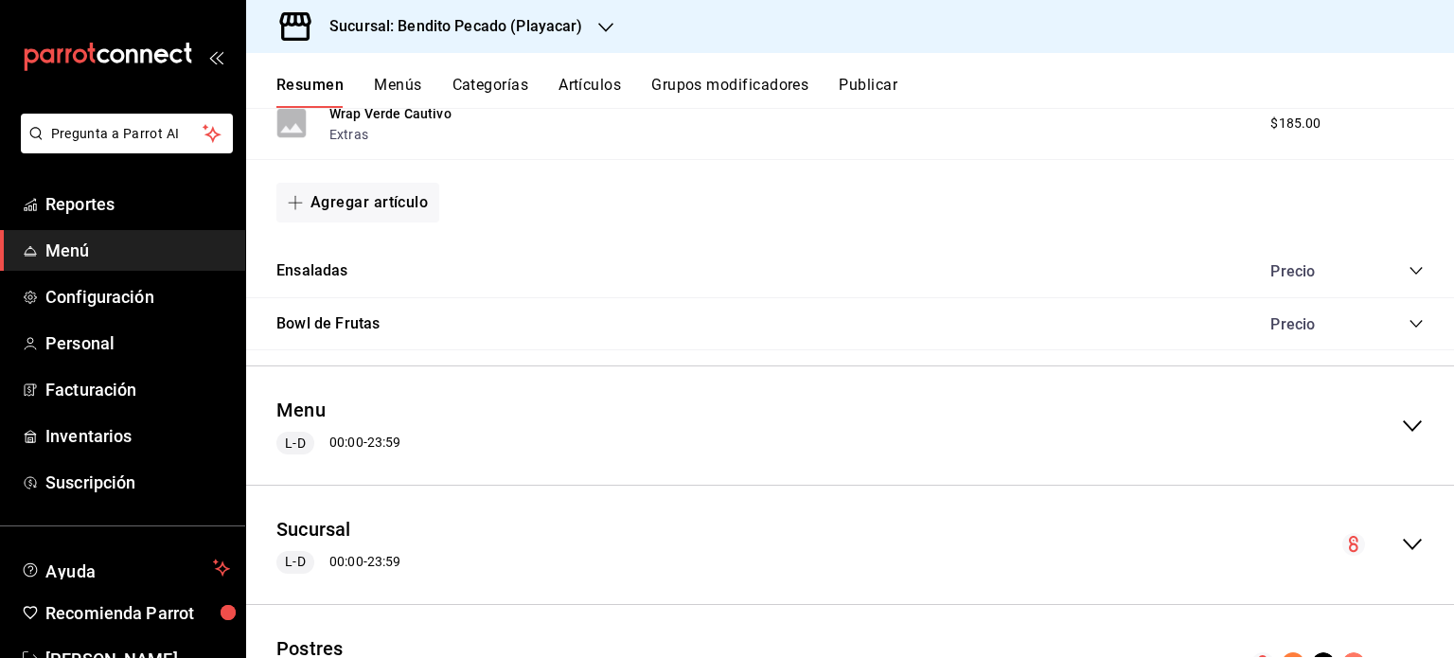
click at [1410, 270] on icon "collapse-category-row" at bounding box center [1416, 271] width 12 height 8
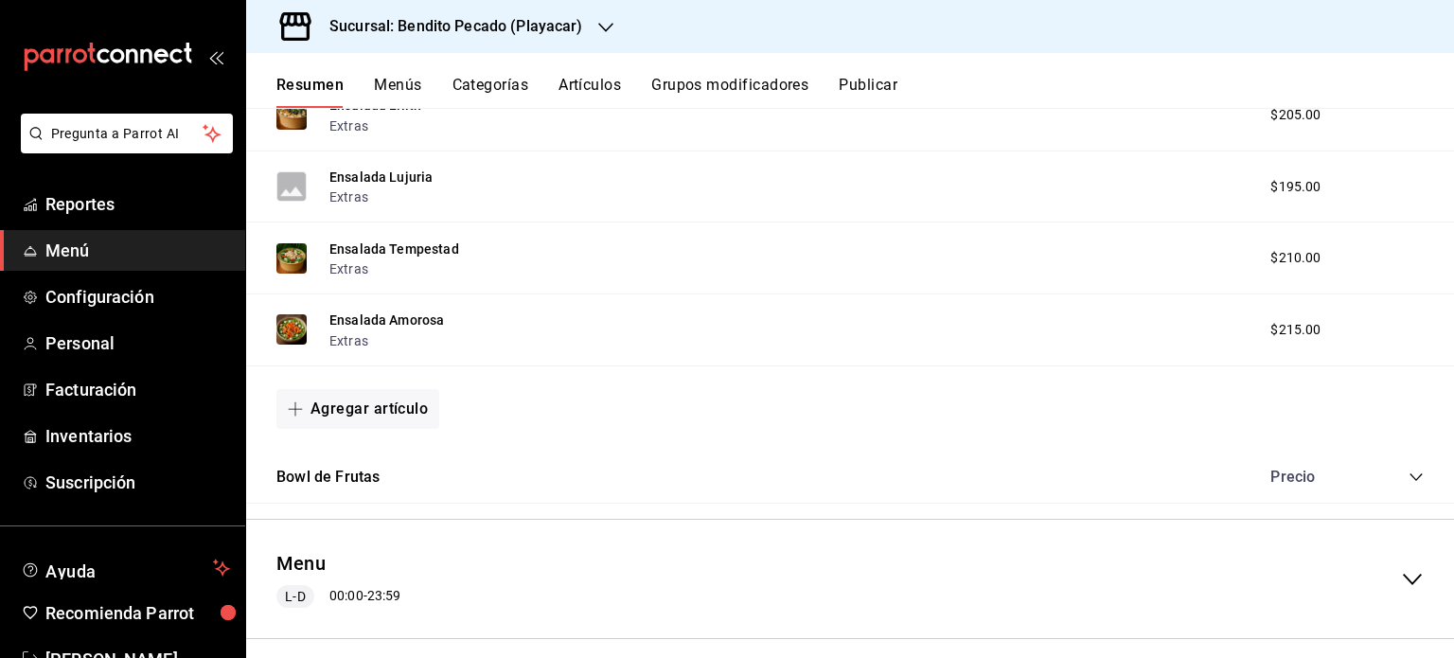
scroll to position [1458, 0]
click at [1404, 467] on div "Precio" at bounding box center [1338, 475] width 172 height 18
click at [1409, 472] on icon "collapse-category-row" at bounding box center [1416, 475] width 15 height 15
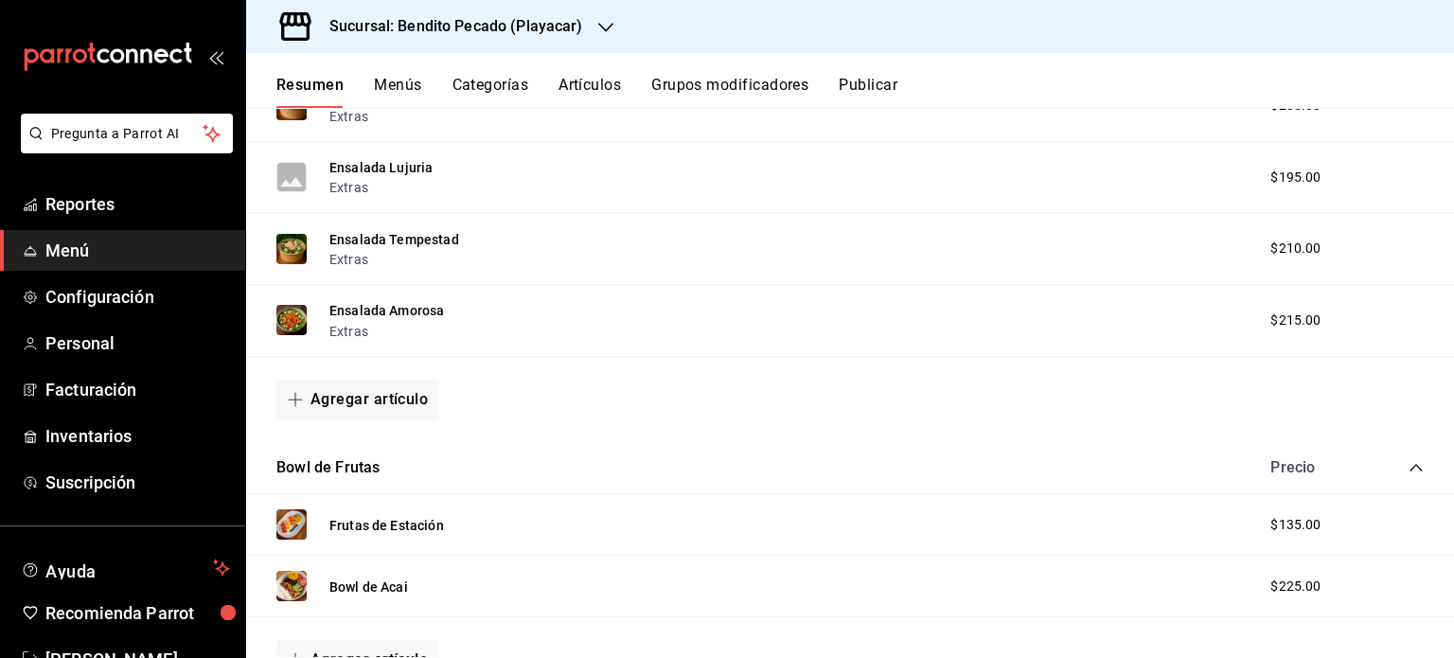
scroll to position [1922, 0]
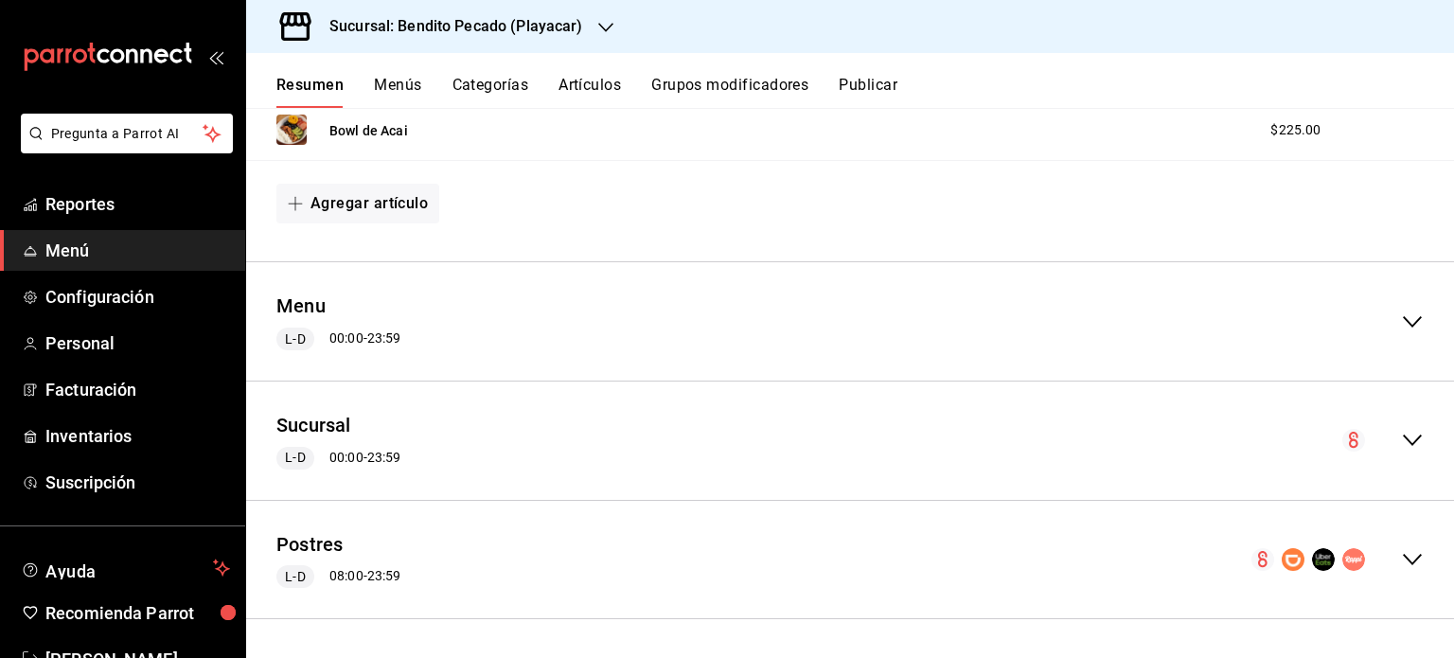
click at [1401, 571] on icon "collapse-menu-row" at bounding box center [1412, 559] width 23 height 23
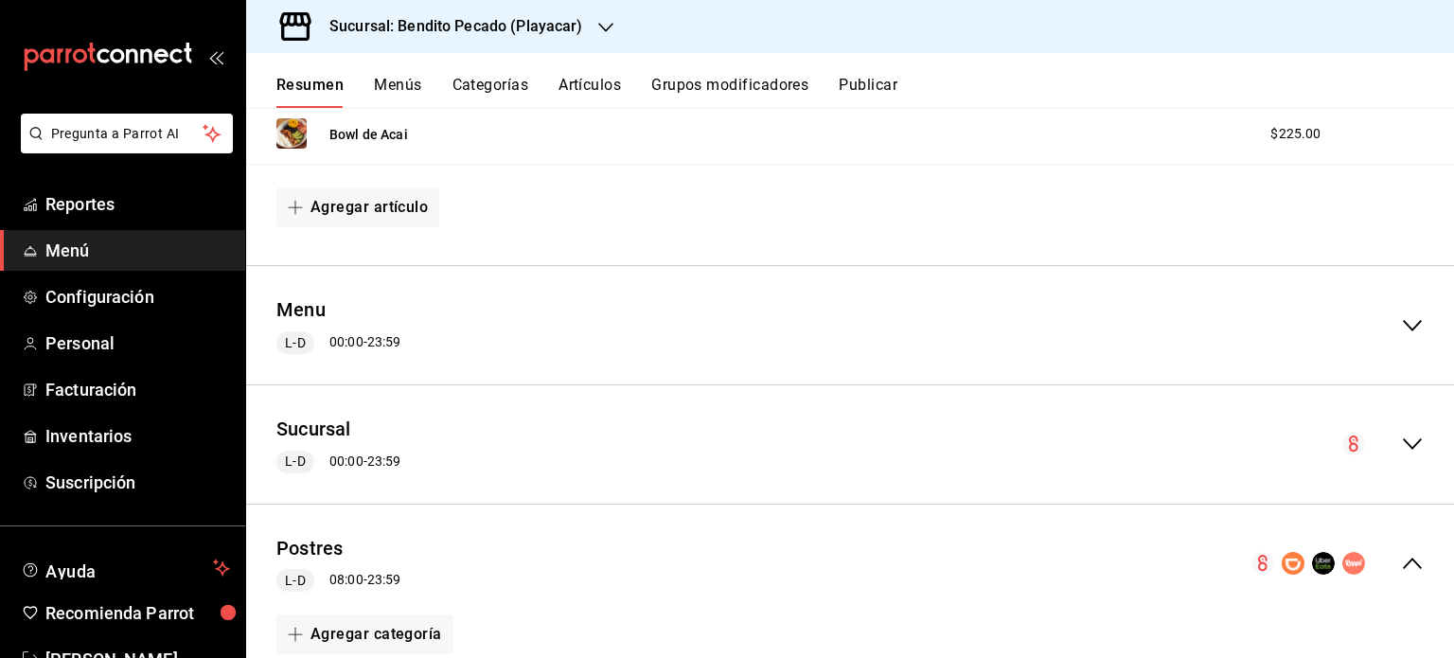
scroll to position [1874, 0]
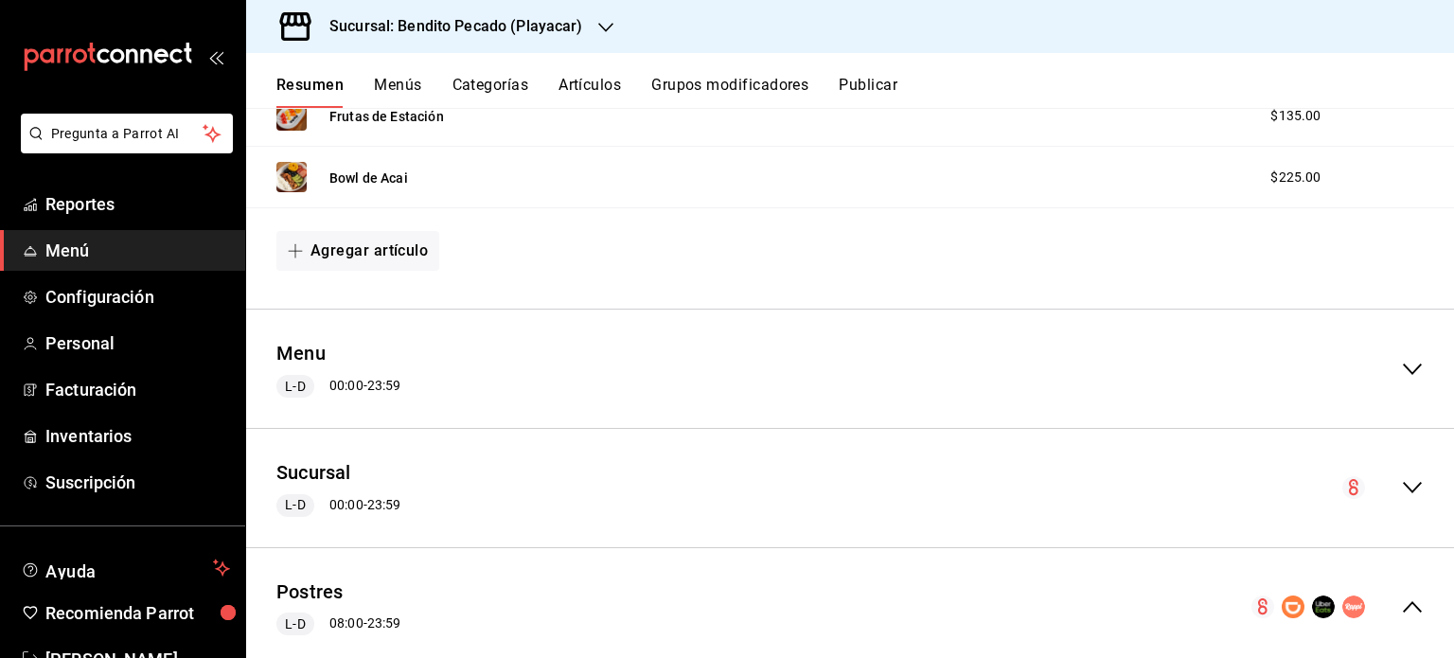
click at [1401, 609] on icon "collapse-menu-row" at bounding box center [1412, 606] width 23 height 23
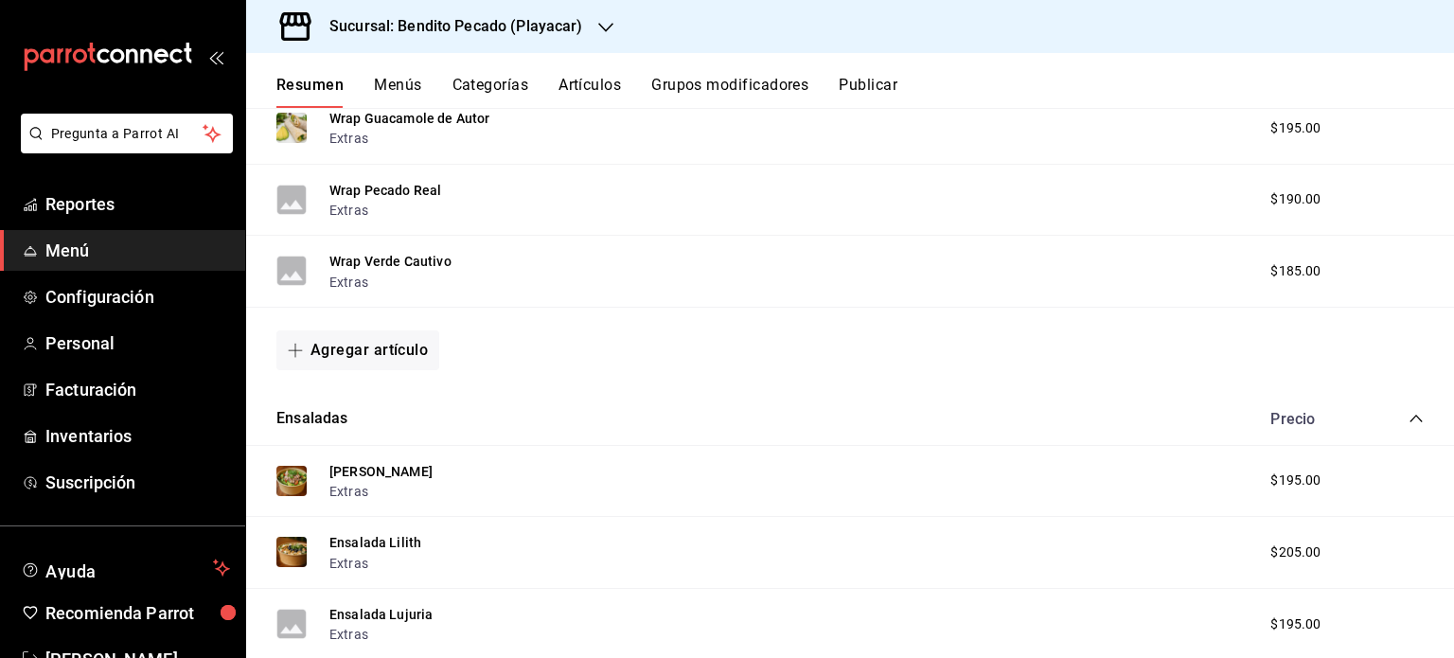
scroll to position [1000, 0]
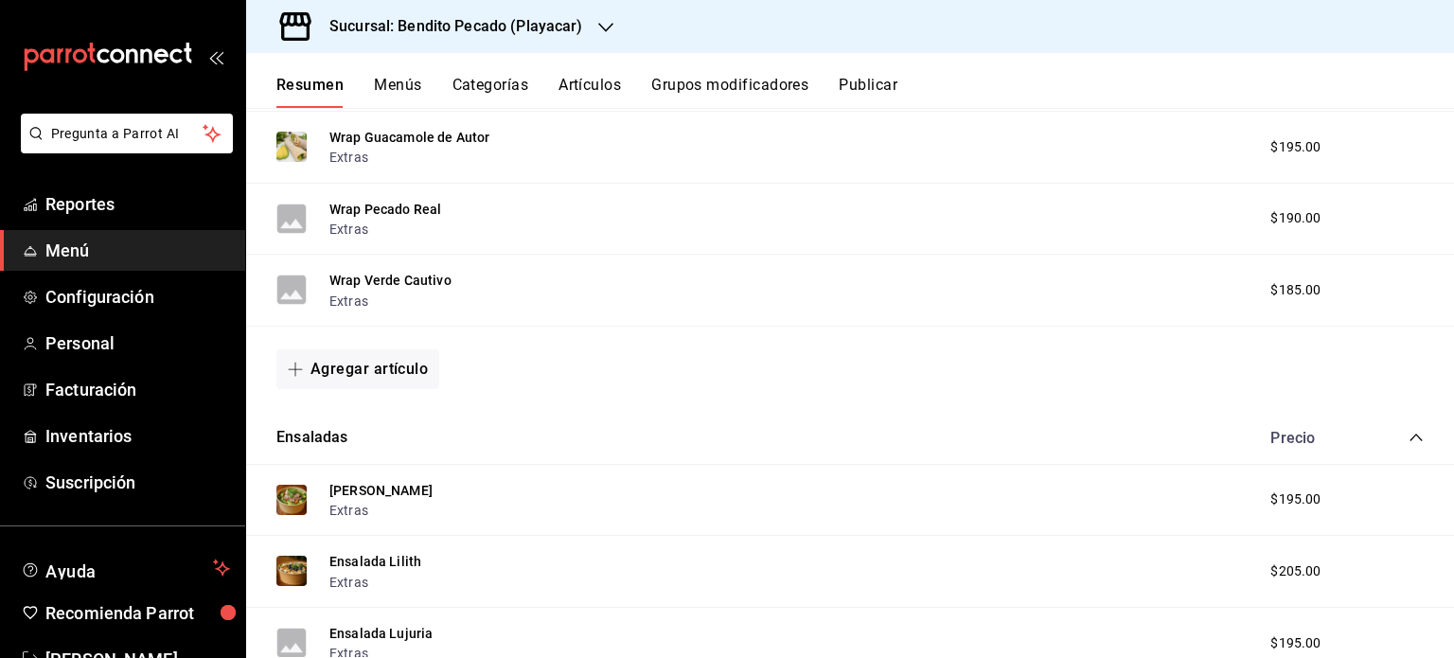
click at [1409, 435] on icon "collapse-category-row" at bounding box center [1416, 437] width 15 height 15
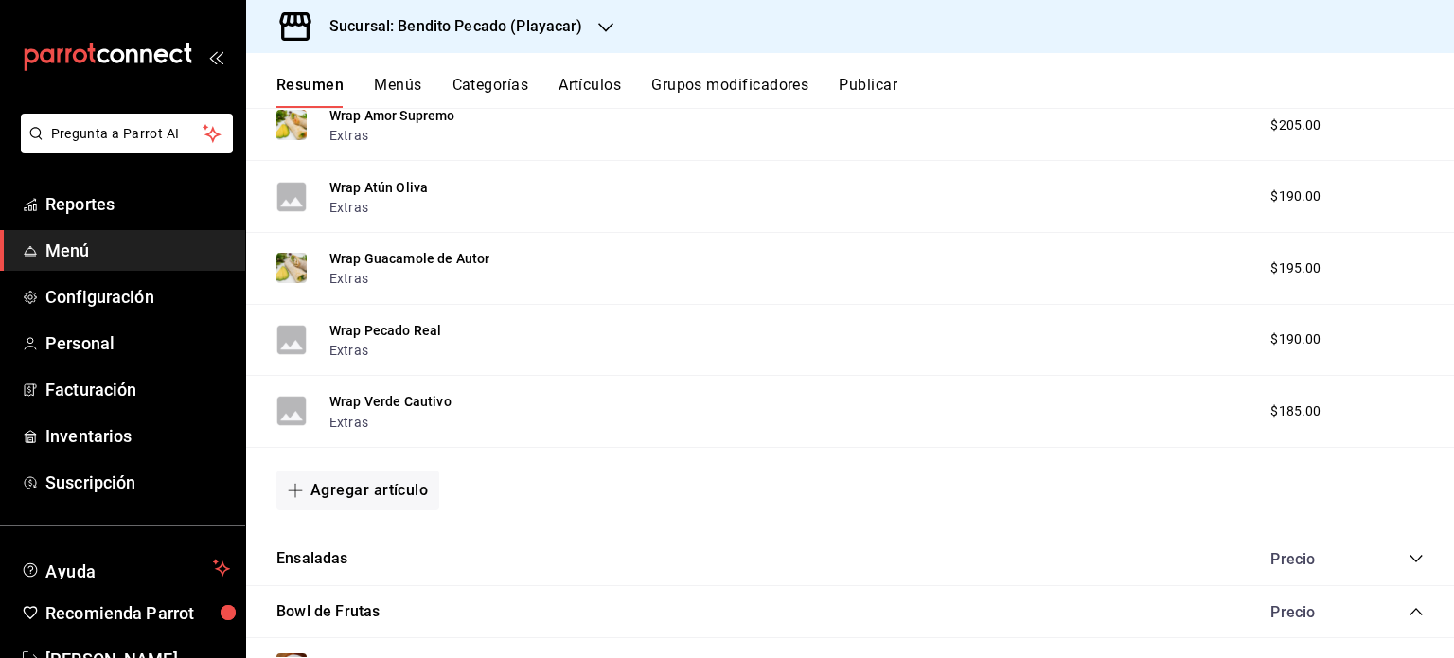
scroll to position [816, 0]
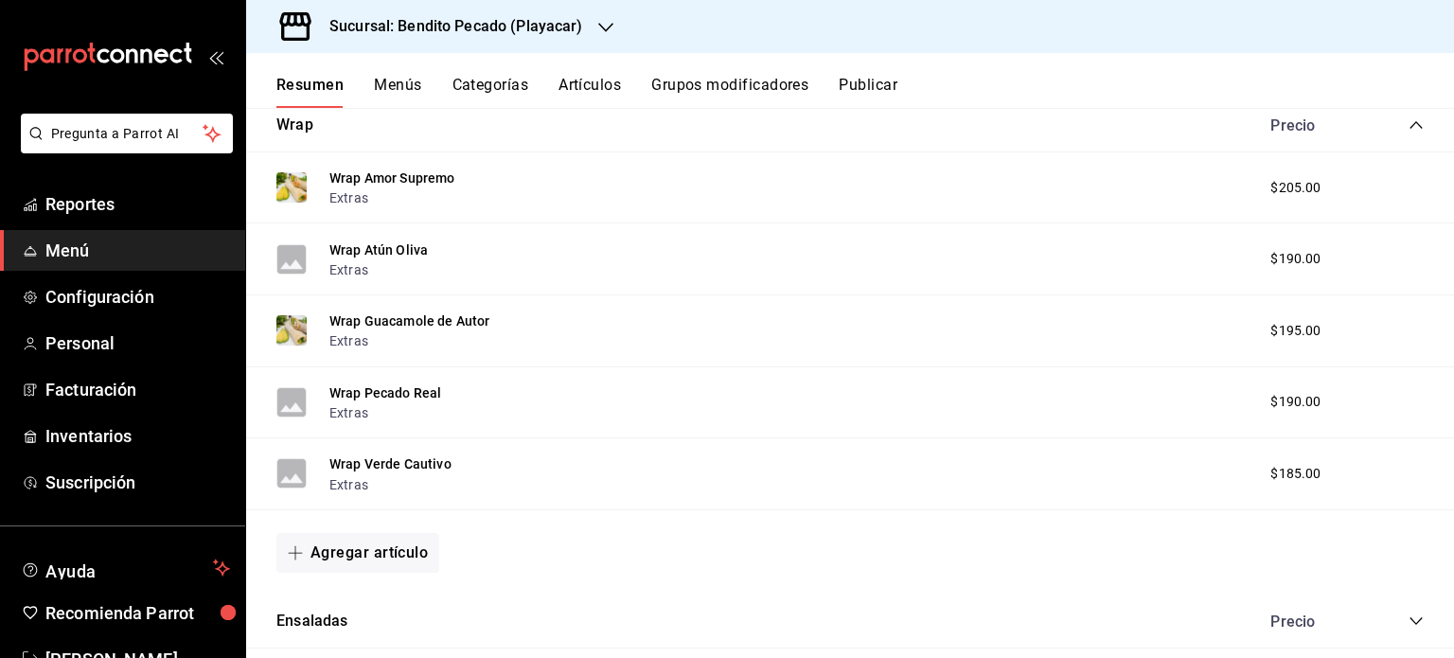
click at [1401, 116] on div "Precio" at bounding box center [1338, 125] width 172 height 18
click at [1409, 132] on icon "collapse-category-row" at bounding box center [1416, 124] width 15 height 15
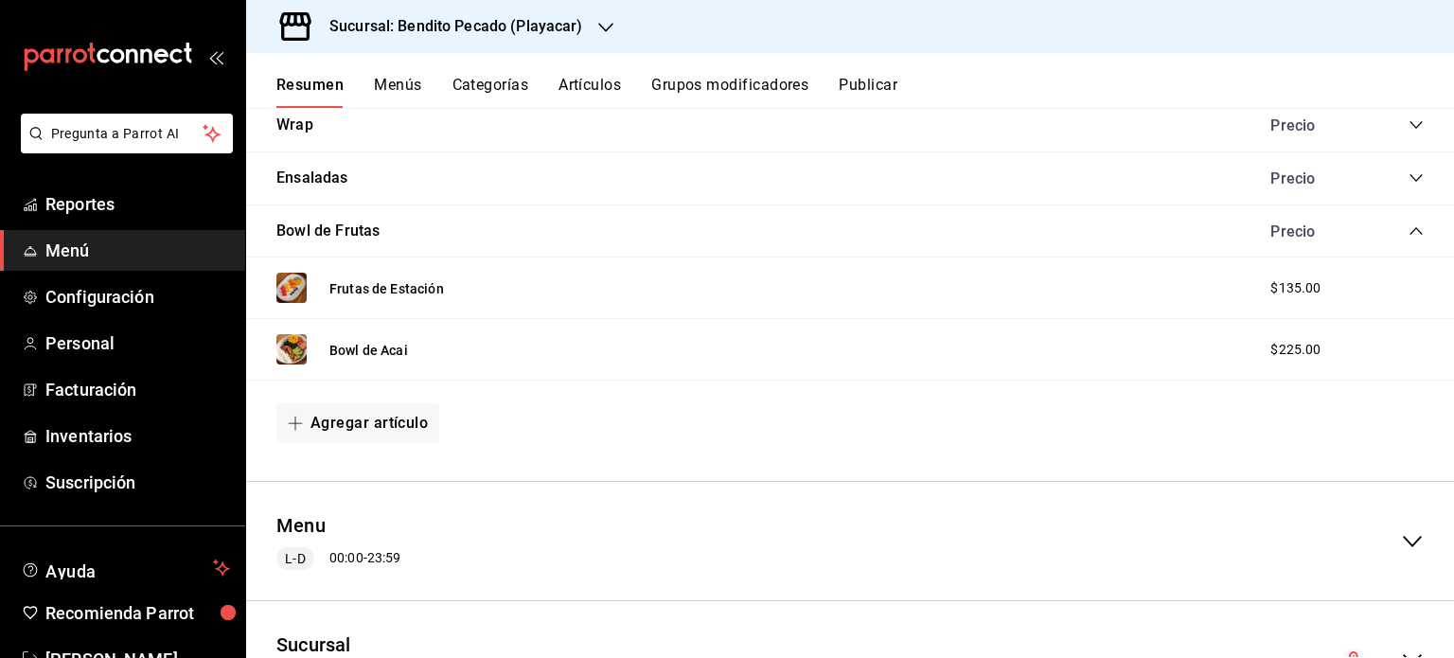
click at [1409, 234] on icon "collapse-category-row" at bounding box center [1416, 230] width 15 height 15
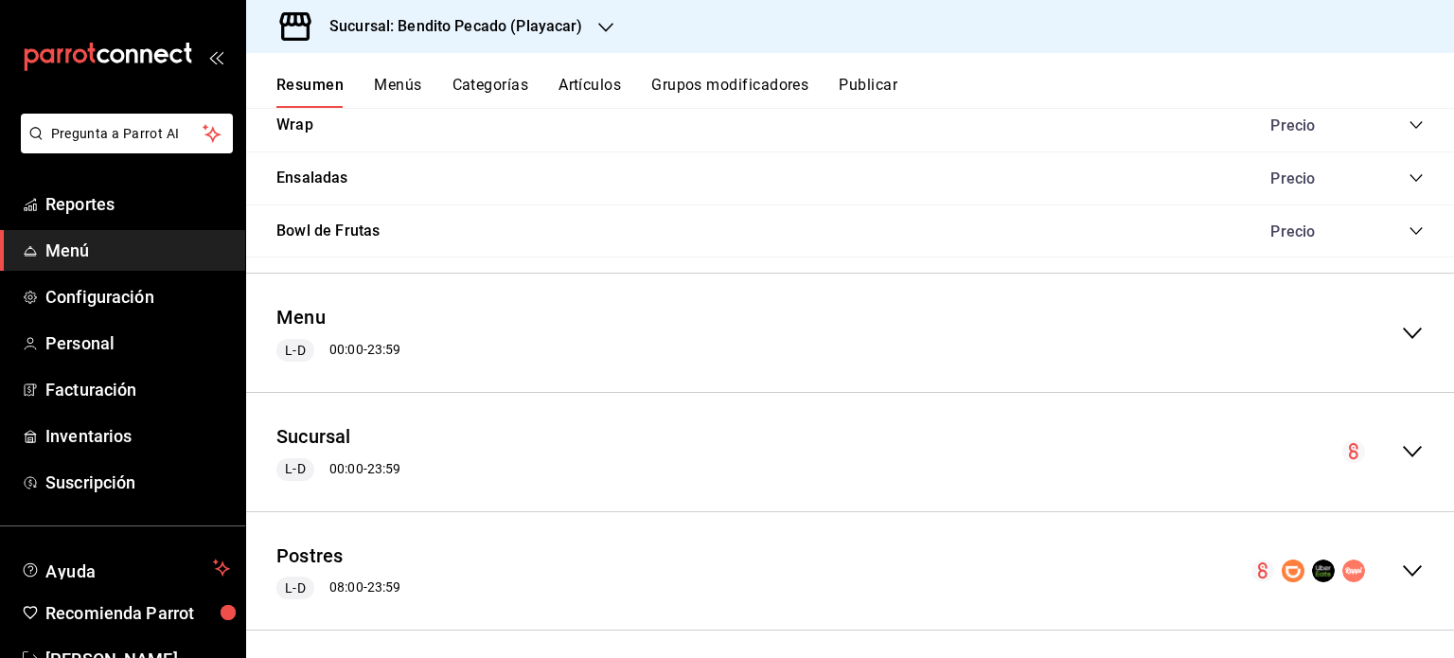
click at [1409, 234] on icon "collapse-category-row" at bounding box center [1416, 230] width 15 height 15
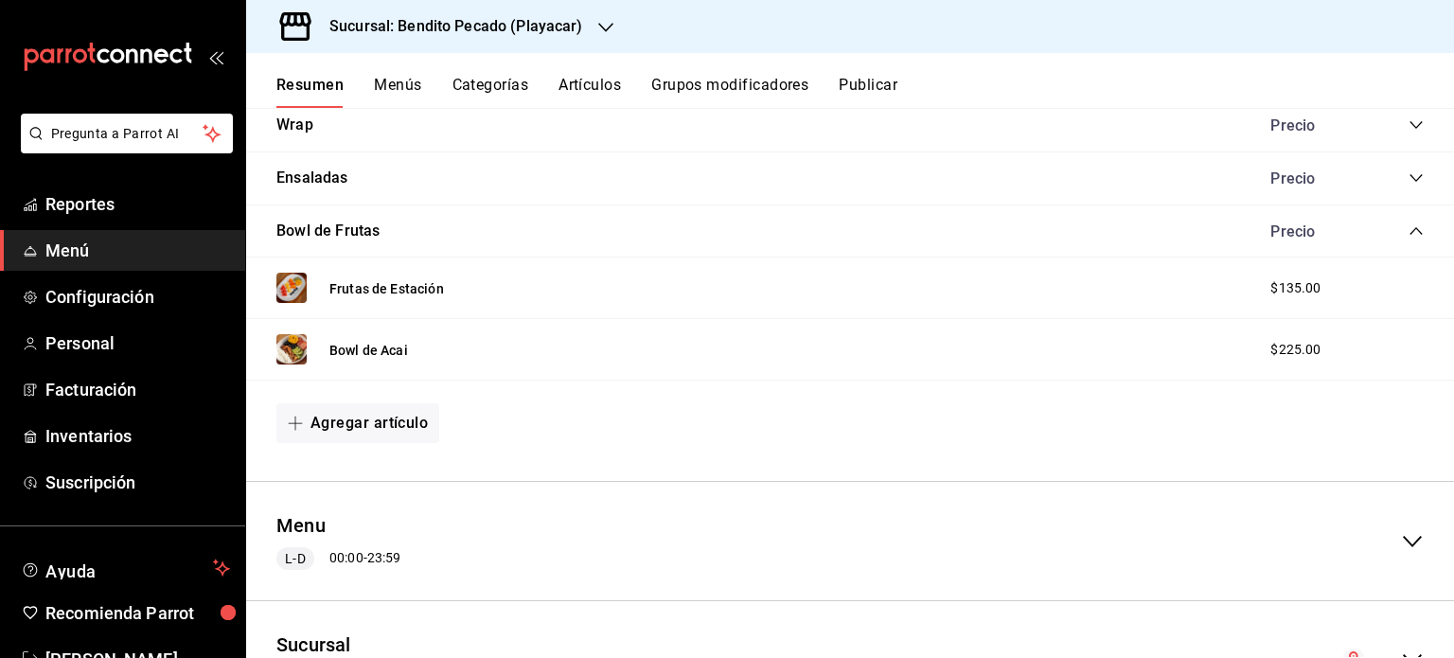
click at [1409, 234] on icon "collapse-category-row" at bounding box center [1416, 230] width 15 height 15
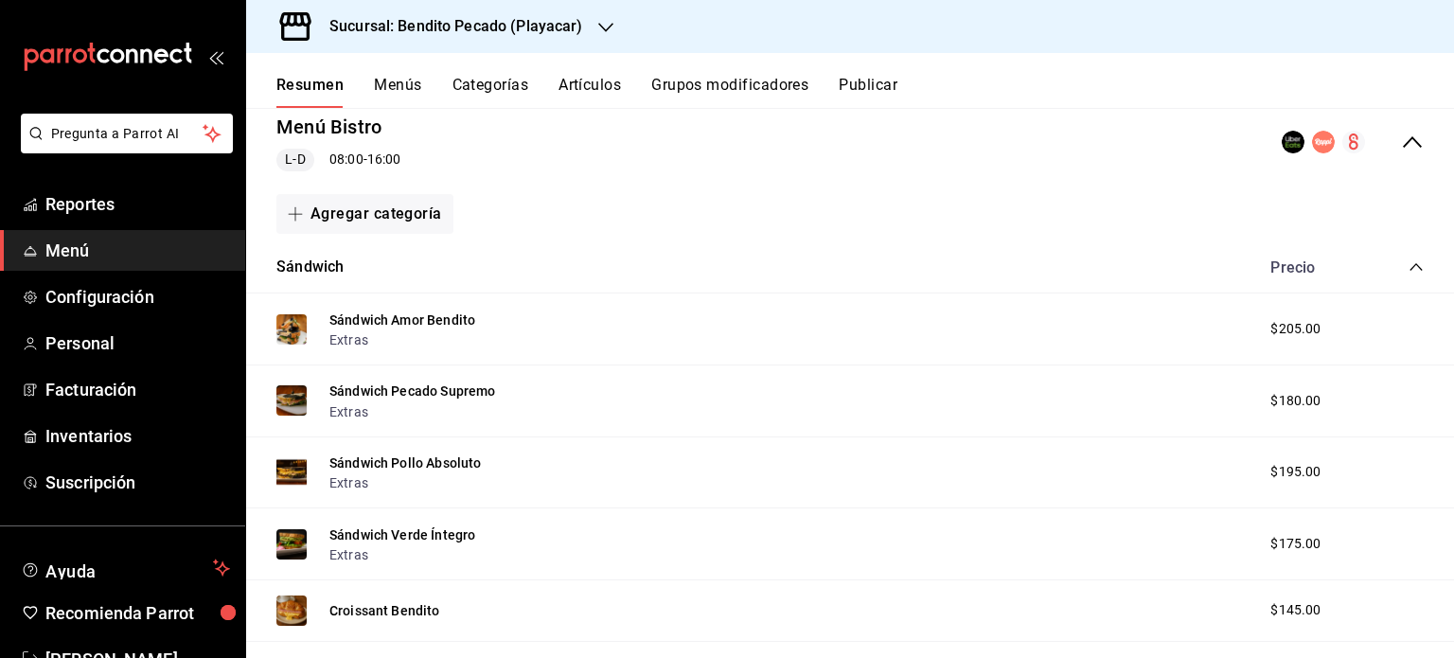
scroll to position [0, 0]
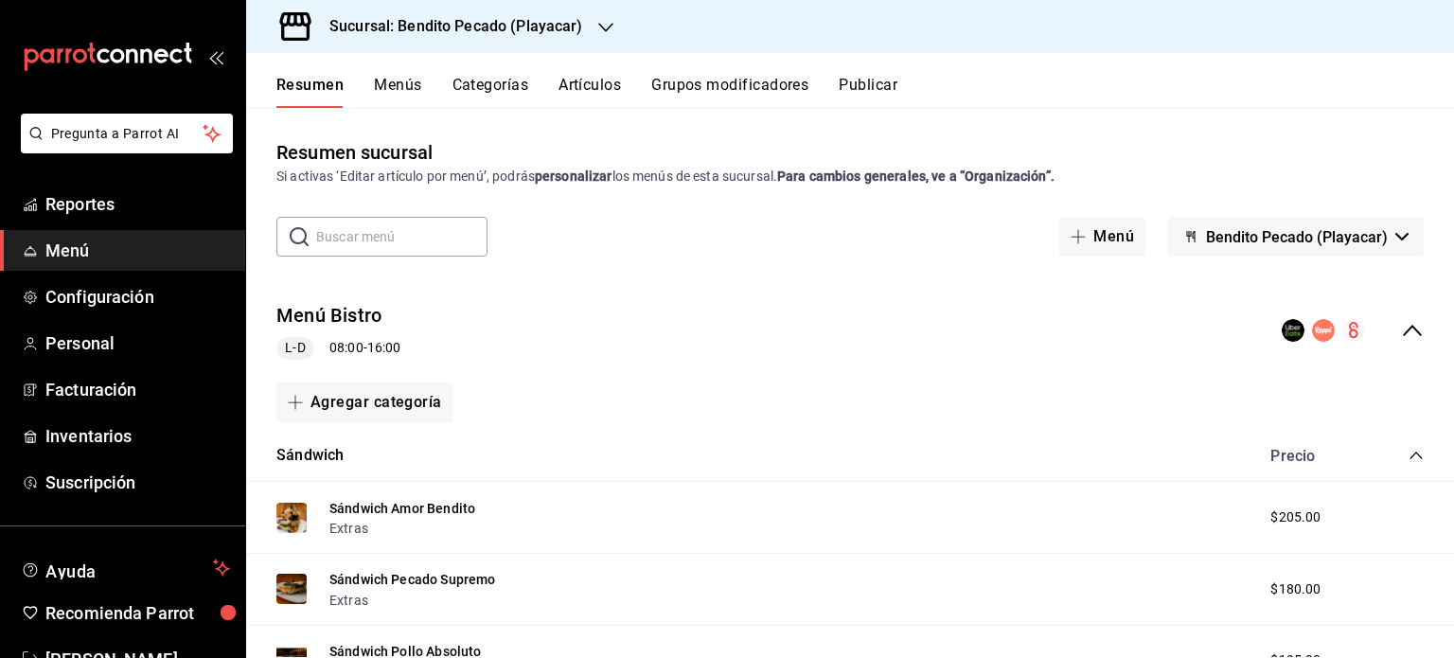
click at [1409, 453] on icon "collapse-category-row" at bounding box center [1416, 455] width 15 height 15
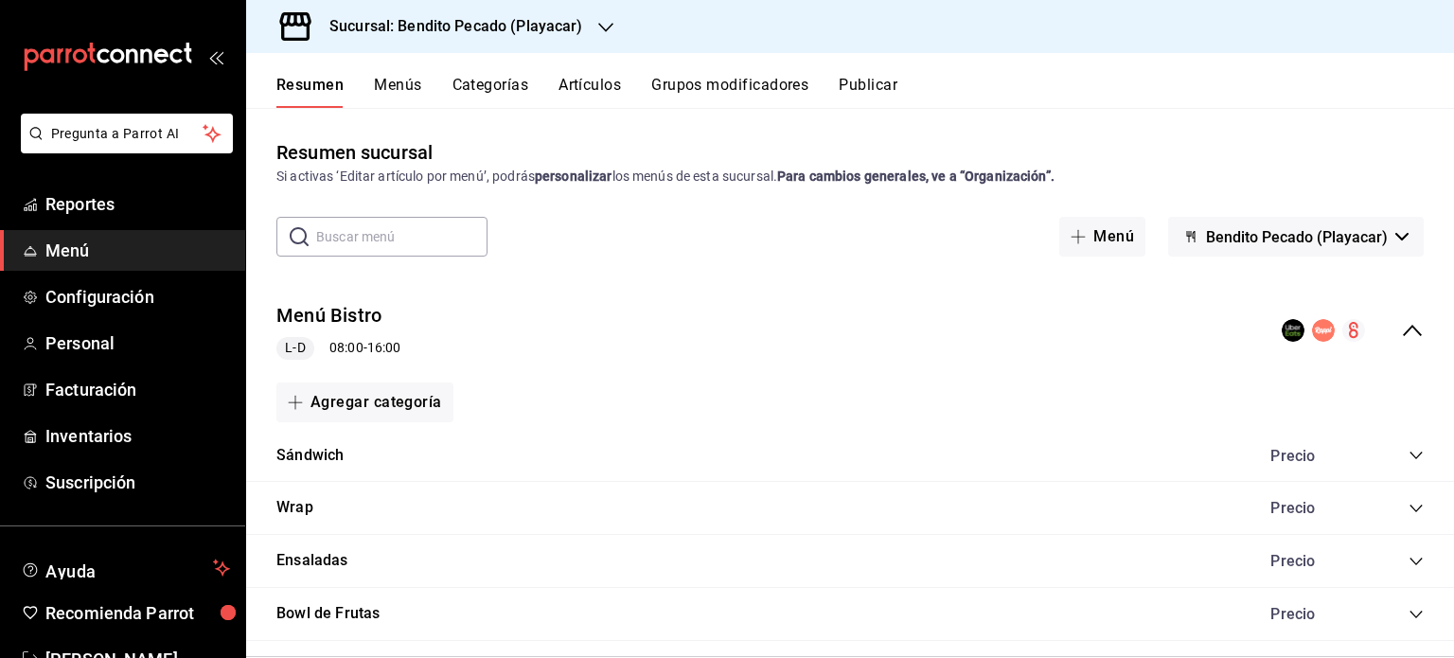
click at [866, 87] on button "Publicar" at bounding box center [868, 92] width 59 height 32
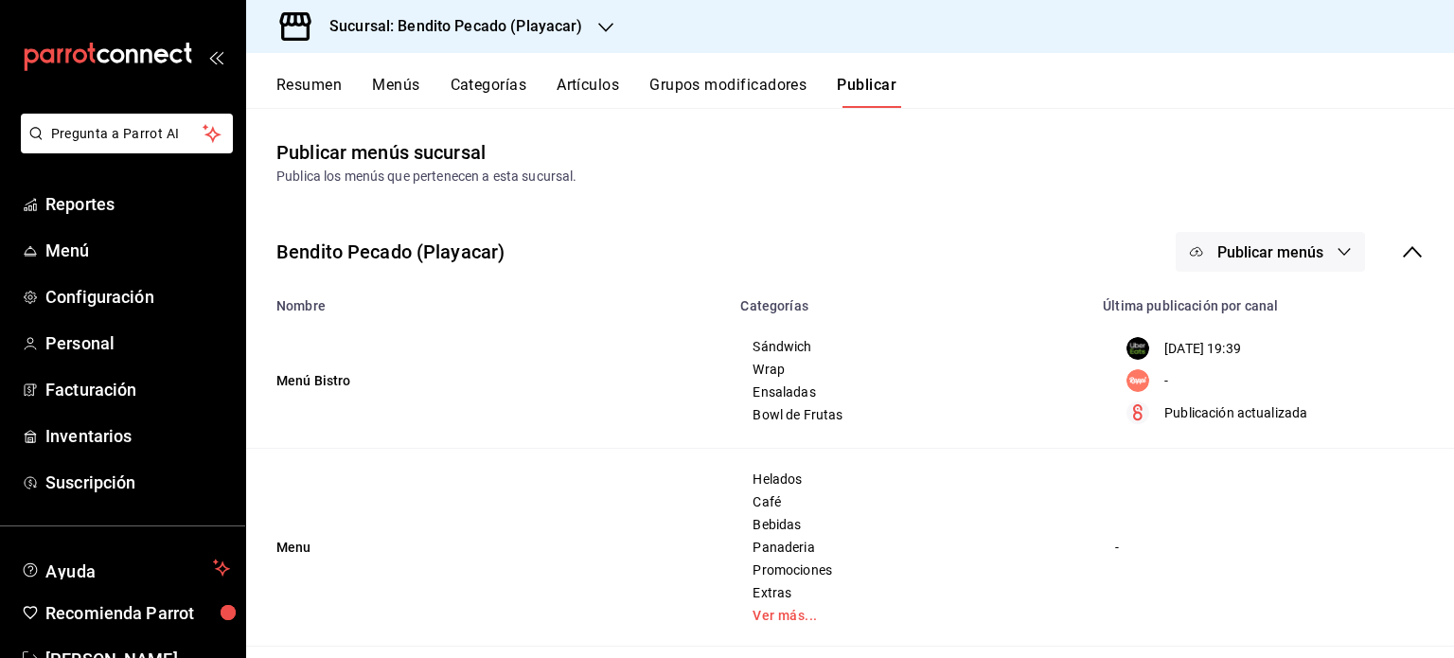
click at [1292, 245] on span "Publicar menús" at bounding box center [1270, 252] width 106 height 18
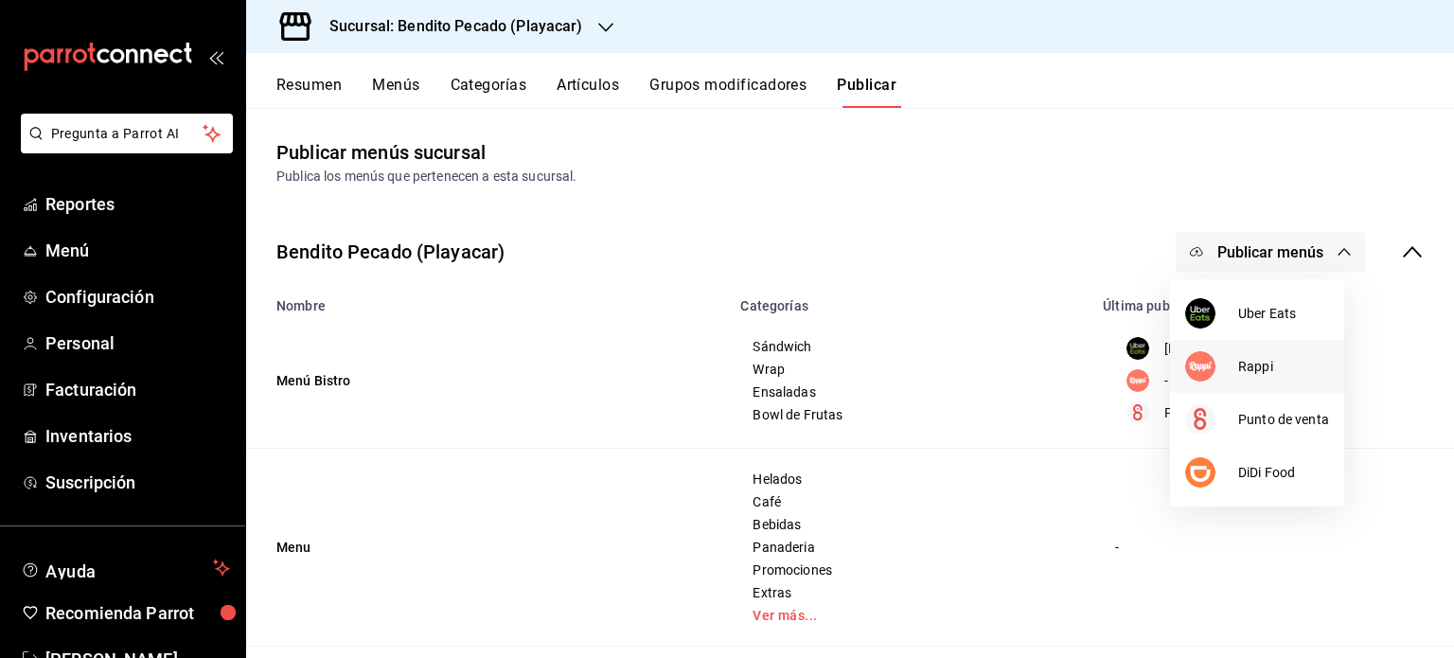
click at [1258, 366] on span "Rappi" at bounding box center [1283, 367] width 91 height 20
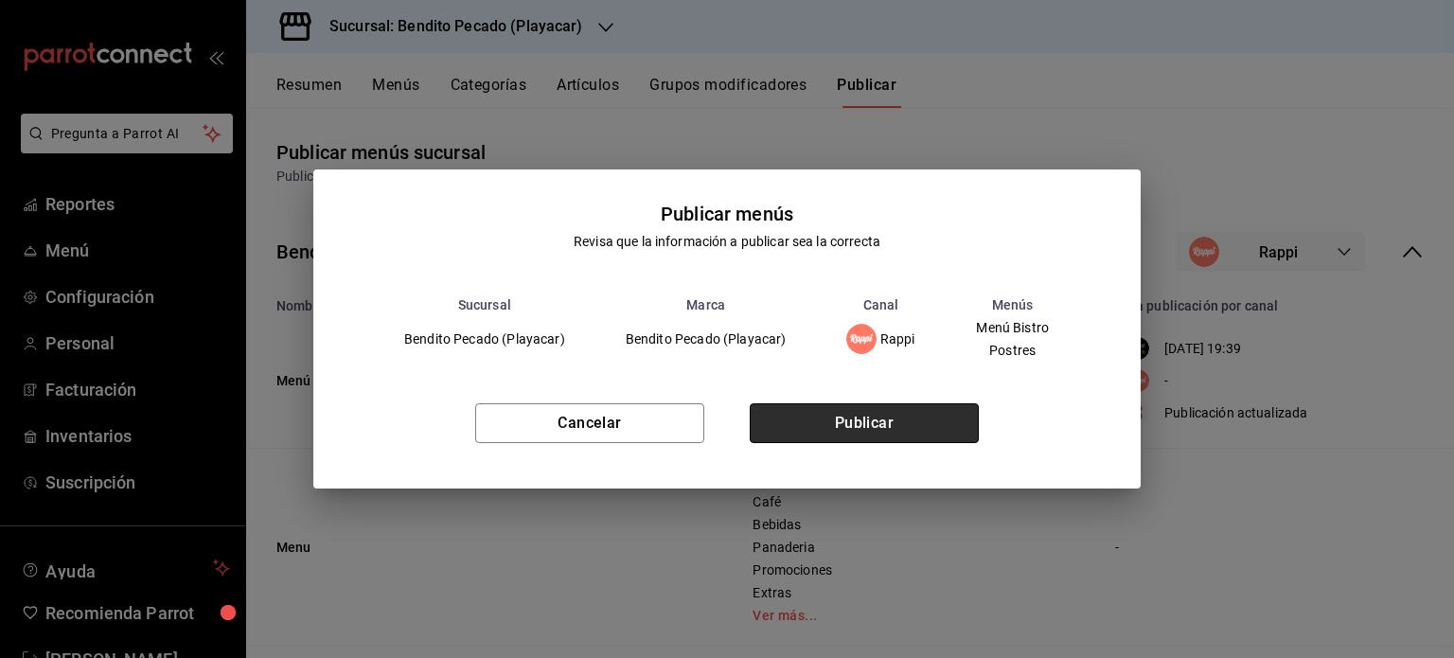
click at [904, 417] on button "Publicar" at bounding box center [864, 423] width 229 height 40
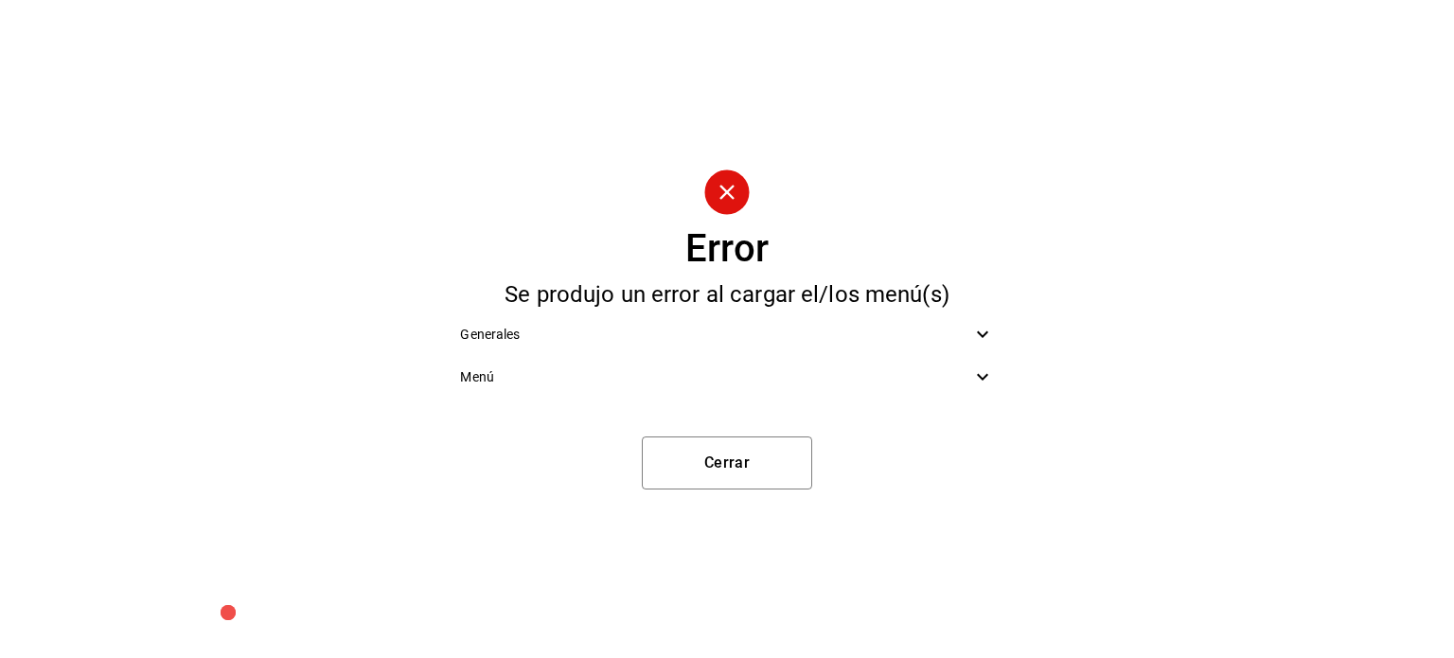
click at [986, 366] on icon at bounding box center [982, 376] width 23 height 23
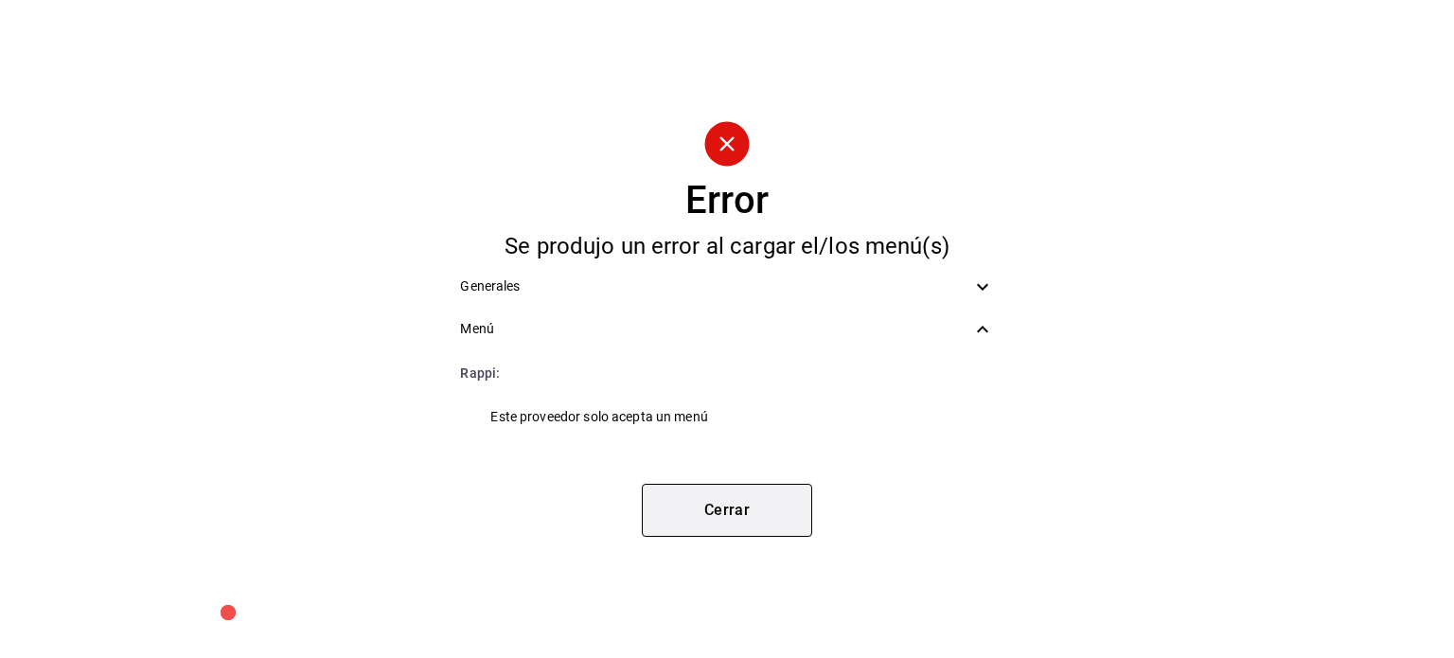
click at [717, 521] on button "Cerrar" at bounding box center [727, 510] width 170 height 53
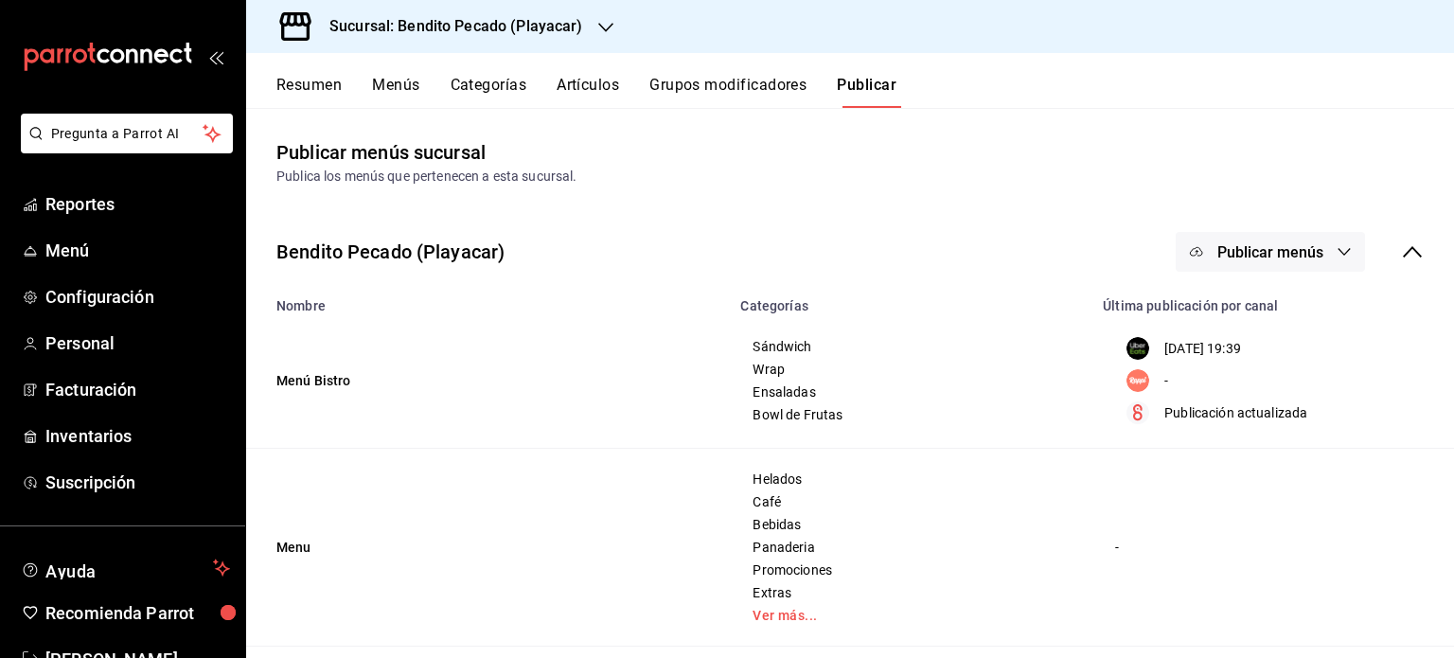
drag, startPoint x: 1291, startPoint y: 271, endPoint x: 1337, endPoint y: 419, distance: 155.4
click at [1337, 419] on div "Publicación actualizada" at bounding box center [1269, 412] width 308 height 23
click at [1247, 229] on div "Bendito Pecado (Playacar) Publicar menús" at bounding box center [850, 252] width 1208 height 70
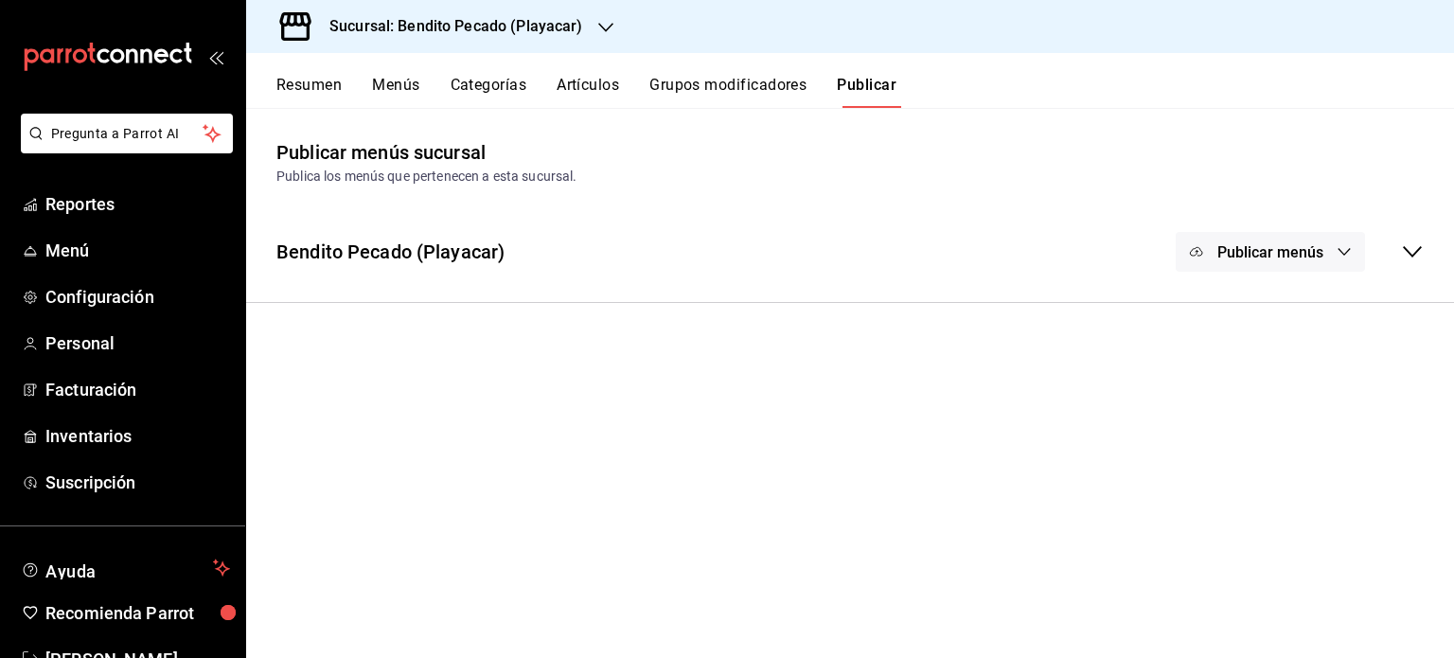
click at [1245, 255] on span "Publicar menús" at bounding box center [1270, 252] width 106 height 18
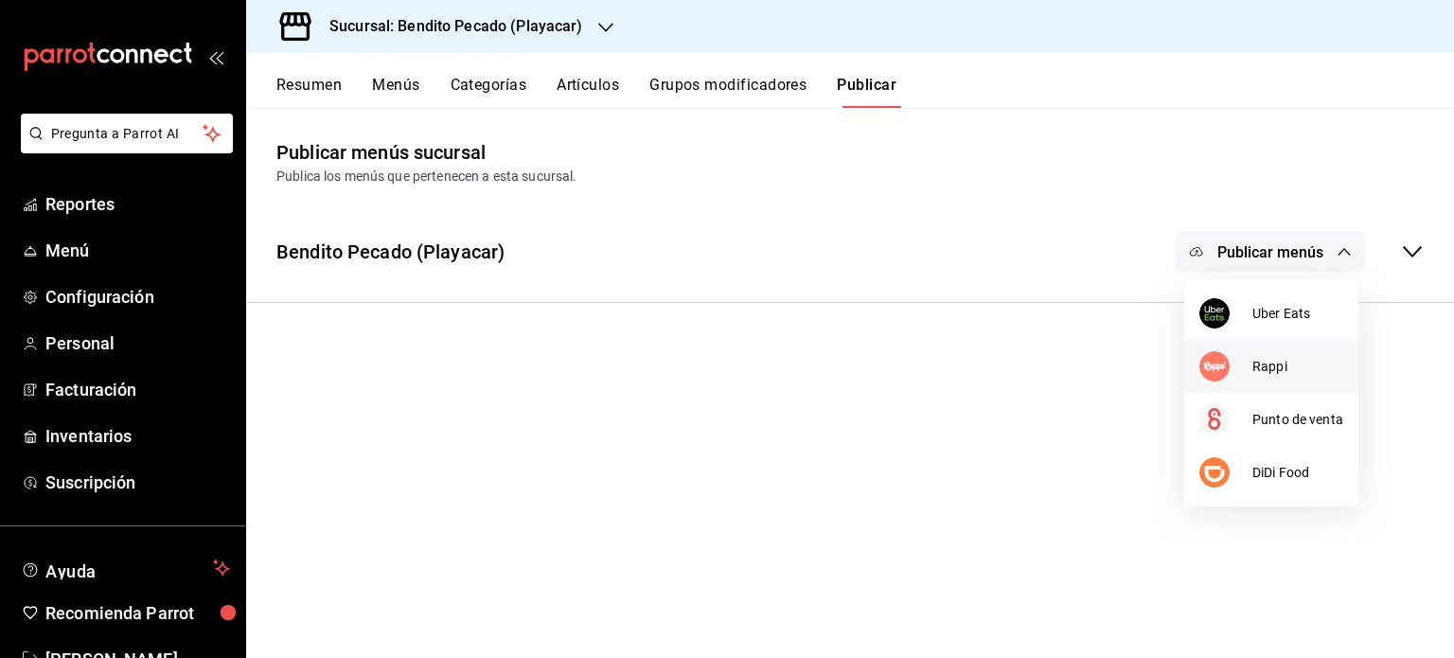
click at [1261, 380] on li "Rappi" at bounding box center [1271, 366] width 174 height 53
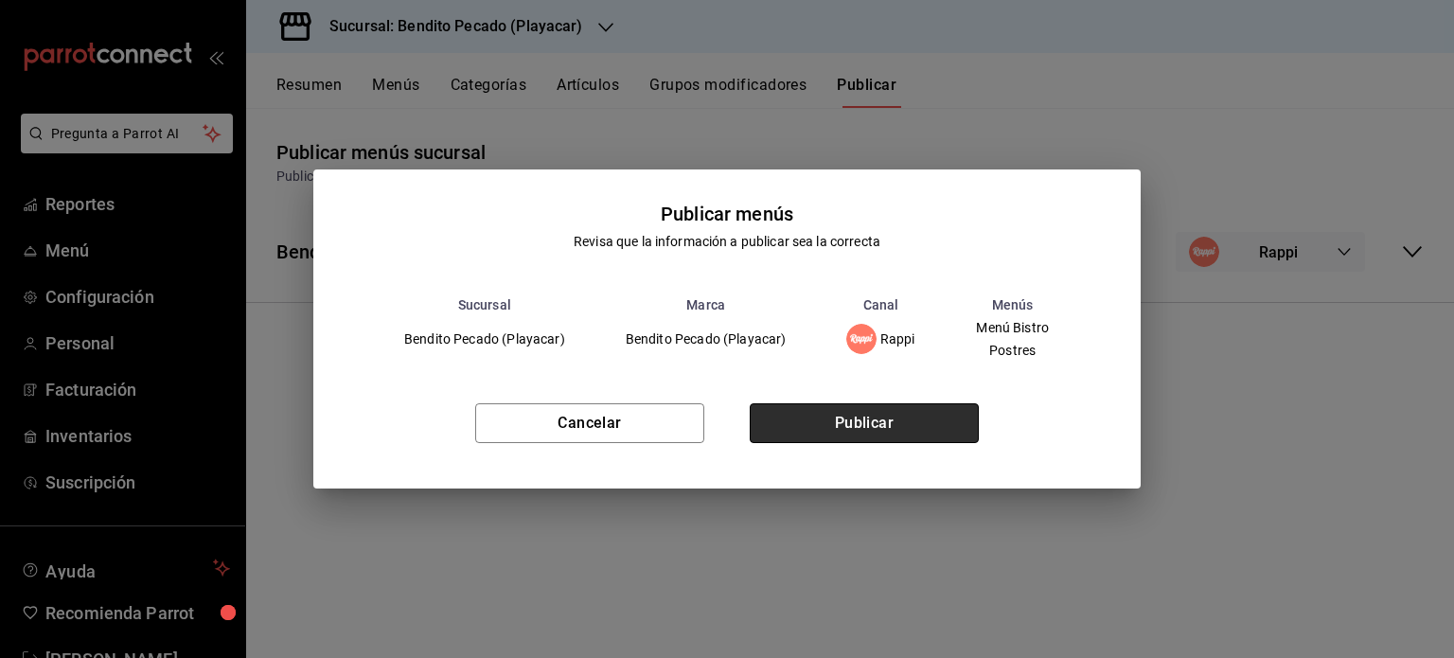
click at [879, 423] on button "Publicar" at bounding box center [864, 423] width 229 height 40
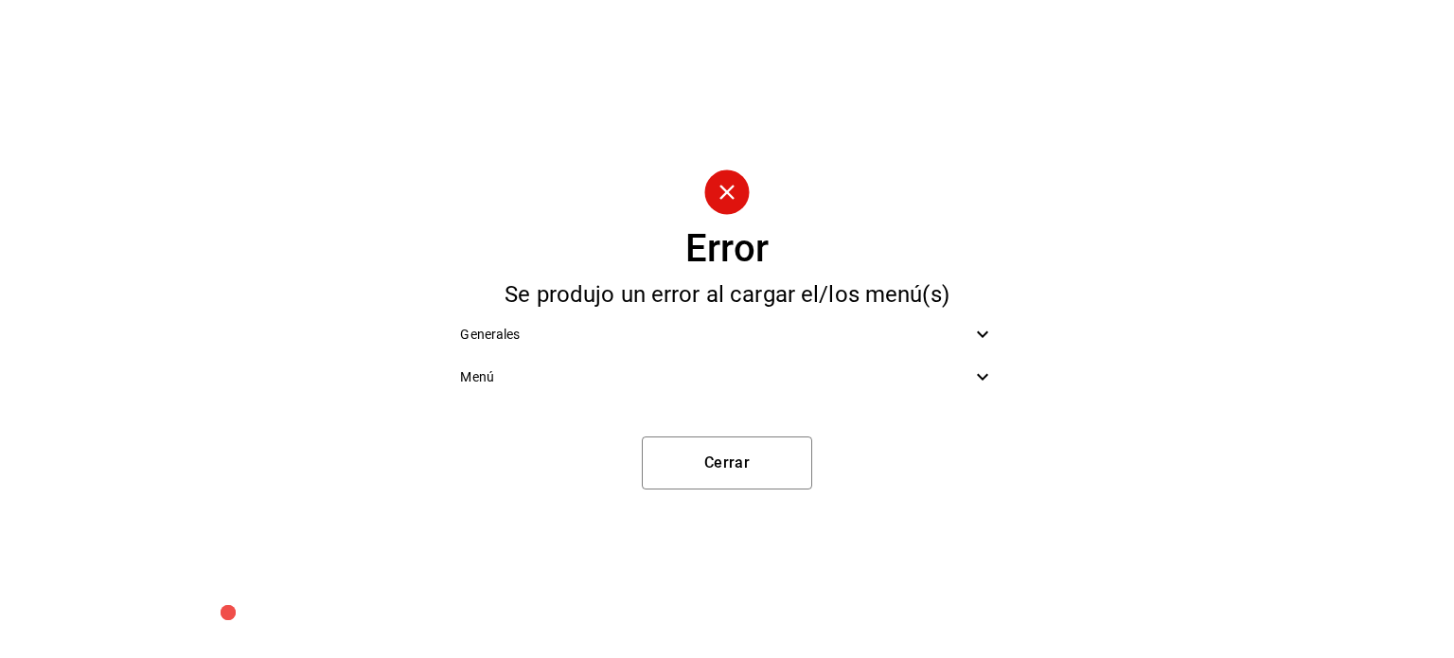
click at [979, 382] on icon at bounding box center [982, 376] width 23 height 23
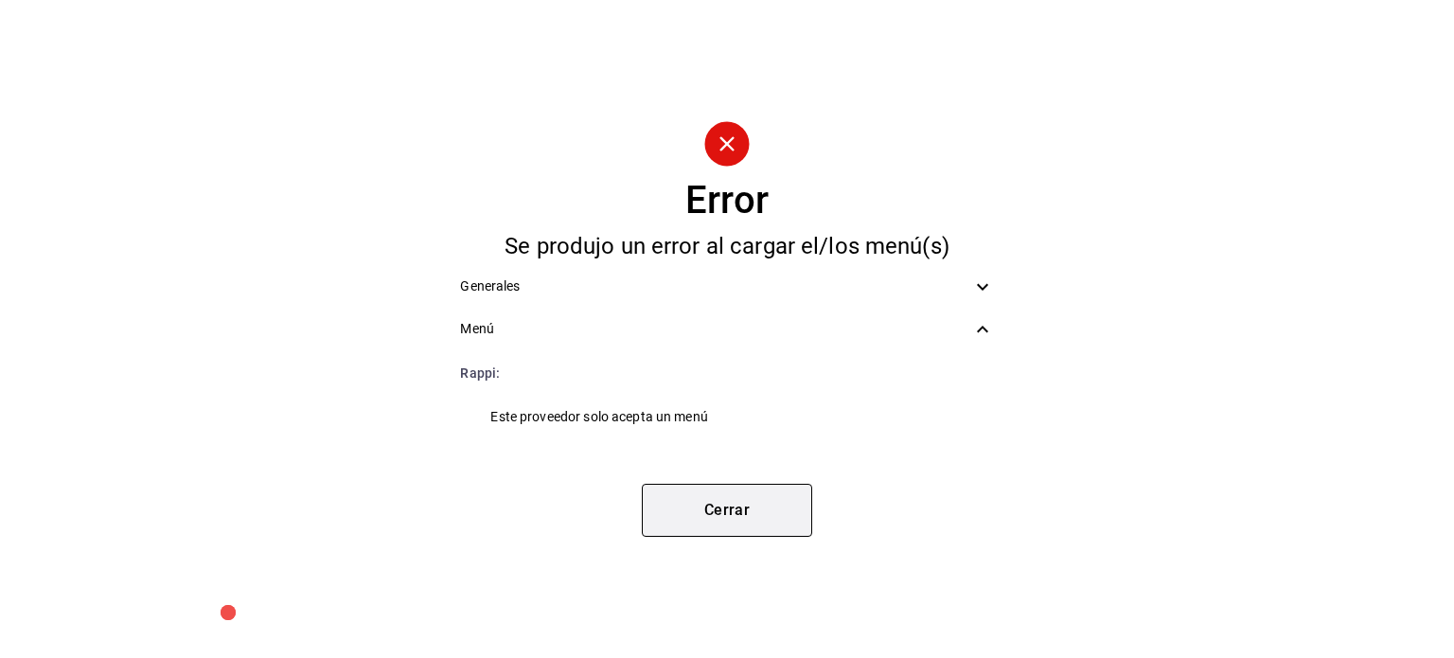
click at [733, 517] on button "Cerrar" at bounding box center [727, 510] width 170 height 53
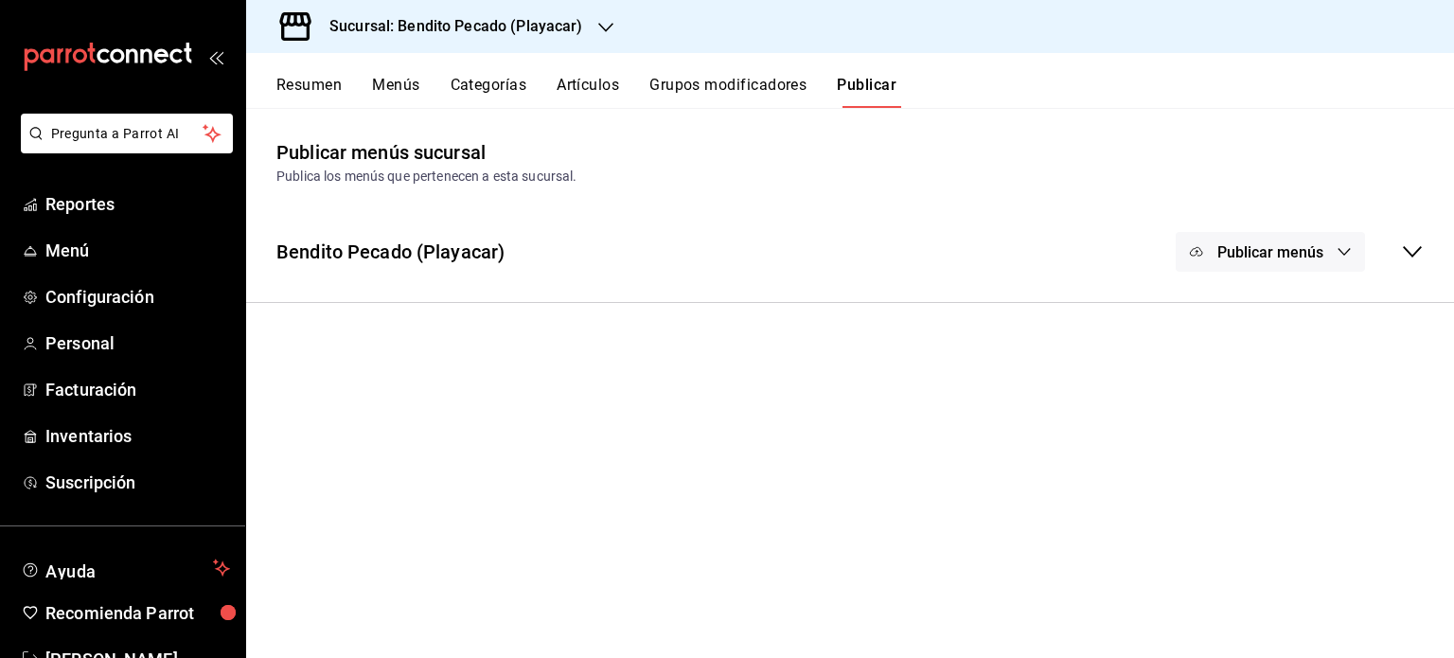
click at [1428, 258] on div "Bendito Pecado (Playacar) Publicar menús" at bounding box center [850, 252] width 1208 height 70
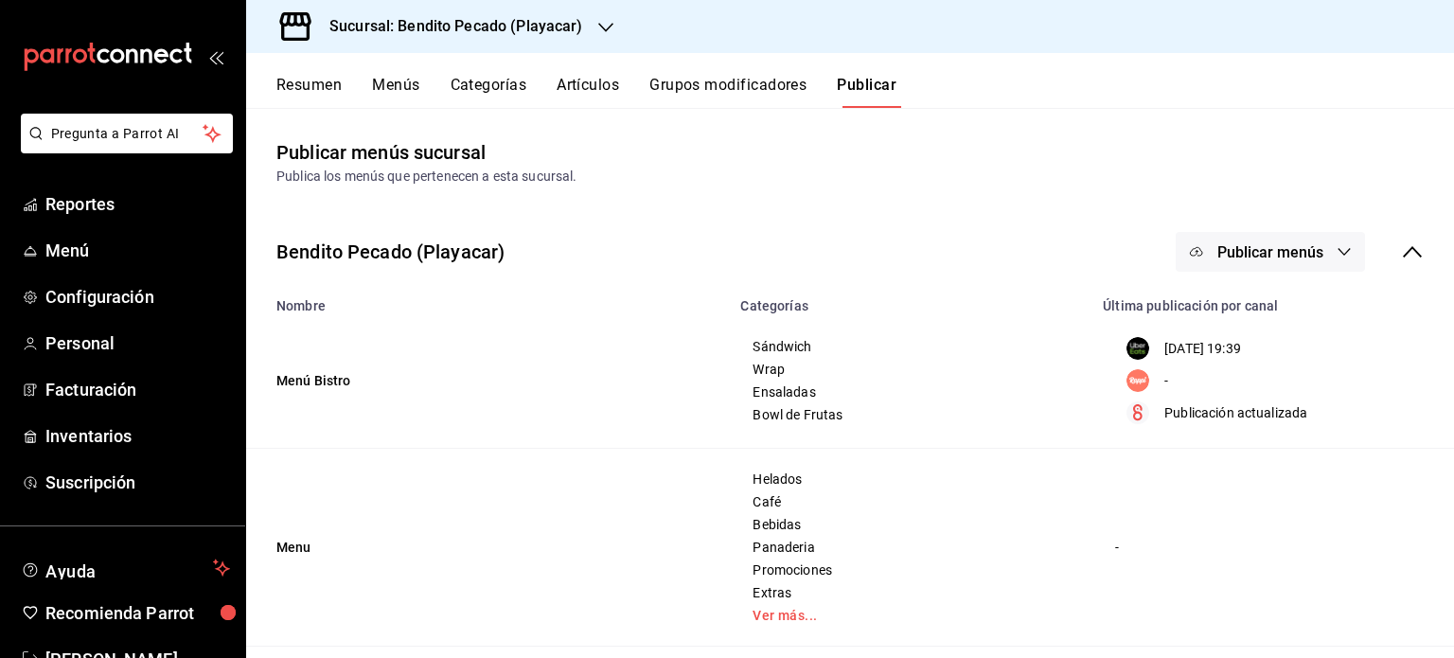
click at [340, 88] on button "Resumen" at bounding box center [308, 92] width 65 height 32
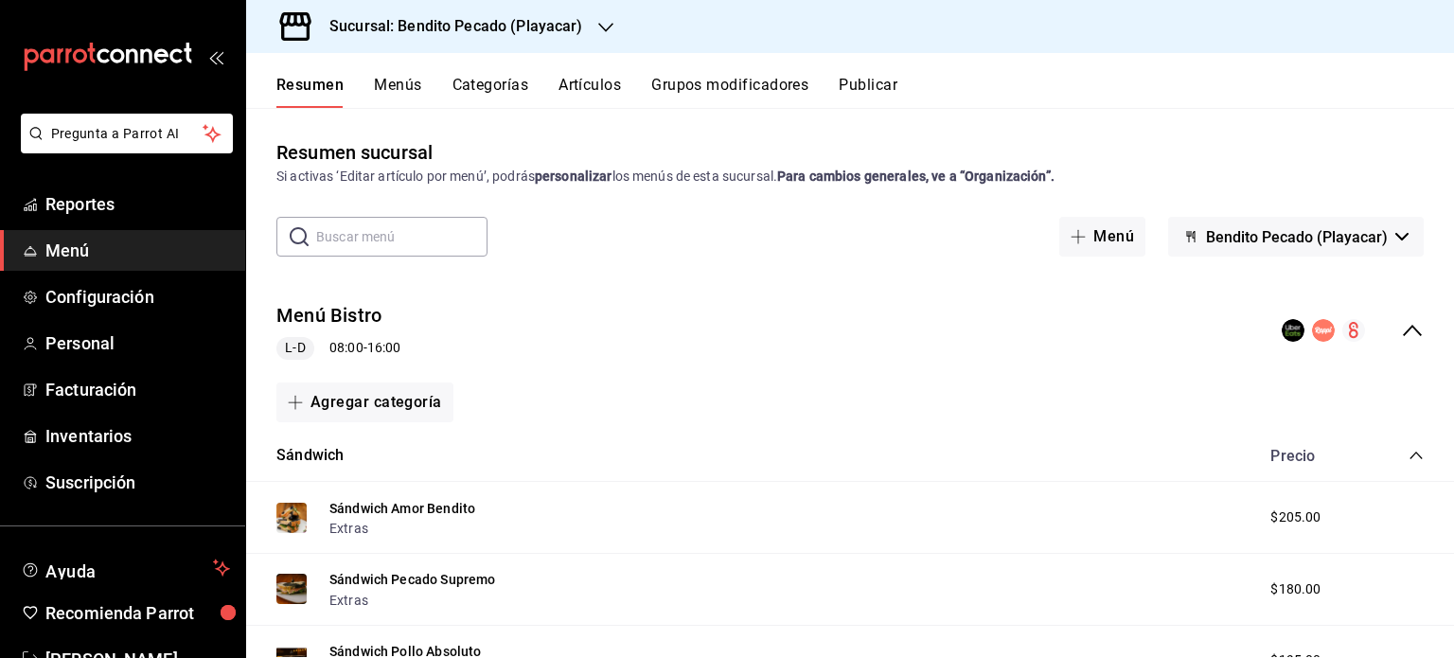
scroll to position [147, 0]
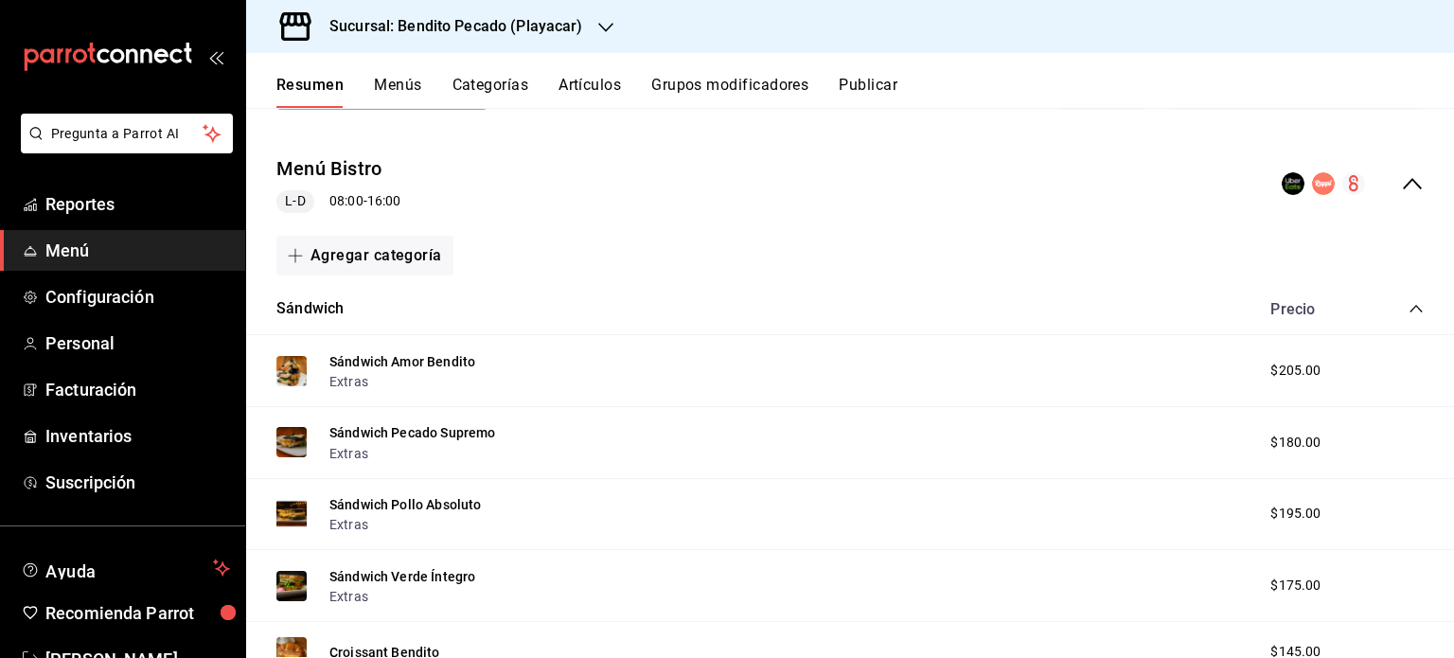
click at [1409, 304] on icon "collapse-category-row" at bounding box center [1416, 308] width 15 height 15
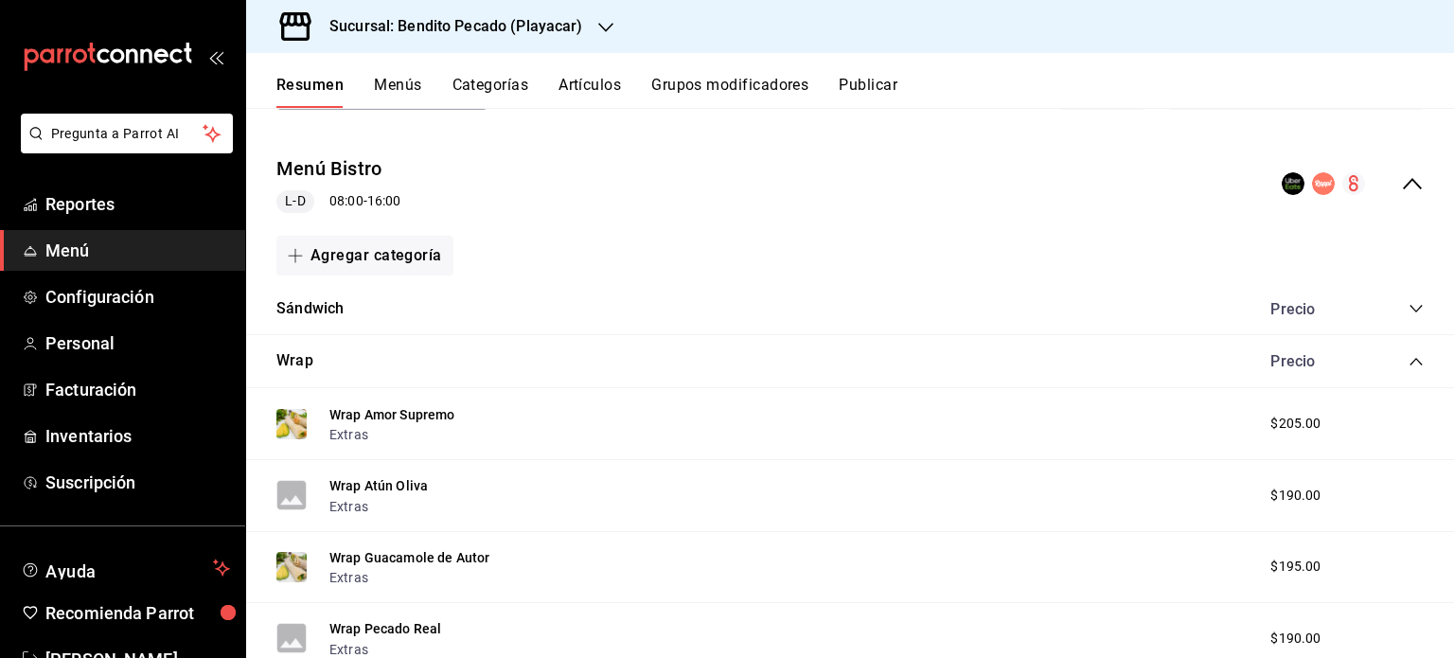
click at [1405, 352] on div "Precio" at bounding box center [1338, 361] width 172 height 18
click at [1410, 359] on icon "collapse-category-row" at bounding box center [1416, 362] width 12 height 8
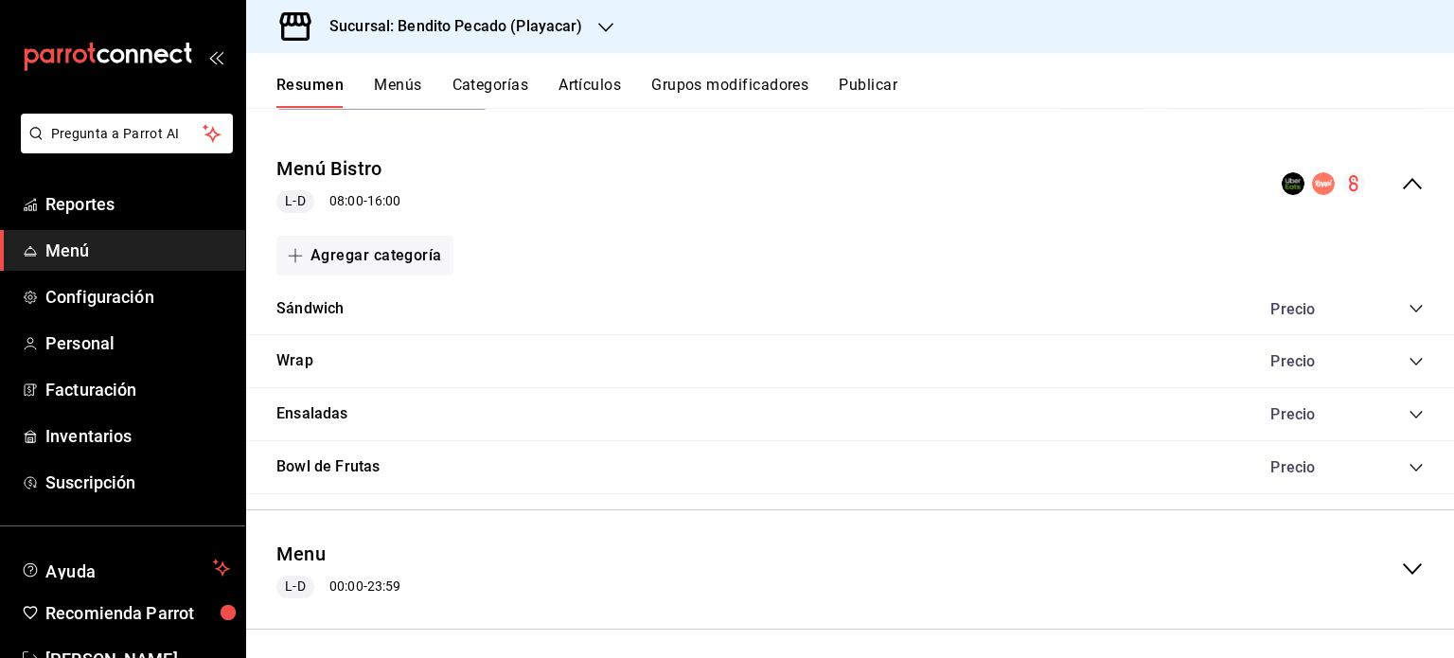
scroll to position [393, 0]
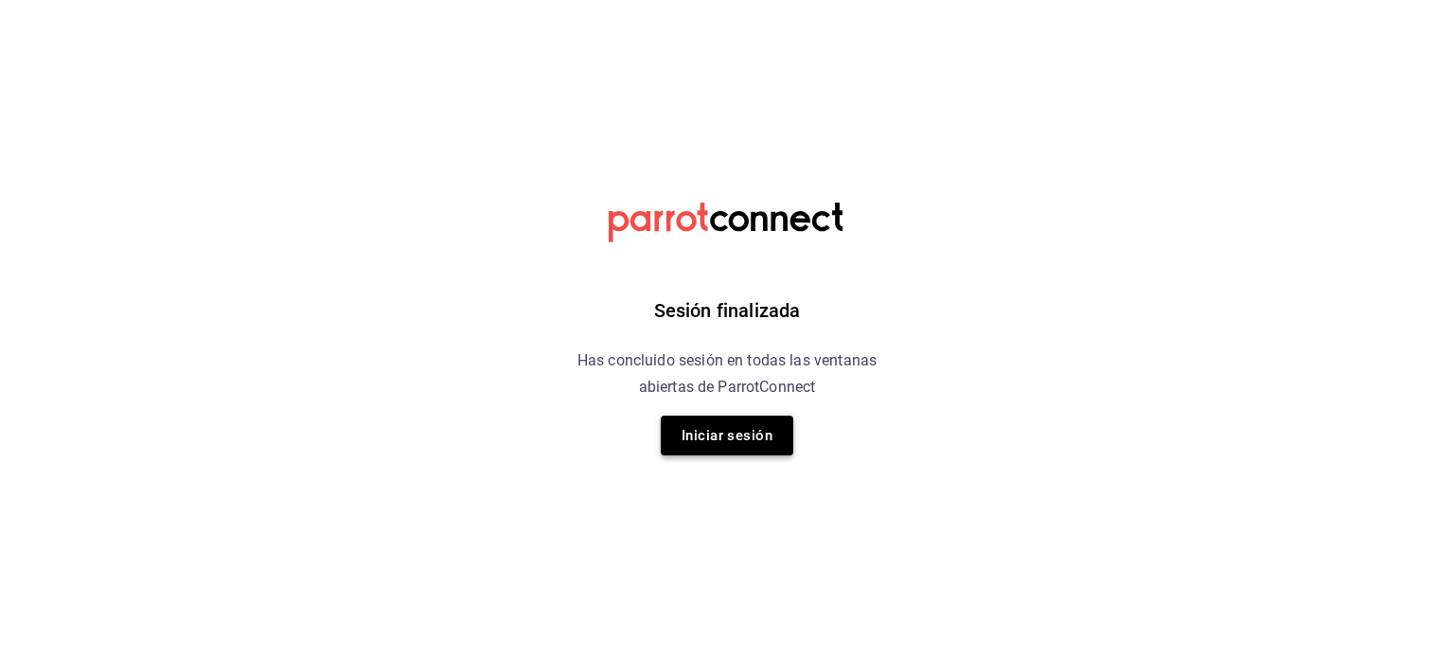
click at [731, 443] on button "Iniciar sesión" at bounding box center [727, 436] width 133 height 40
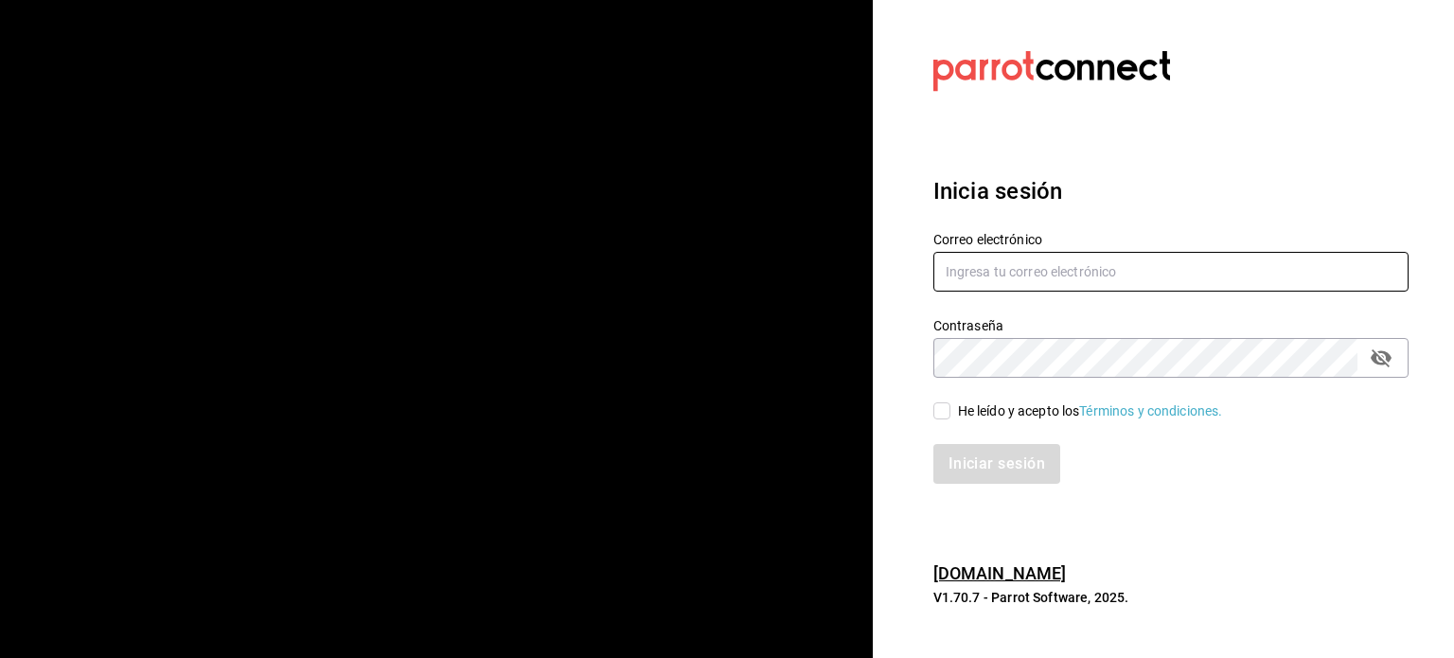
type input "[EMAIL_ADDRESS][DOMAIN_NAME]"
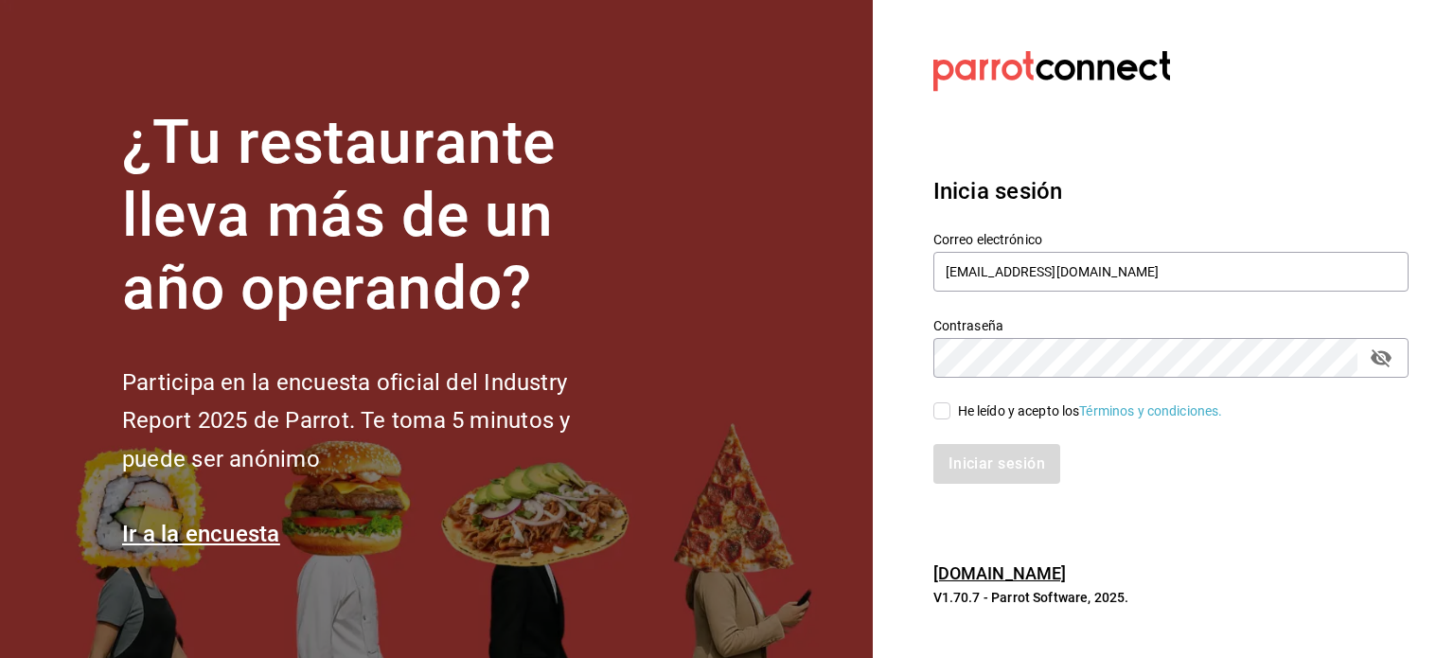
click at [939, 412] on input "He leído y acepto los Términos y condiciones." at bounding box center [941, 410] width 17 height 17
checkbox input "true"
click at [988, 463] on button "Iniciar sesión" at bounding box center [997, 464] width 129 height 40
